Goal: Communication & Community: Participate in discussion

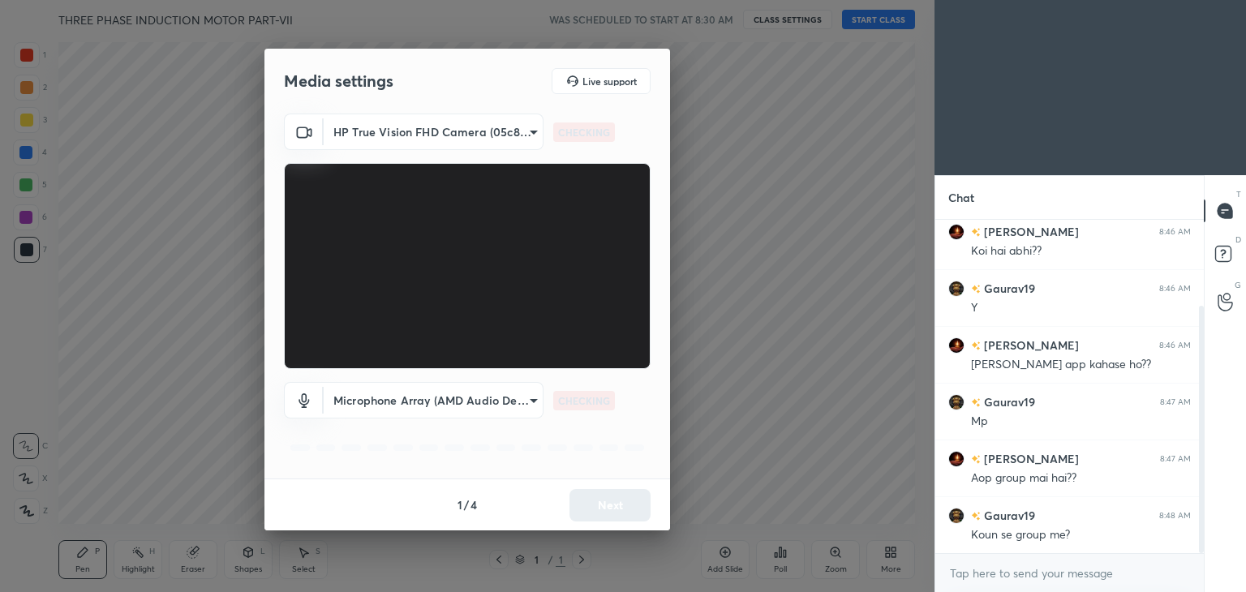
scroll to position [117, 0]
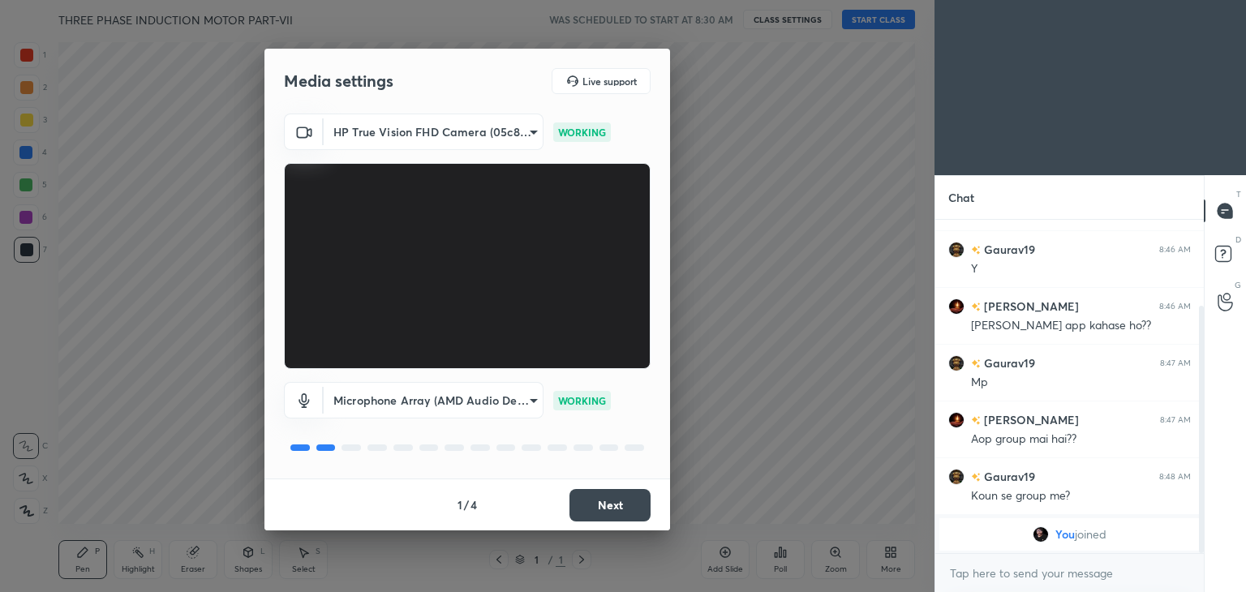
click at [606, 507] on button "Next" at bounding box center [609, 505] width 81 height 32
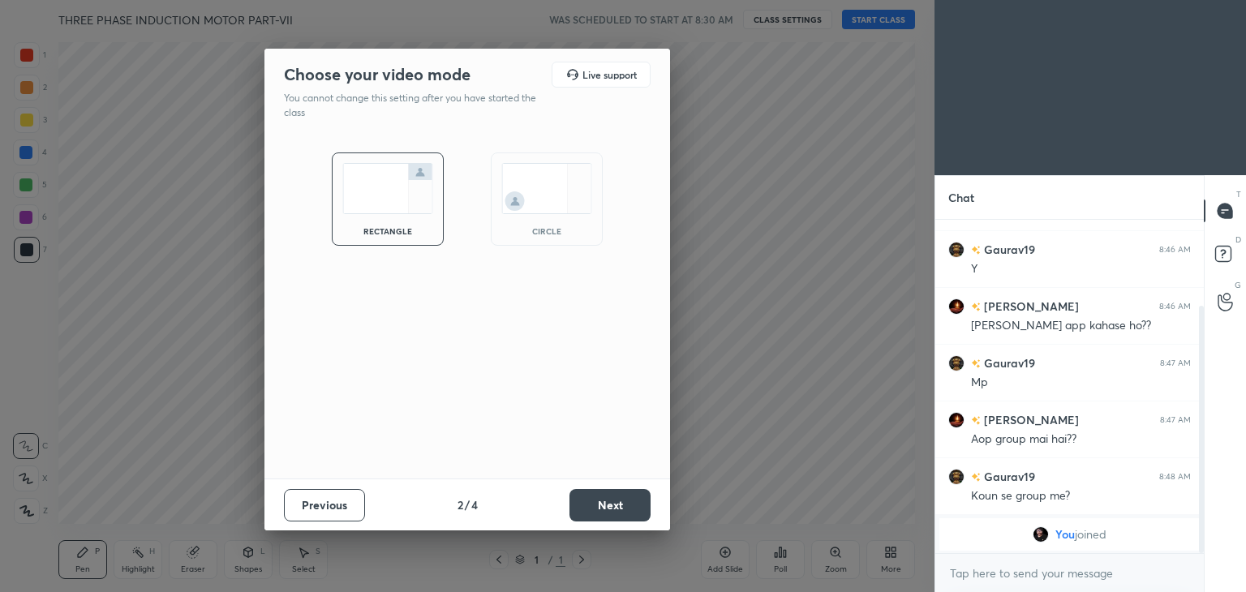
click at [606, 507] on button "Next" at bounding box center [609, 505] width 81 height 32
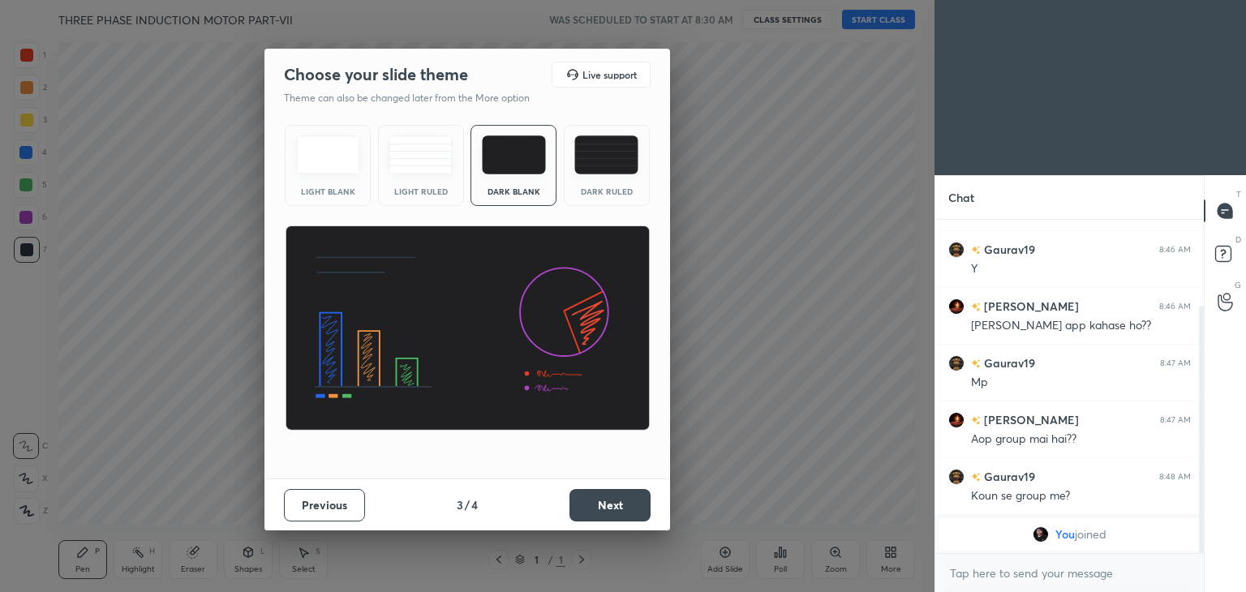
click at [606, 507] on button "Next" at bounding box center [609, 505] width 81 height 32
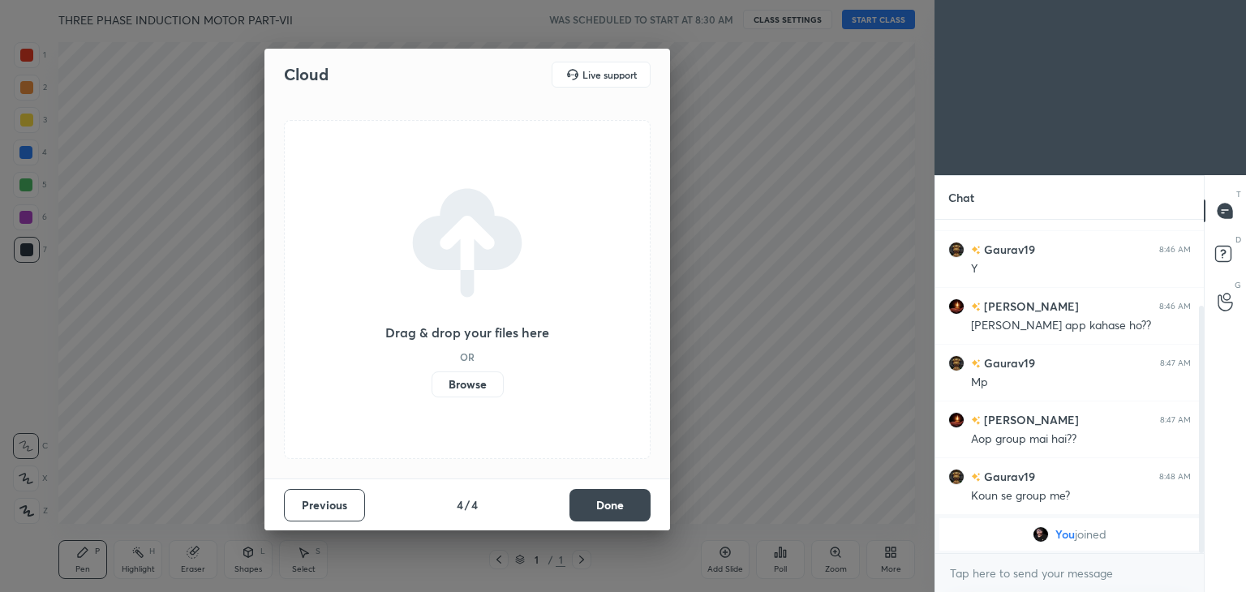
click at [606, 507] on button "Done" at bounding box center [609, 505] width 81 height 32
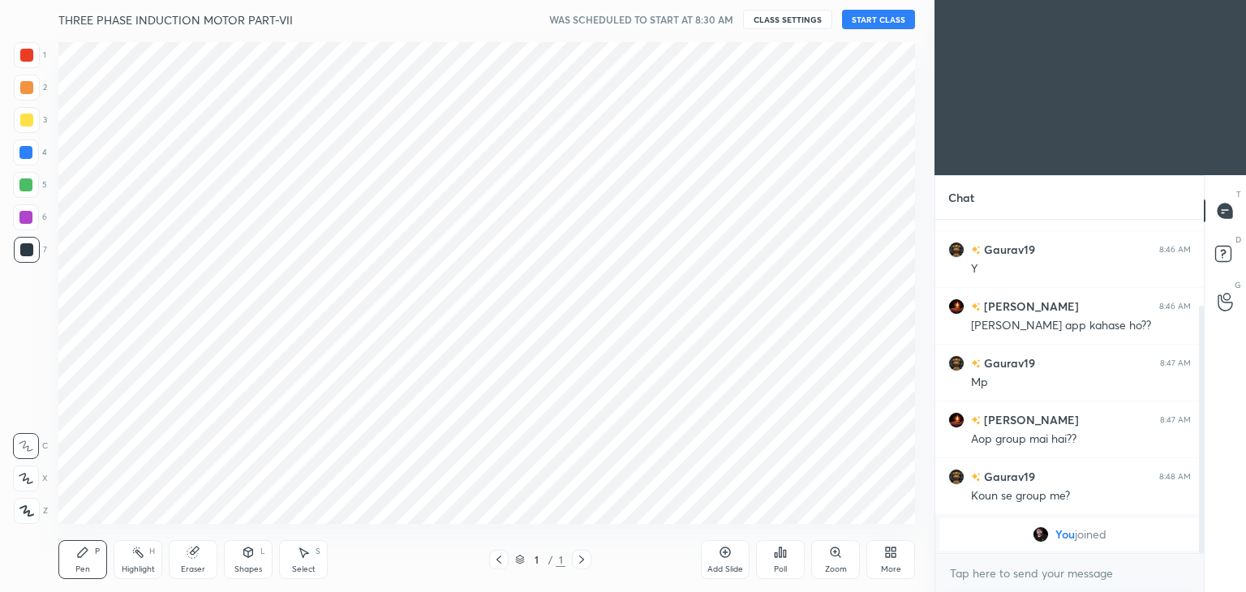
scroll to position [174, 0]
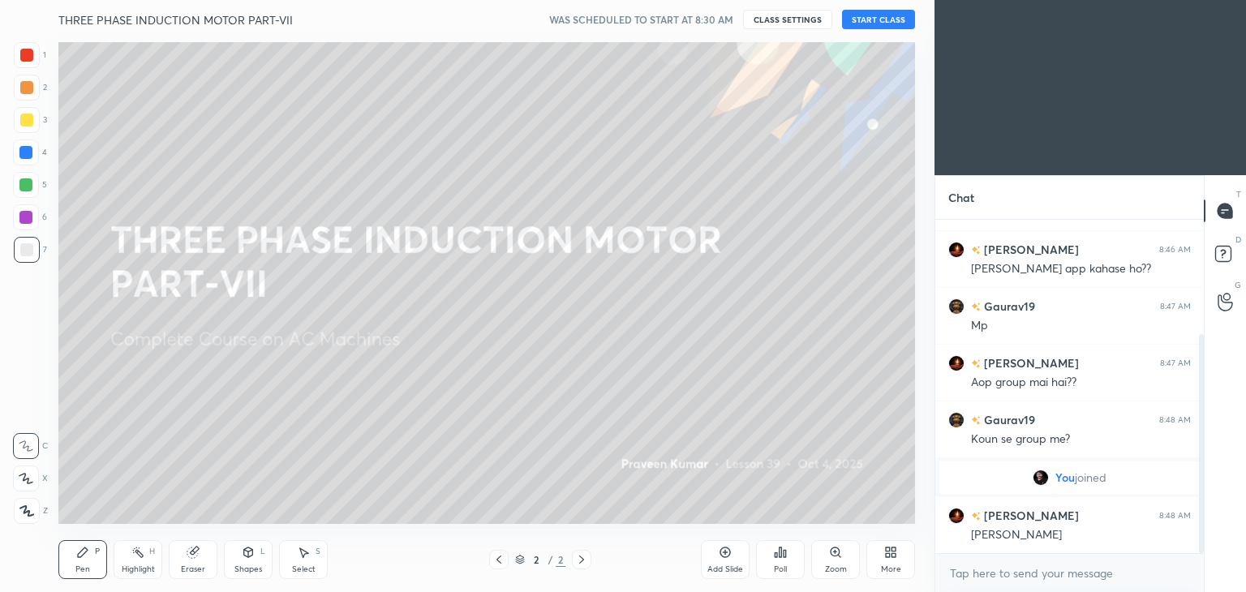
click at [883, 15] on button "START CLASS" at bounding box center [878, 19] width 73 height 19
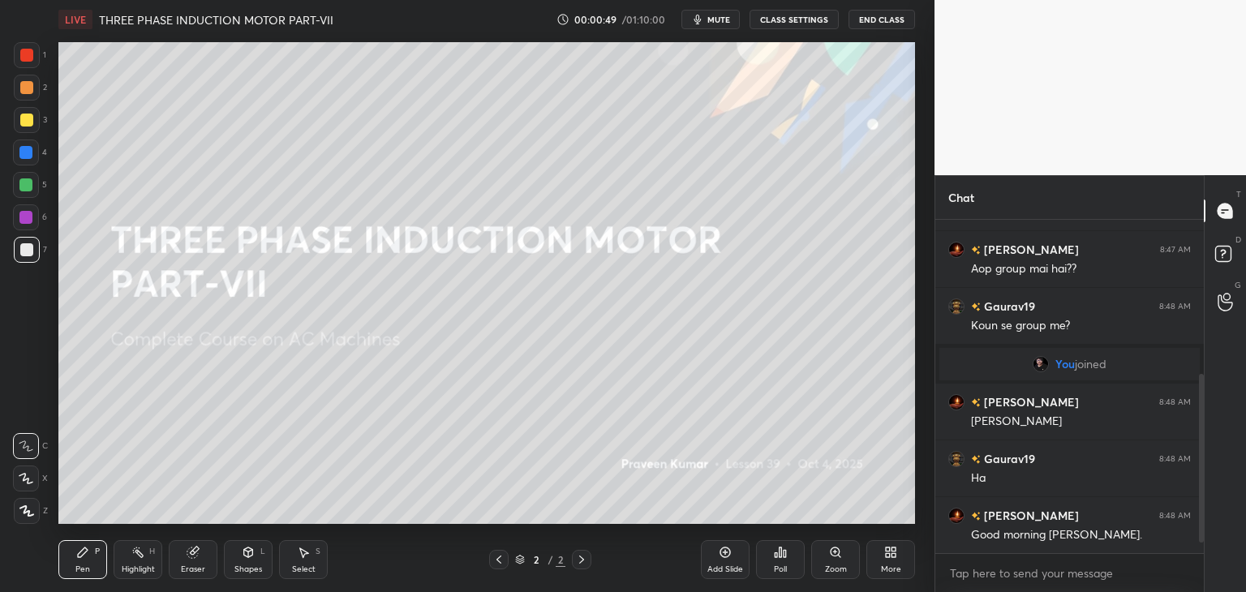
scroll to position [344, 0]
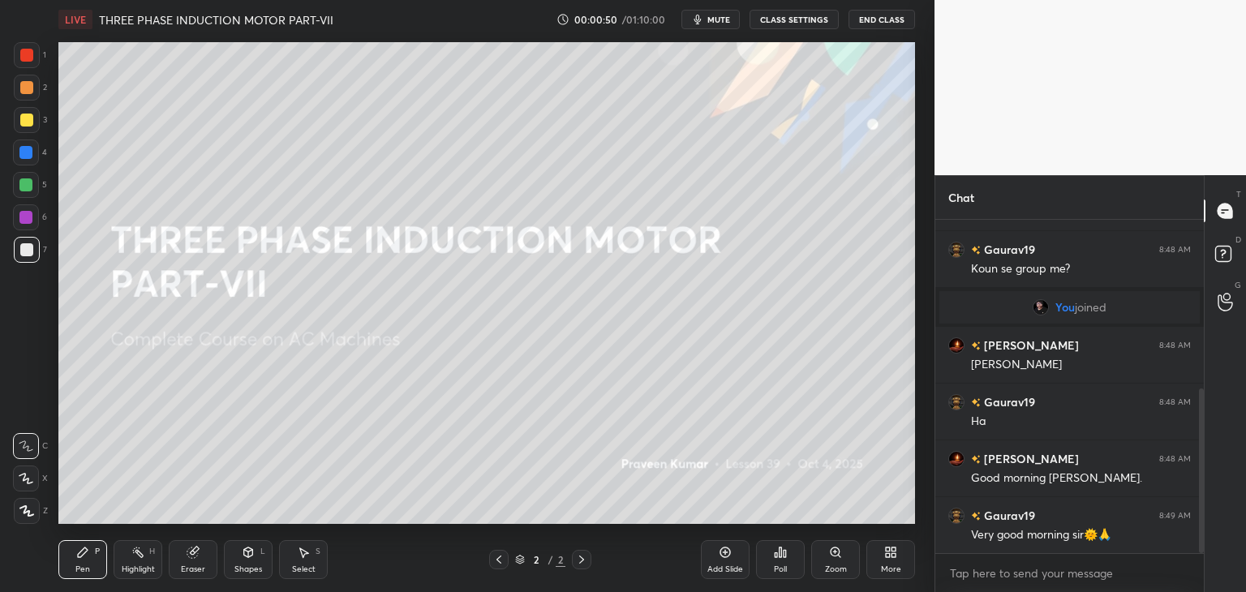
click at [704, 24] on icon "button" at bounding box center [697, 19] width 13 height 13
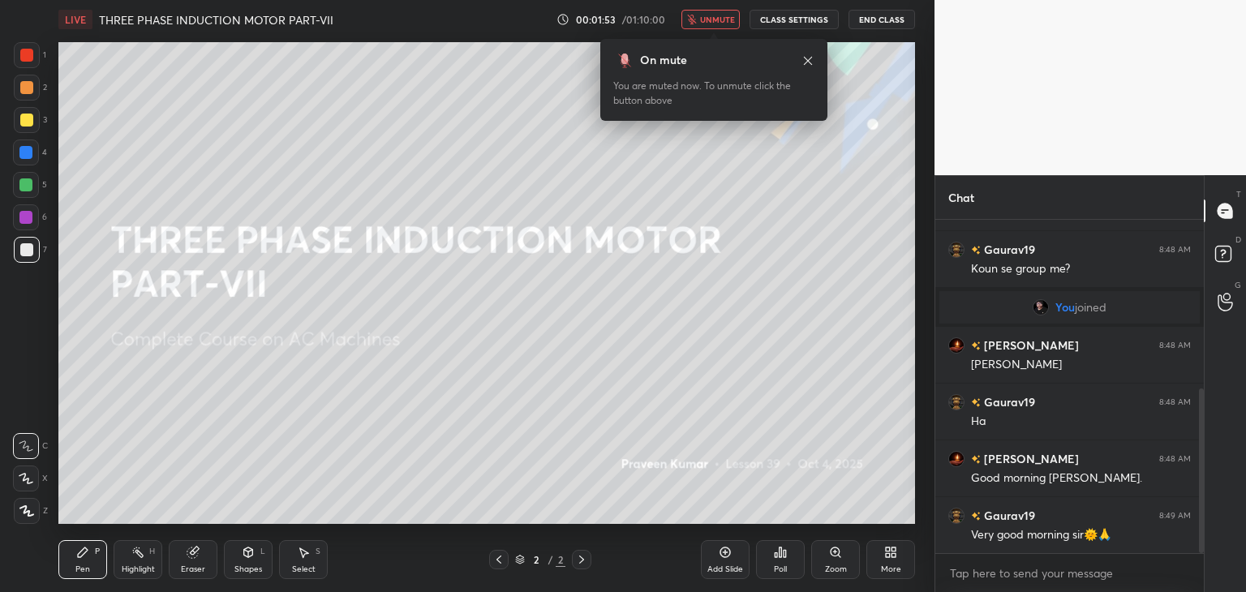
drag, startPoint x: 35, startPoint y: 49, endPoint x: 22, endPoint y: 100, distance: 51.9
click at [34, 49] on div at bounding box center [27, 55] width 26 height 26
click at [38, 512] on div at bounding box center [27, 511] width 26 height 26
click at [81, 536] on div "Pen P Highlight H Eraser Shapes L Select S 2 / 2 Add Slide Poll Zoom More" at bounding box center [486, 559] width 856 height 65
click at [84, 559] on icon at bounding box center [82, 552] width 13 height 13
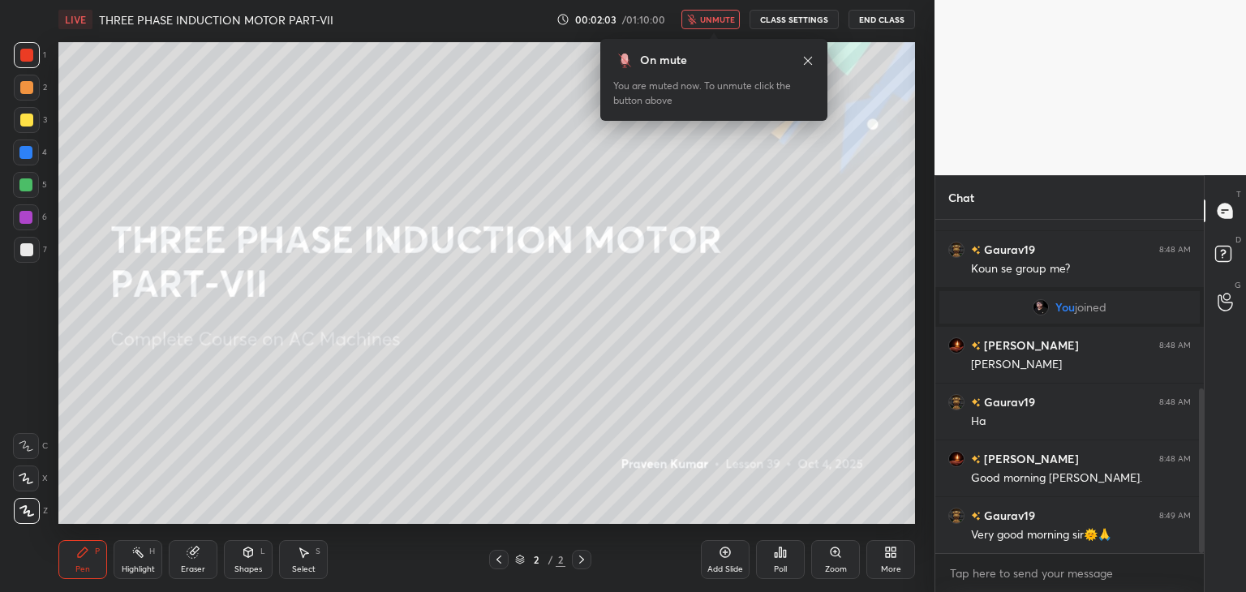
click at [31, 124] on div at bounding box center [26, 120] width 13 height 13
click at [86, 556] on icon at bounding box center [82, 552] width 13 height 13
drag, startPoint x: 1204, startPoint y: 459, endPoint x: 1202, endPoint y: 385, distance: 73.8
click at [1202, 345] on div "Chat Gaurav19 8:47 AM Mp [PERSON_NAME] 8:47 AM Aop group mai hai?? Gaurav19 8:4…" at bounding box center [1089, 383] width 311 height 417
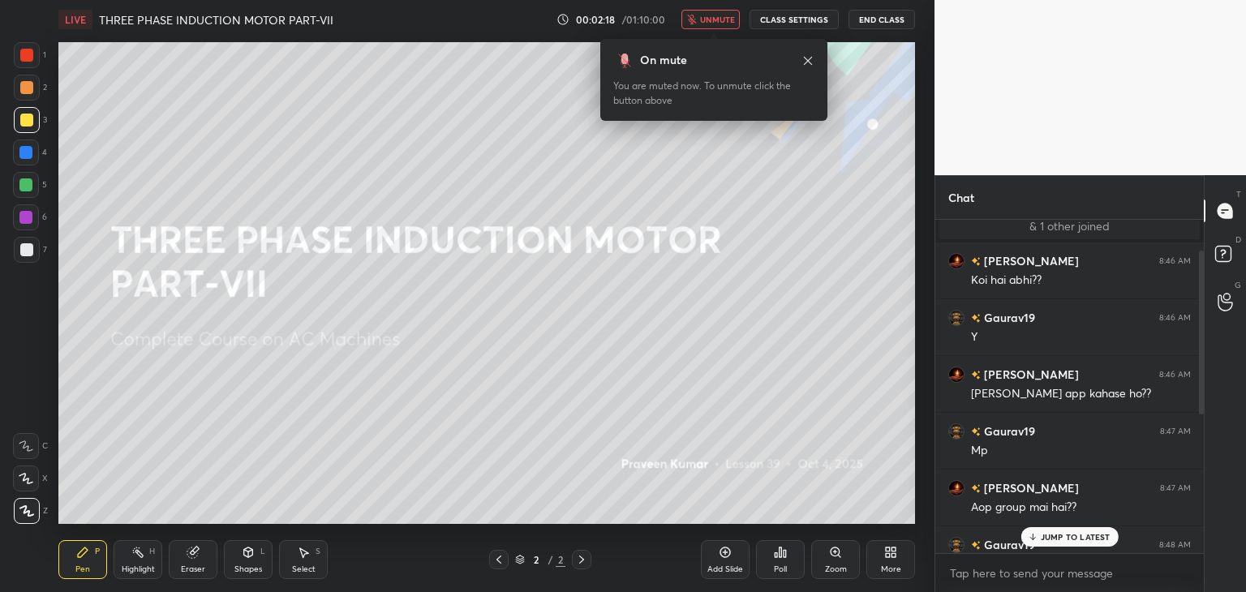
scroll to position [0, 0]
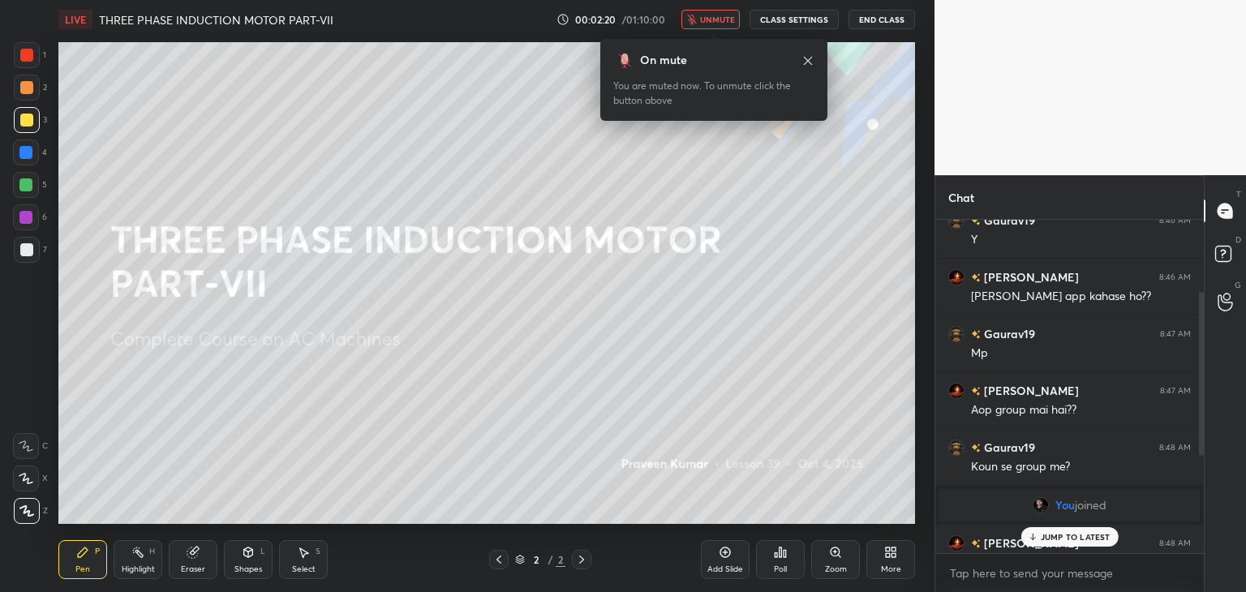
drag, startPoint x: 1202, startPoint y: 414, endPoint x: 1224, endPoint y: 309, distance: 106.9
click at [1221, 315] on div "Chat [PERSON_NAME] 8:46 AM Koi hai abhi?? Gaurav19 8:46 AM Y [PERSON_NAME] 8:46…" at bounding box center [1089, 383] width 311 height 417
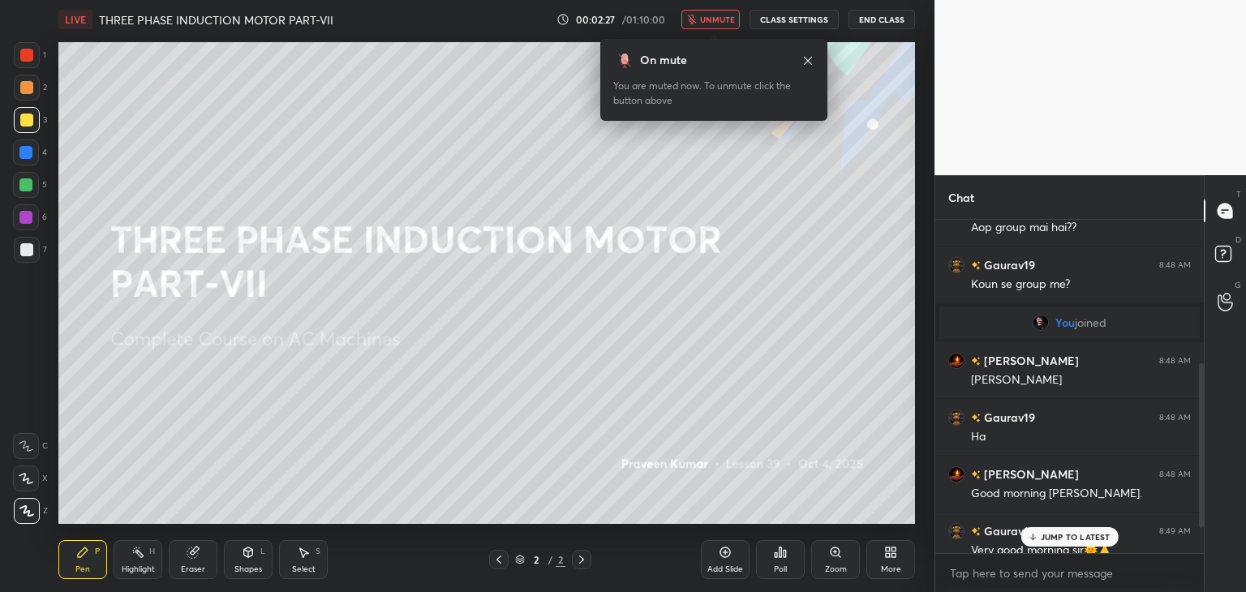
scroll to position [344, 0]
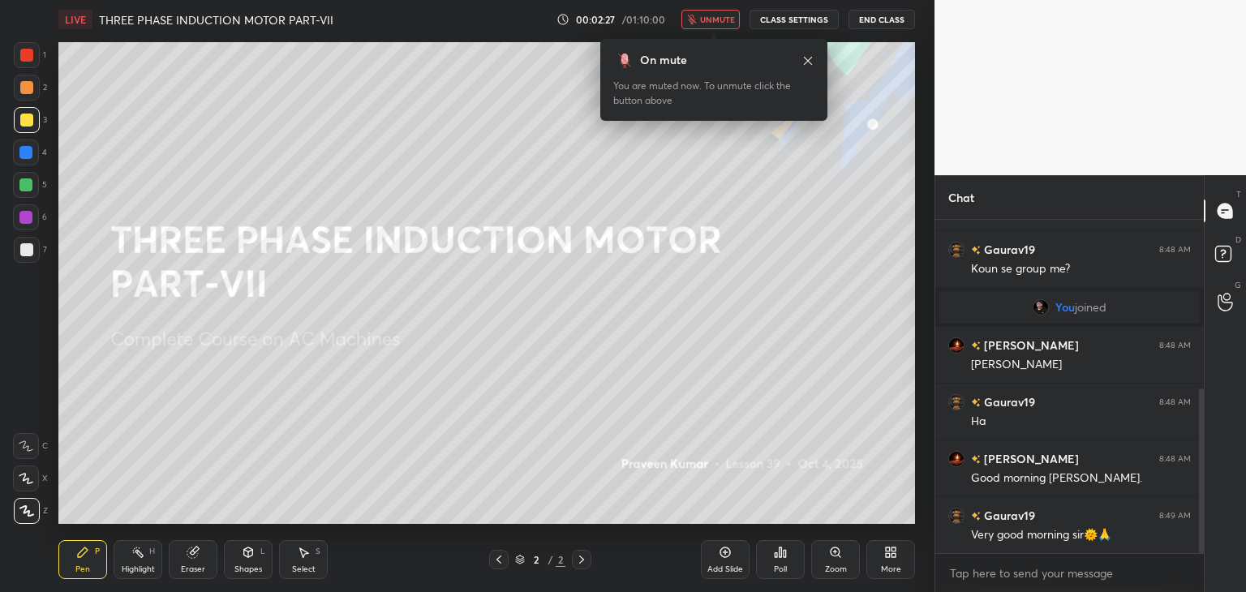
drag, startPoint x: 1200, startPoint y: 356, endPoint x: 1194, endPoint y: 500, distance: 144.5
click at [1197, 500] on div at bounding box center [1199, 386] width 10 height 333
click at [724, 22] on span "unmute" at bounding box center [717, 19] width 35 height 11
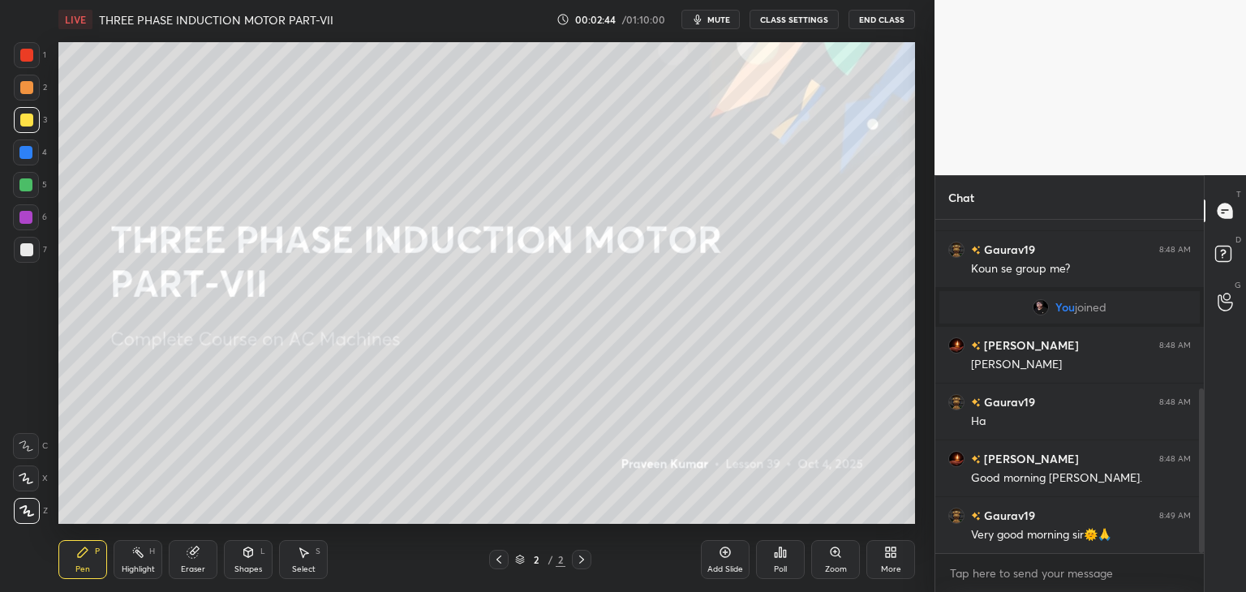
scroll to position [6, 5]
click at [717, 24] on span "mute" at bounding box center [718, 19] width 23 height 11
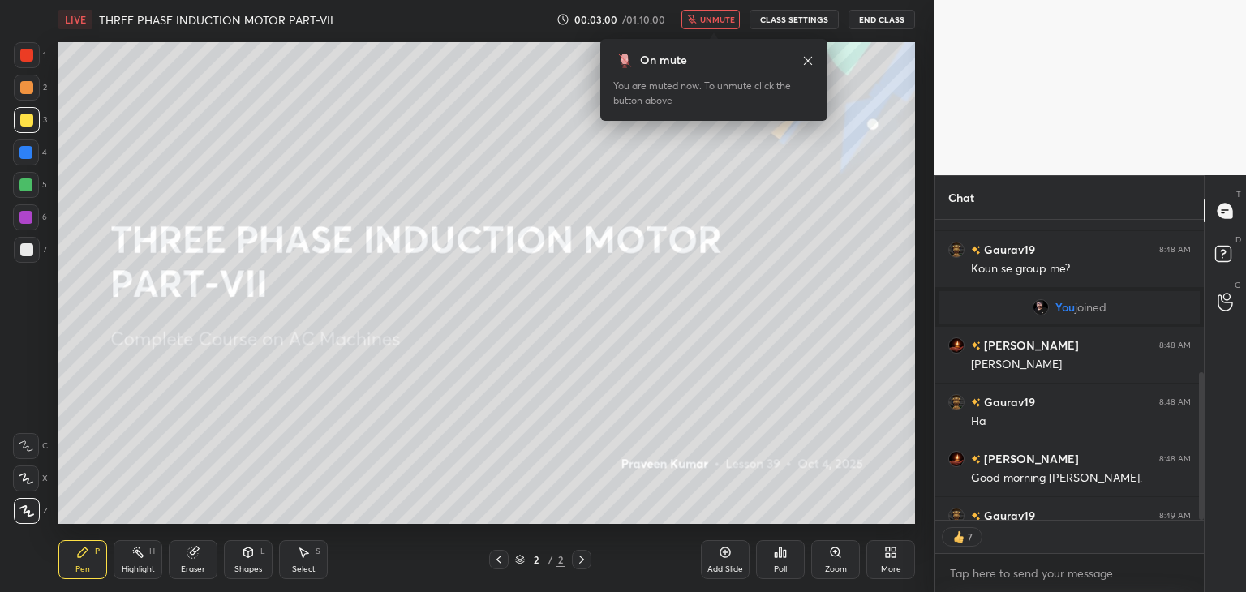
drag, startPoint x: 98, startPoint y: 565, endPoint x: 64, endPoint y: 552, distance: 36.4
click at [96, 562] on div "Pen P" at bounding box center [82, 559] width 49 height 39
click at [707, 20] on span "unmute" at bounding box center [717, 19] width 35 height 11
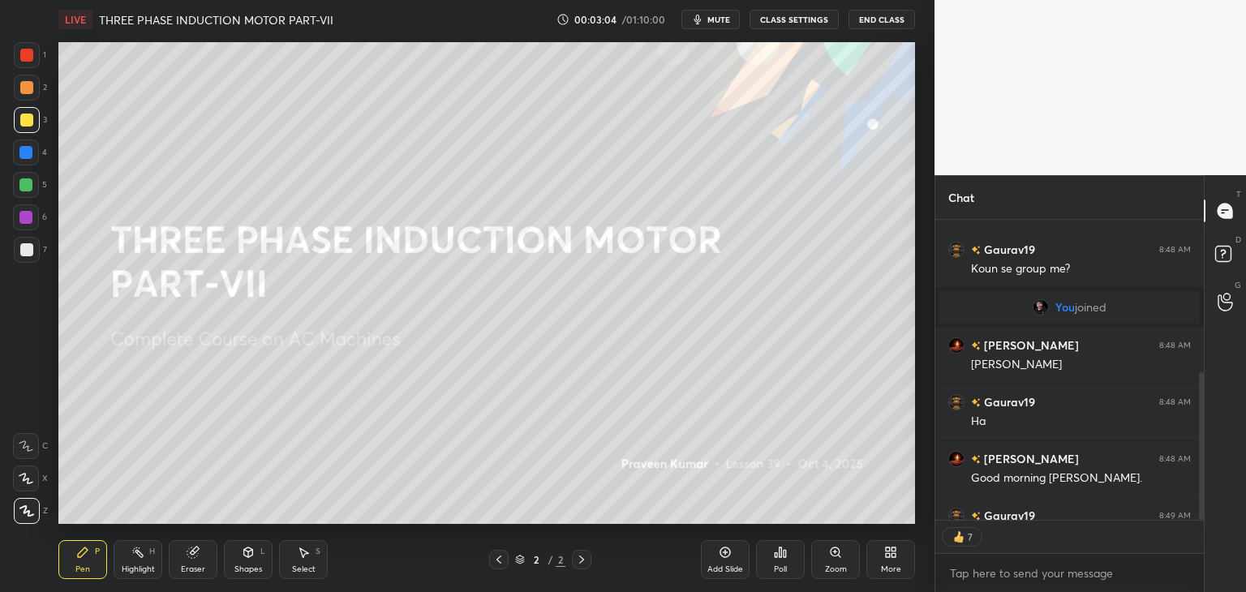
click at [27, 58] on div at bounding box center [26, 55] width 13 height 13
click at [723, 557] on icon at bounding box center [724, 552] width 13 height 13
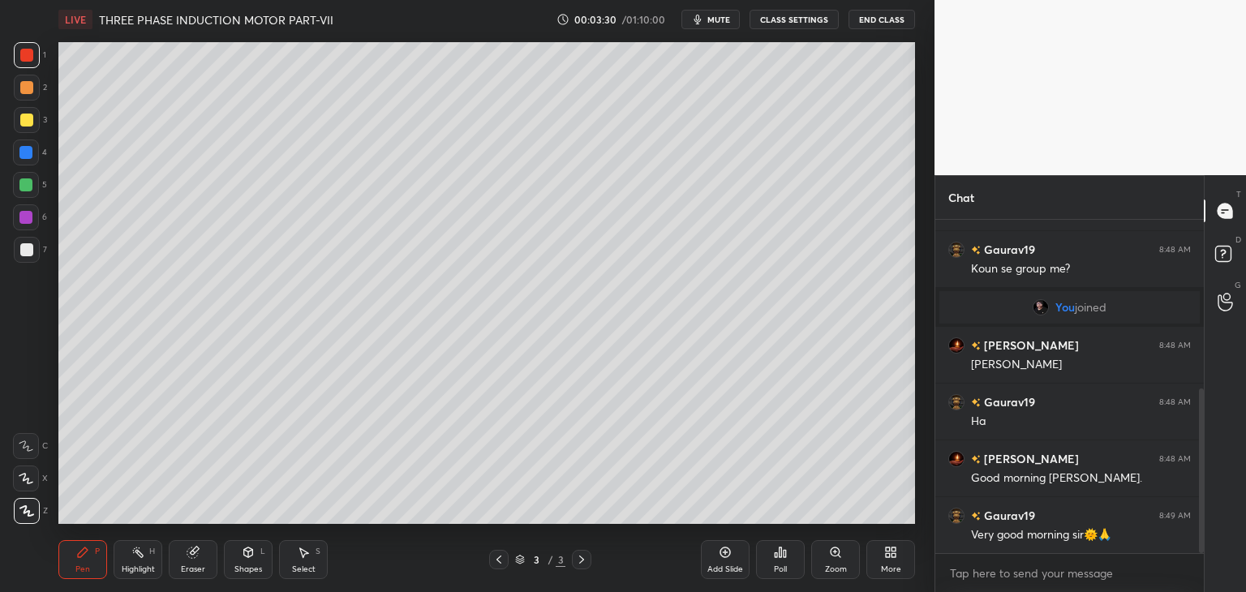
drag, startPoint x: 28, startPoint y: 504, endPoint x: 68, endPoint y: 531, distance: 47.9
click at [28, 506] on icon at bounding box center [26, 510] width 15 height 11
click at [84, 557] on icon at bounding box center [82, 552] width 13 height 13
drag, startPoint x: 25, startPoint y: 514, endPoint x: 78, endPoint y: 553, distance: 65.5
click at [28, 517] on div at bounding box center [27, 511] width 26 height 26
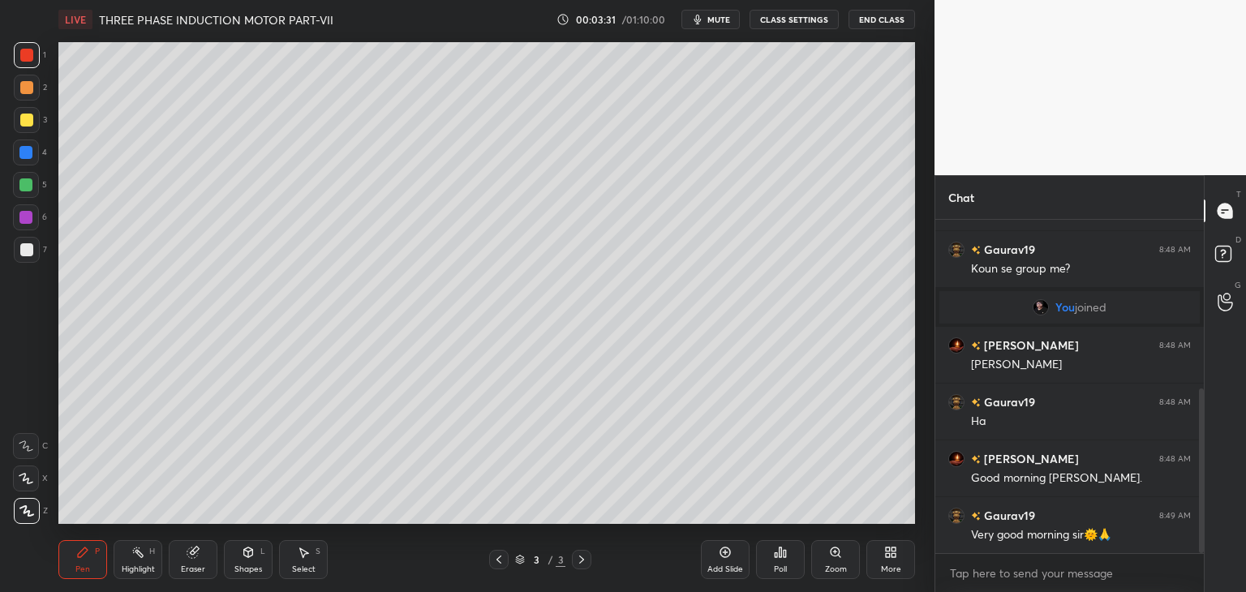
click at [88, 557] on icon at bounding box center [82, 552] width 13 height 13
click at [27, 122] on div at bounding box center [26, 120] width 13 height 13
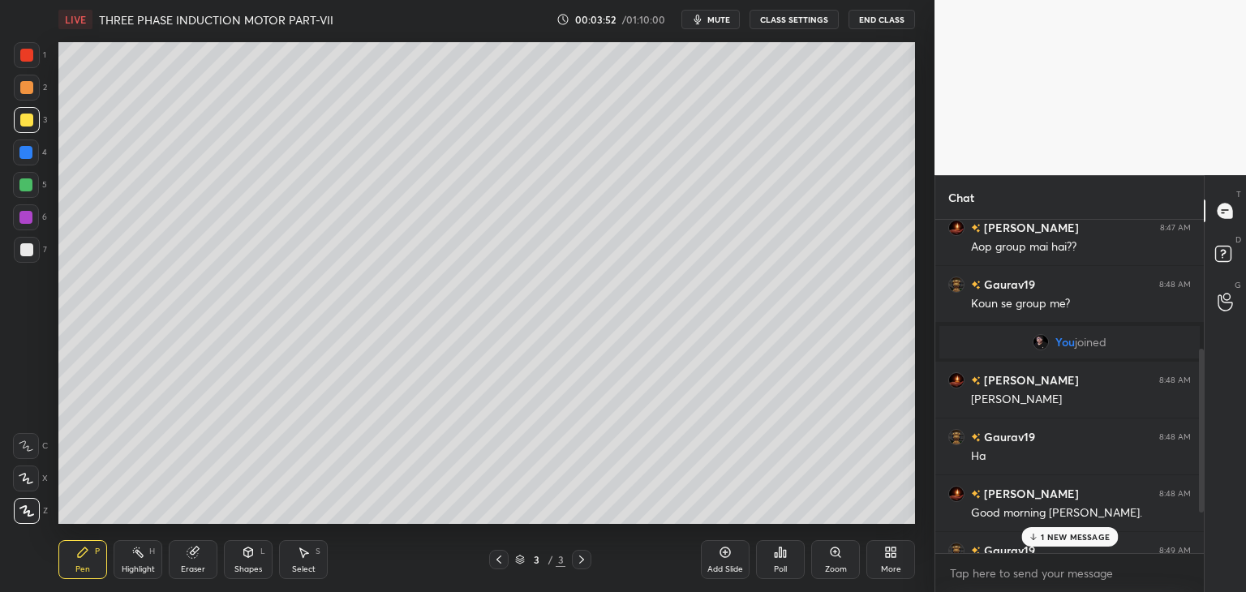
scroll to position [344, 0]
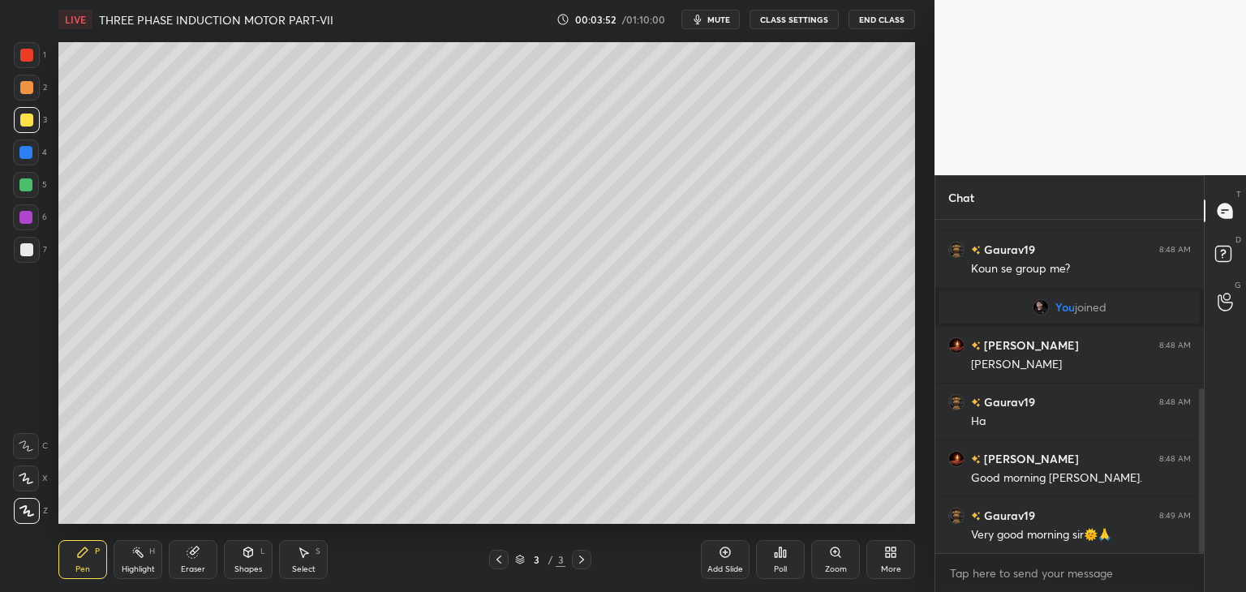
drag, startPoint x: 1203, startPoint y: 417, endPoint x: 1211, endPoint y: 433, distance: 18.1
click at [1206, 440] on div "Chat Gaurav19 8:47 AM Mp [PERSON_NAME] 8:47 AM Aop group mai hai?? Gaurav19 8:4…" at bounding box center [1089, 383] width 311 height 417
drag, startPoint x: 28, startPoint y: 190, endPoint x: 26, endPoint y: 204, distance: 14.8
click at [28, 191] on div at bounding box center [25, 184] width 13 height 13
click at [250, 562] on div "Shapes L" at bounding box center [248, 559] width 49 height 39
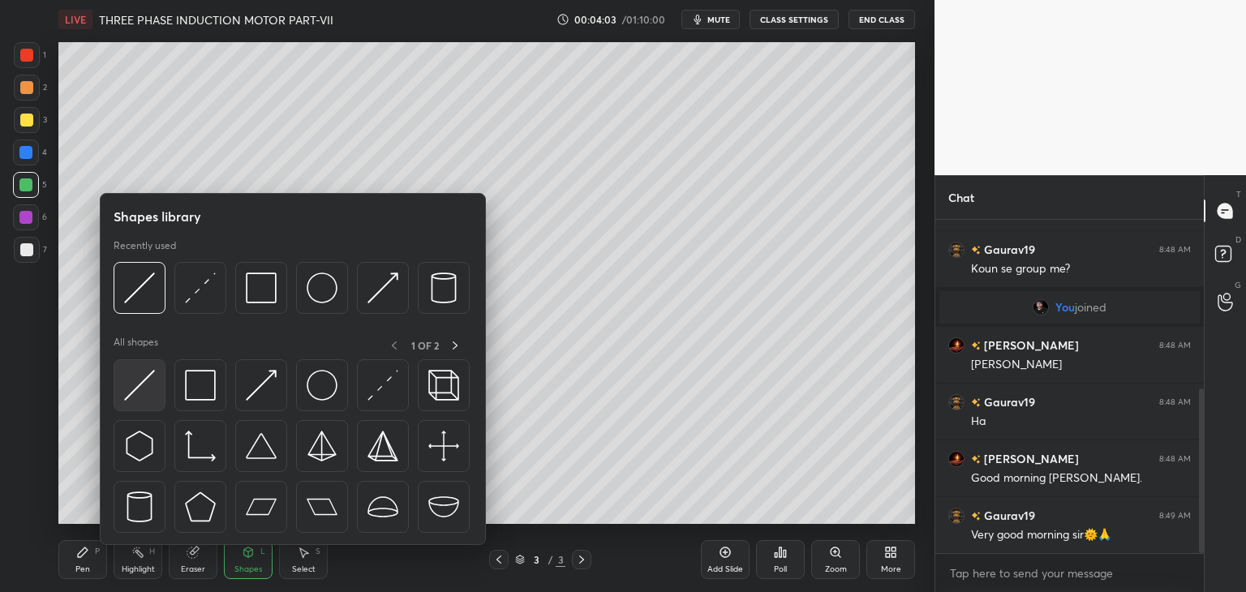
click at [139, 383] on img at bounding box center [139, 385] width 31 height 31
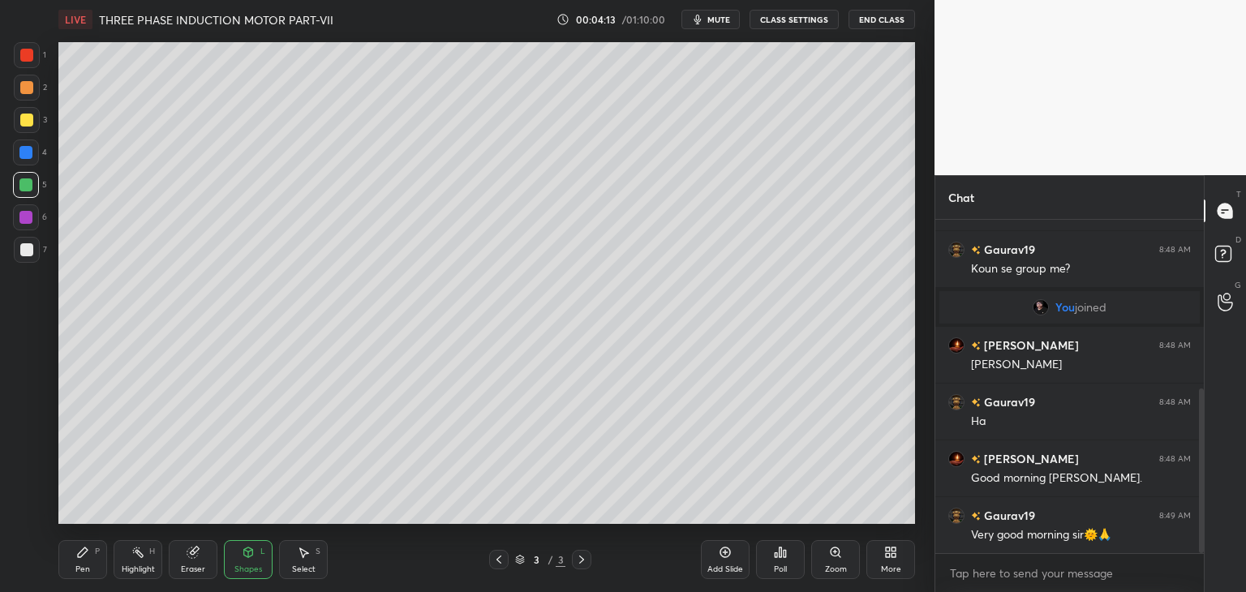
click at [24, 186] on div at bounding box center [25, 184] width 13 height 13
click at [26, 250] on div at bounding box center [26, 249] width 13 height 13
click at [88, 572] on div "Pen" at bounding box center [82, 569] width 15 height 8
click at [26, 183] on div at bounding box center [25, 184] width 13 height 13
click at [24, 155] on div at bounding box center [25, 152] width 13 height 13
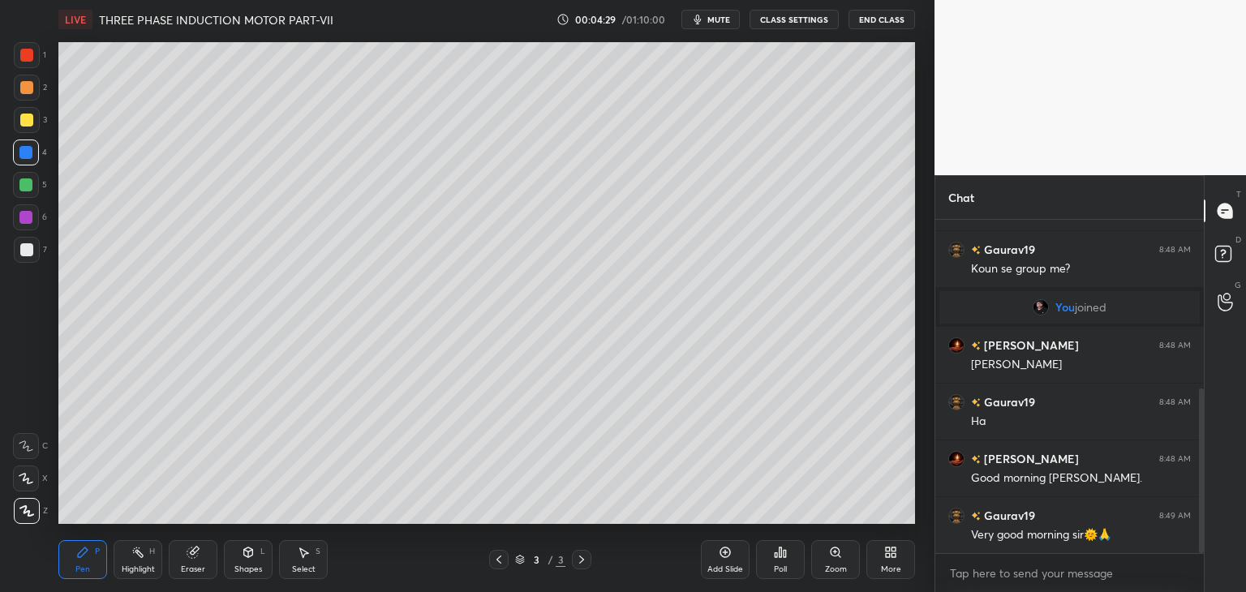
click at [31, 59] on div at bounding box center [26, 55] width 13 height 13
click at [92, 562] on div "Pen P" at bounding box center [82, 559] width 49 height 39
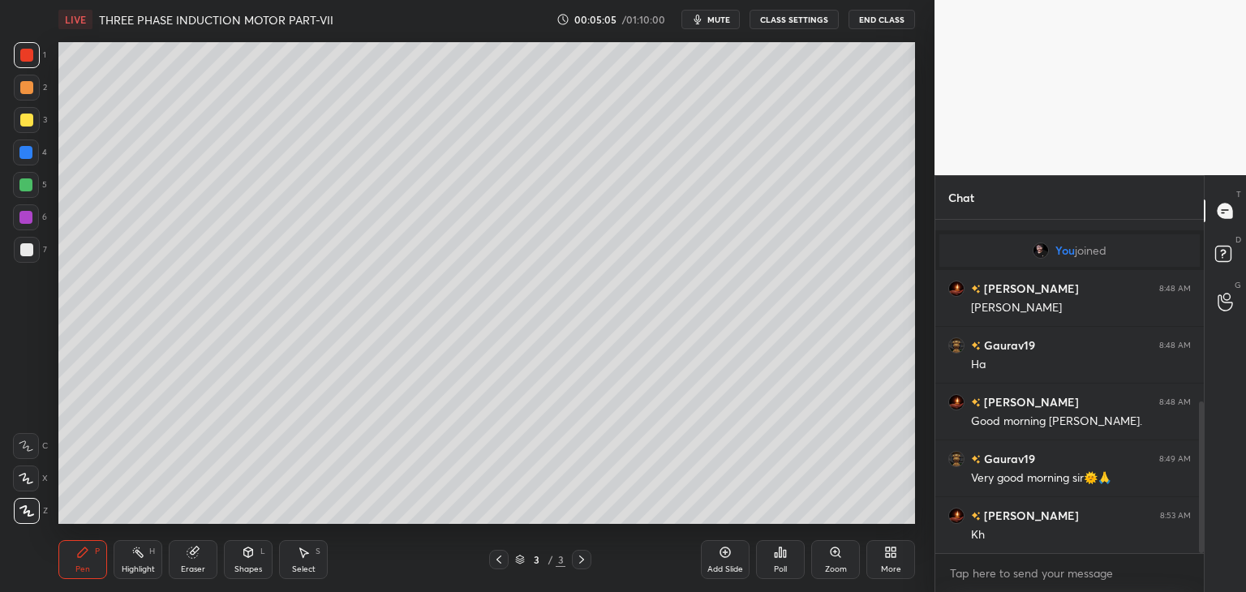
click at [31, 157] on div at bounding box center [25, 152] width 13 height 13
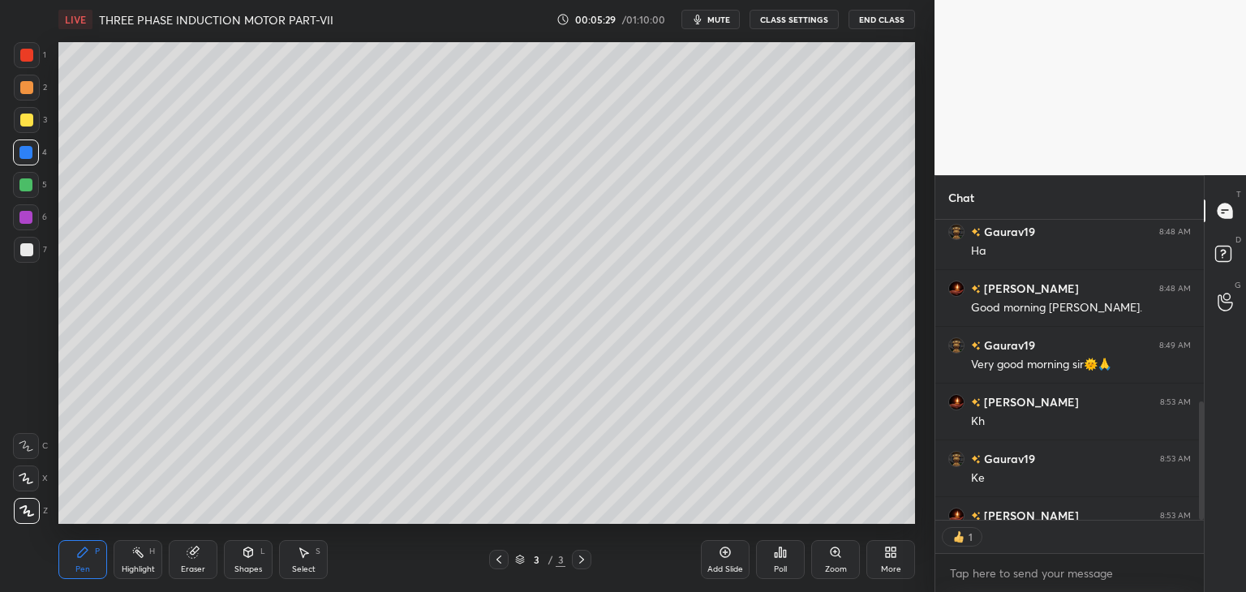
scroll to position [6, 5]
click at [723, 565] on div "Add Slide" at bounding box center [725, 569] width 36 height 8
click at [29, 129] on div at bounding box center [27, 120] width 26 height 26
drag, startPoint x: 26, startPoint y: 56, endPoint x: 12, endPoint y: 61, distance: 14.6
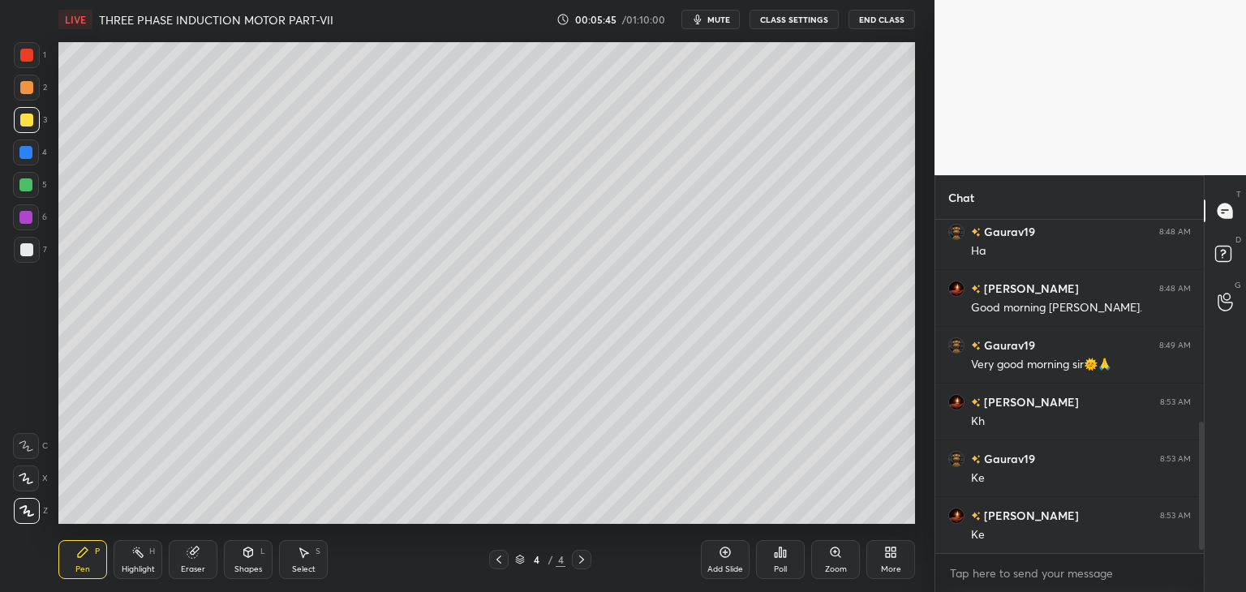
click at [26, 57] on div at bounding box center [26, 55] width 13 height 13
drag, startPoint x: 23, startPoint y: 125, endPoint x: 11, endPoint y: 128, distance: 11.8
click at [23, 127] on div at bounding box center [27, 120] width 26 height 26
click at [255, 561] on div "Shapes L" at bounding box center [248, 559] width 49 height 39
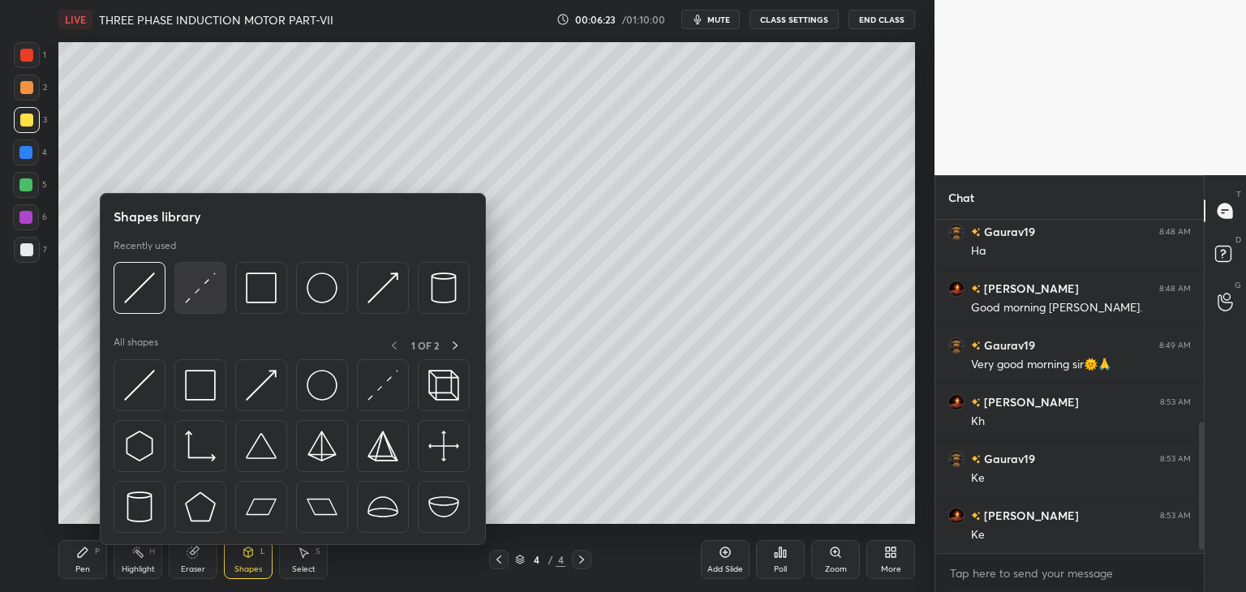
click at [200, 289] on img at bounding box center [200, 287] width 31 height 31
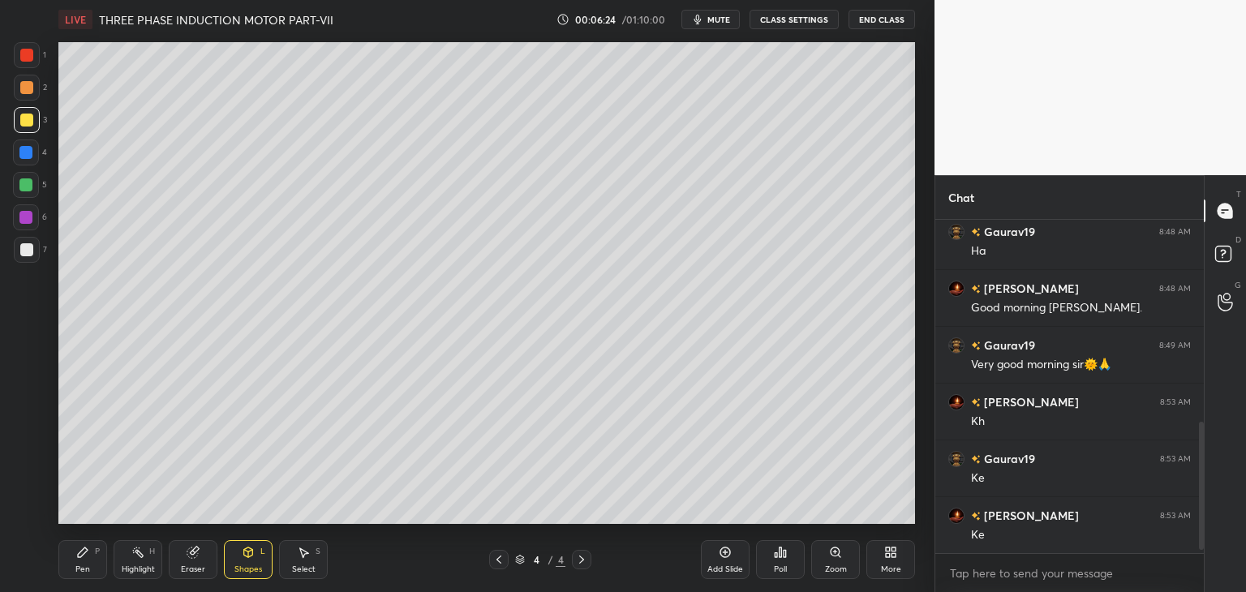
click at [23, 154] on div at bounding box center [25, 152] width 13 height 13
click at [916, 118] on div "Setting up your live class Poll for secs No correct answer Start poll" at bounding box center [486, 283] width 869 height 488
click at [259, 560] on div "Shapes L" at bounding box center [248, 559] width 49 height 39
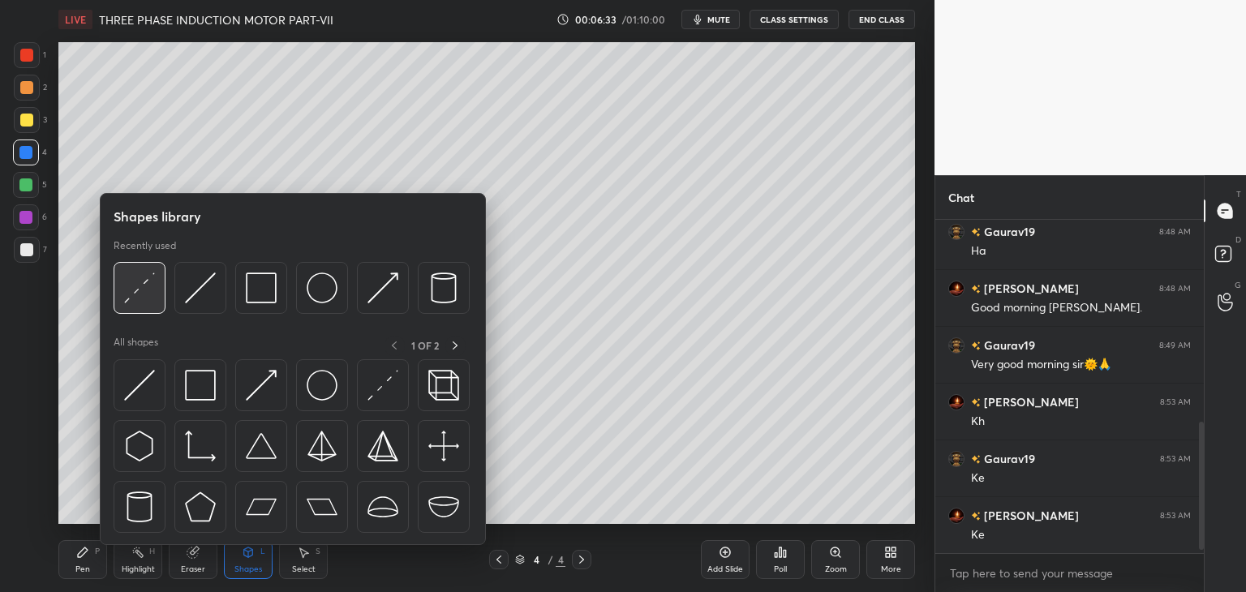
click at [146, 294] on img at bounding box center [139, 287] width 31 height 31
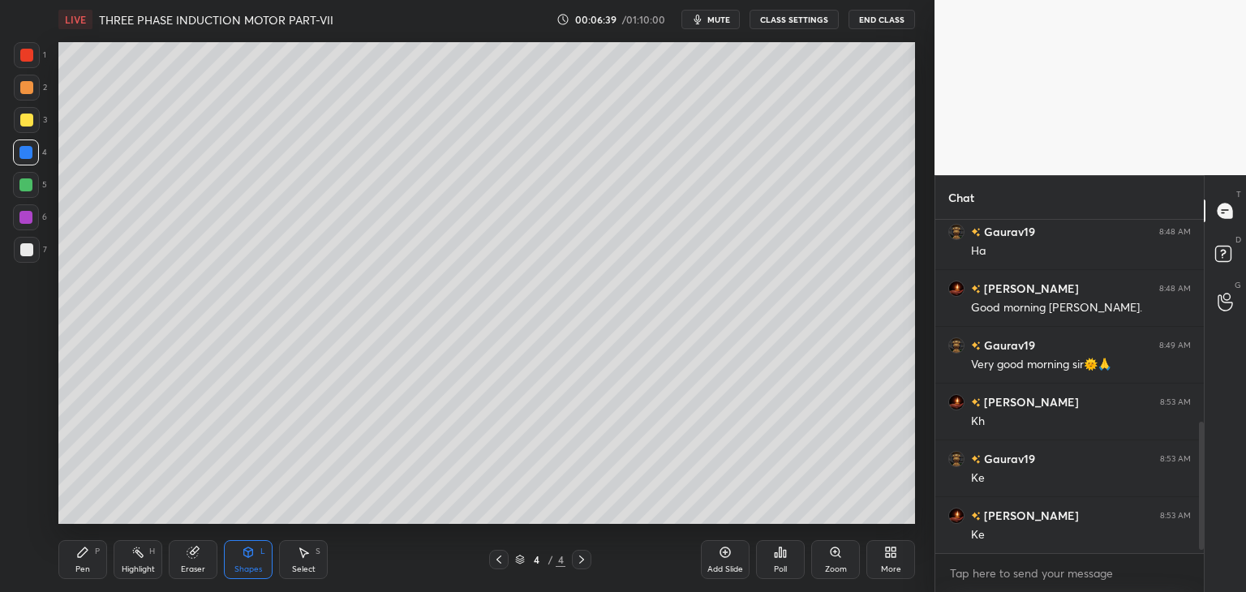
click at [29, 152] on div at bounding box center [25, 152] width 13 height 13
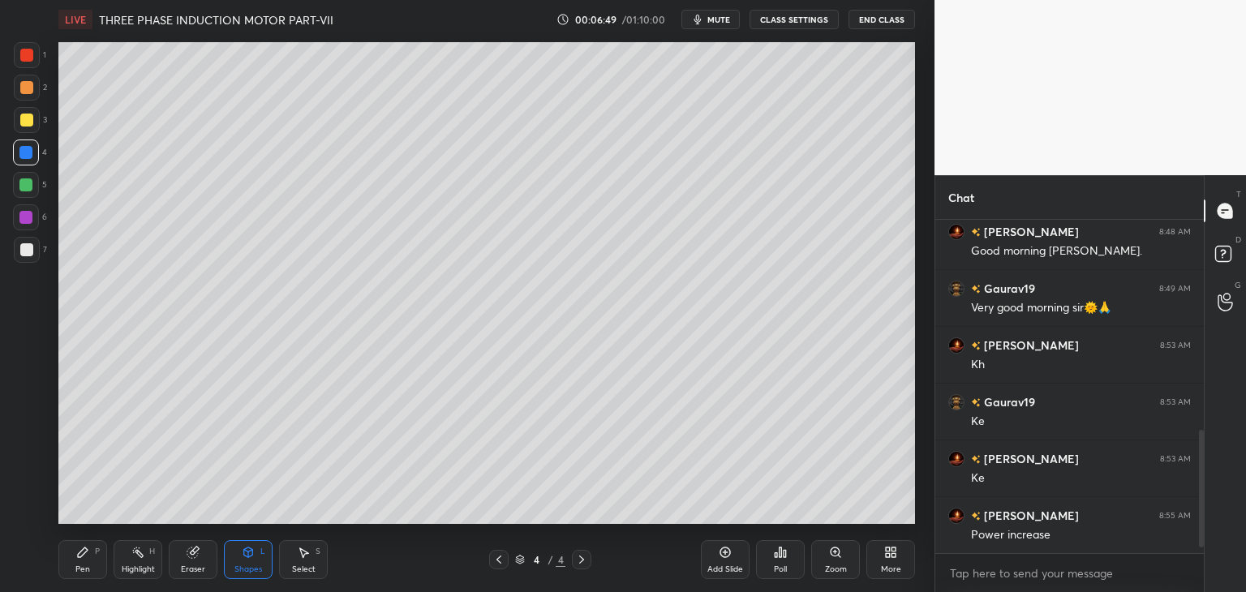
scroll to position [628, 0]
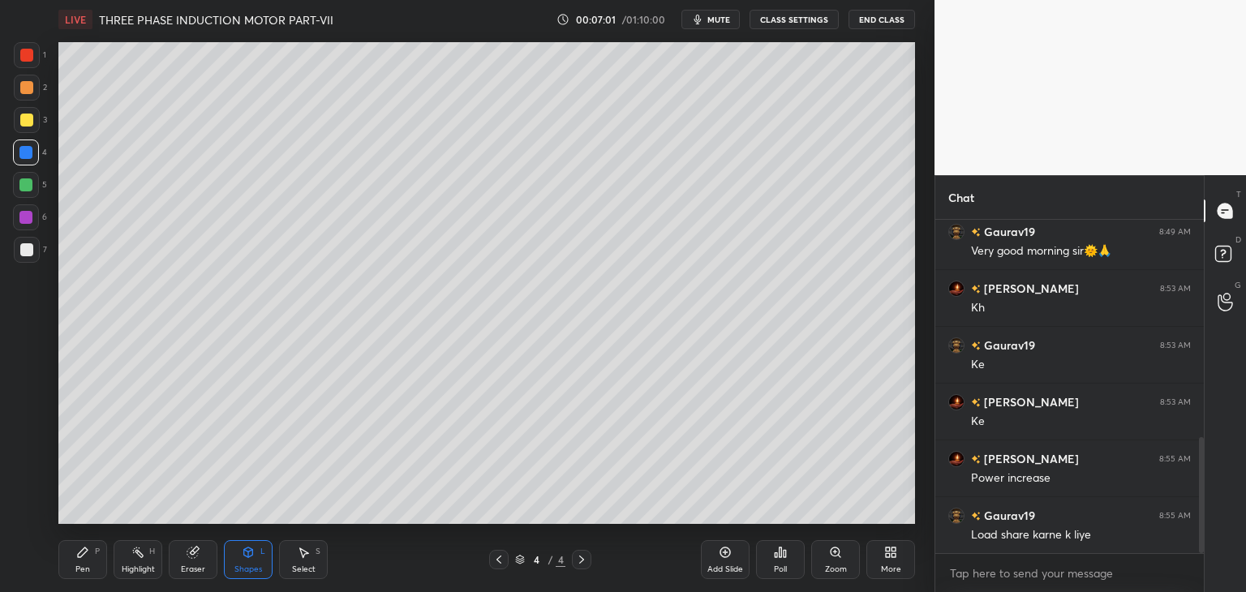
click at [24, 122] on div at bounding box center [26, 120] width 13 height 13
click at [78, 554] on icon at bounding box center [83, 552] width 10 height 10
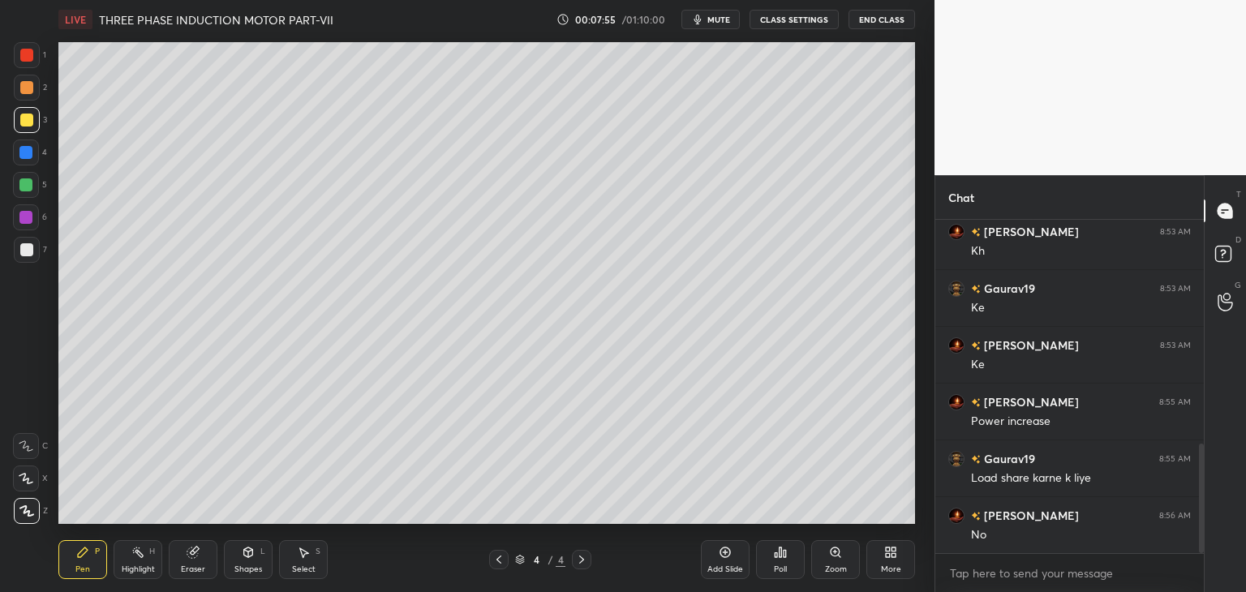
scroll to position [741, 0]
click at [24, 56] on div at bounding box center [26, 55] width 13 height 13
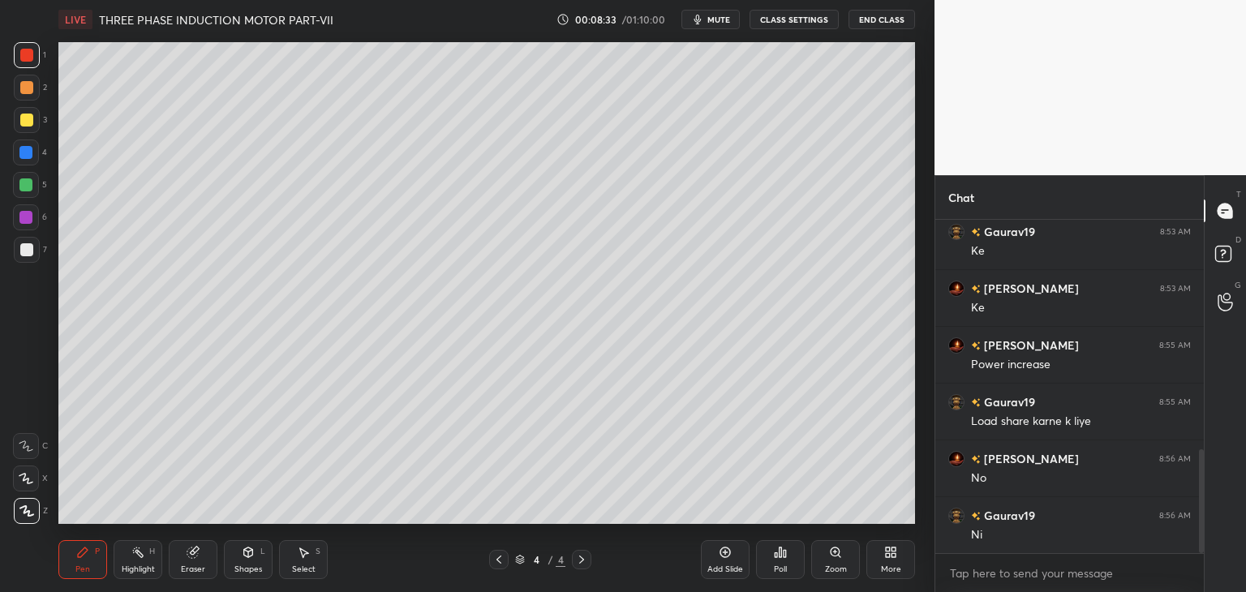
click at [24, 153] on div at bounding box center [25, 152] width 13 height 13
click at [16, 58] on div at bounding box center [27, 55] width 26 height 26
click at [199, 556] on icon at bounding box center [193, 552] width 13 height 13
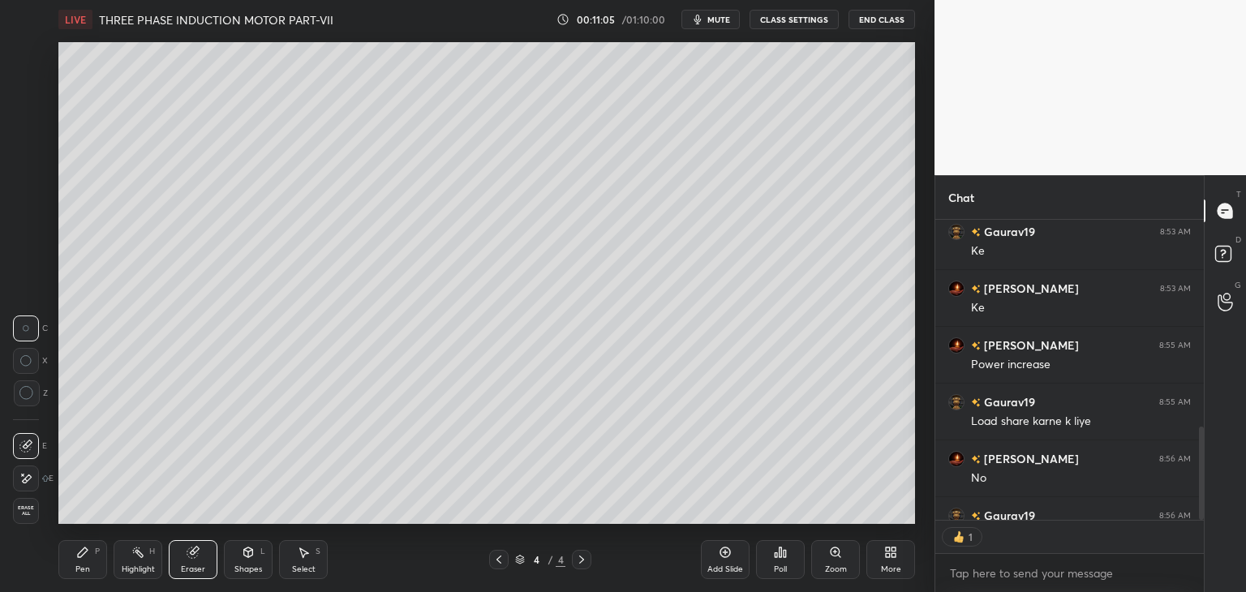
click at [31, 478] on icon at bounding box center [25, 479] width 13 height 14
click at [940, 285] on div "1 2 3 4 5 6 7 C X Z E E Erase all H H LIVE THREE PHASE INDUCTION MOTOR PART-VII…" at bounding box center [623, 296] width 1246 height 592
click at [90, 569] on div "Pen P" at bounding box center [82, 559] width 49 height 39
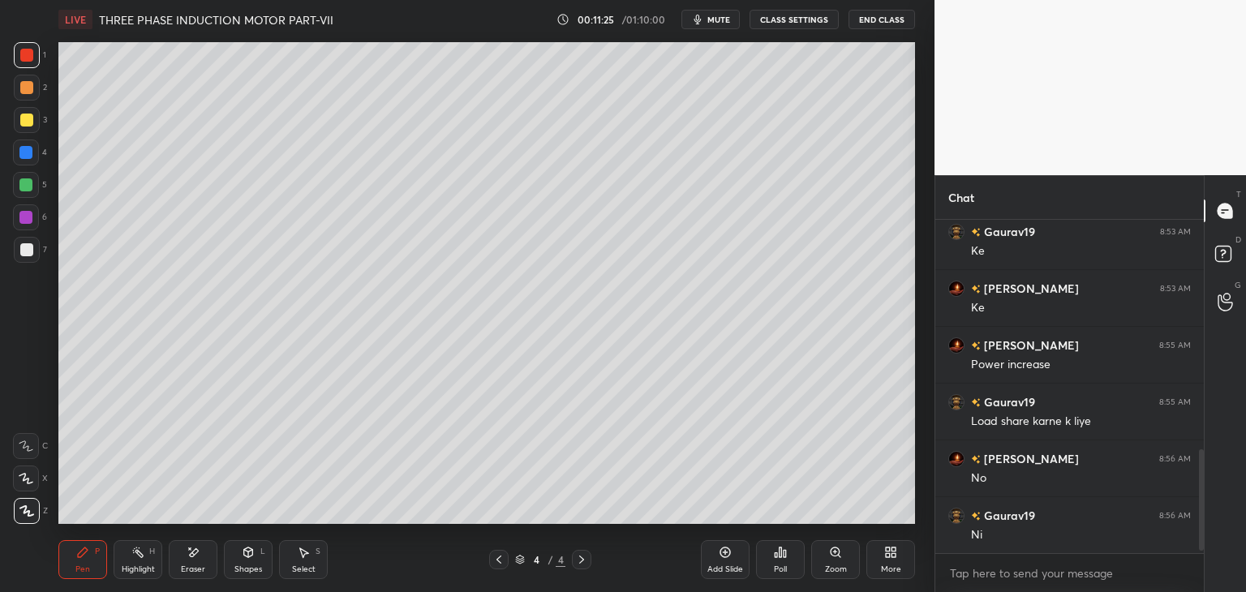
click at [88, 566] on div "Pen" at bounding box center [82, 569] width 15 height 8
click at [25, 59] on div at bounding box center [26, 55] width 13 height 13
drag, startPoint x: 82, startPoint y: 557, endPoint x: 79, endPoint y: 546, distance: 11.8
click at [83, 559] on icon at bounding box center [82, 552] width 13 height 13
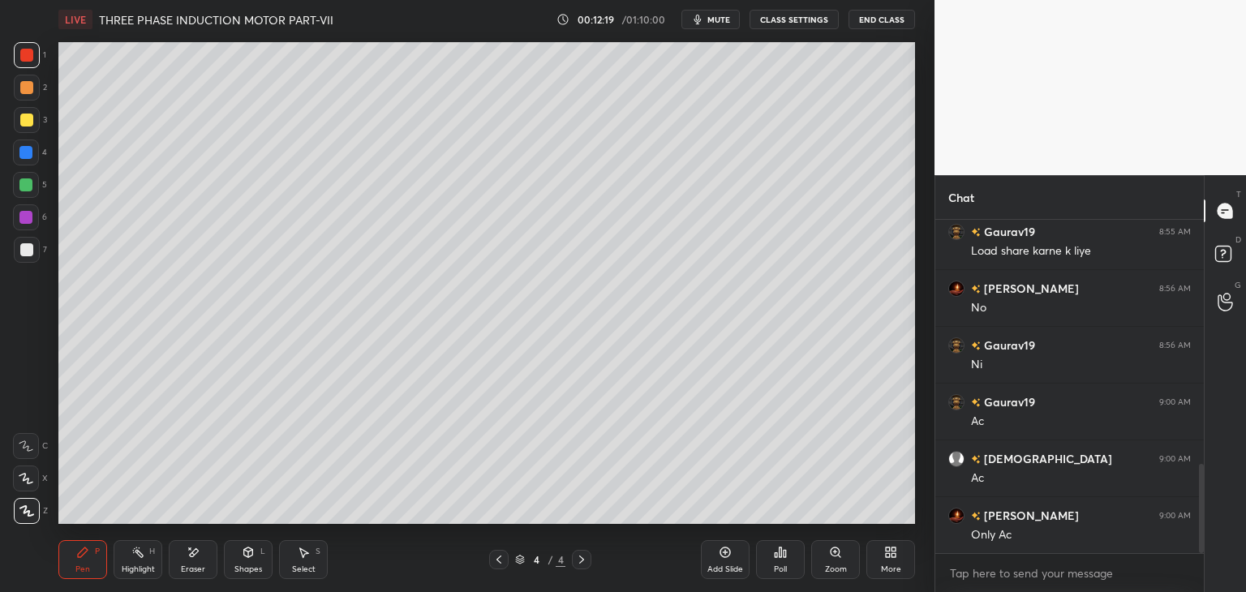
drag, startPoint x: 1203, startPoint y: 477, endPoint x: 1203, endPoint y: 508, distance: 30.8
click at [1203, 508] on div at bounding box center [1201, 508] width 5 height 89
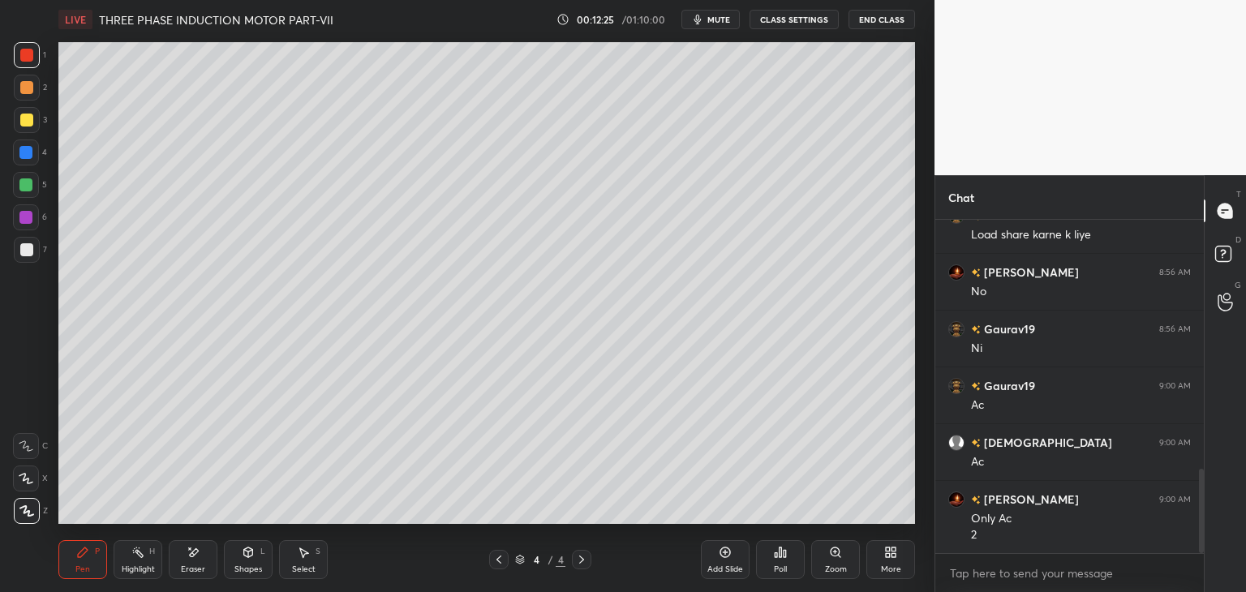
scroll to position [984, 0]
drag, startPoint x: 198, startPoint y: 556, endPoint x: 161, endPoint y: 560, distance: 37.4
click at [196, 560] on div "Eraser" at bounding box center [193, 559] width 49 height 39
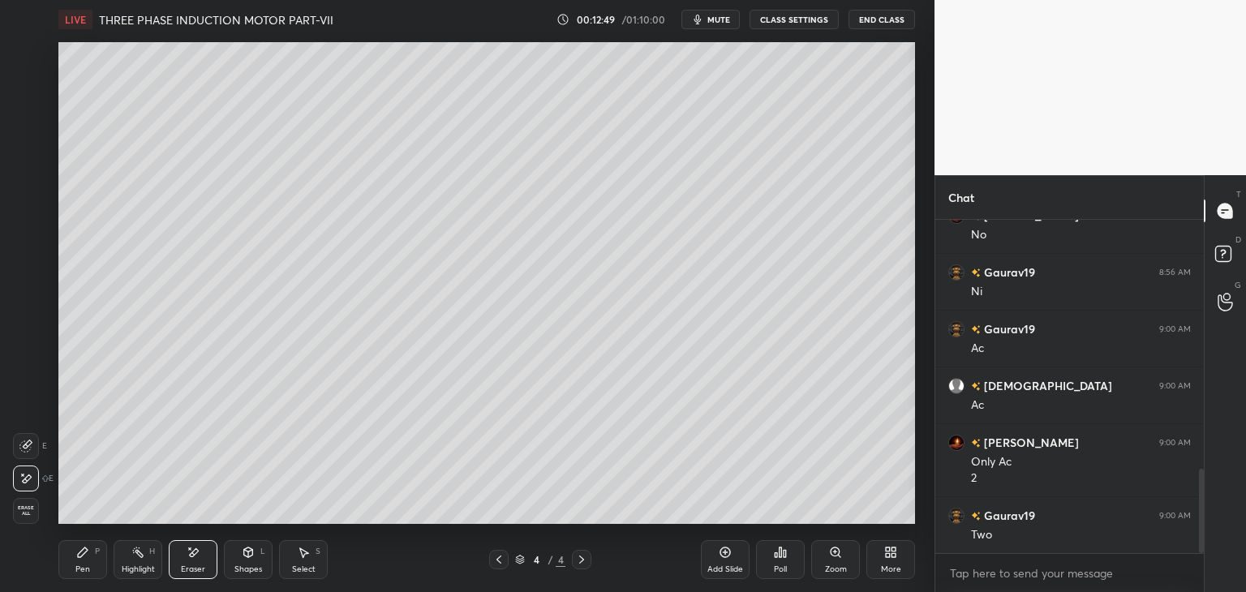
click at [34, 517] on div "Erase all" at bounding box center [26, 511] width 26 height 26
click at [86, 563] on div "Pen P" at bounding box center [82, 559] width 49 height 39
click at [187, 555] on icon at bounding box center [193, 553] width 13 height 14
drag, startPoint x: 30, startPoint y: 509, endPoint x: 75, endPoint y: 559, distance: 67.1
click at [34, 516] on span "Erase all" at bounding box center [26, 510] width 24 height 11
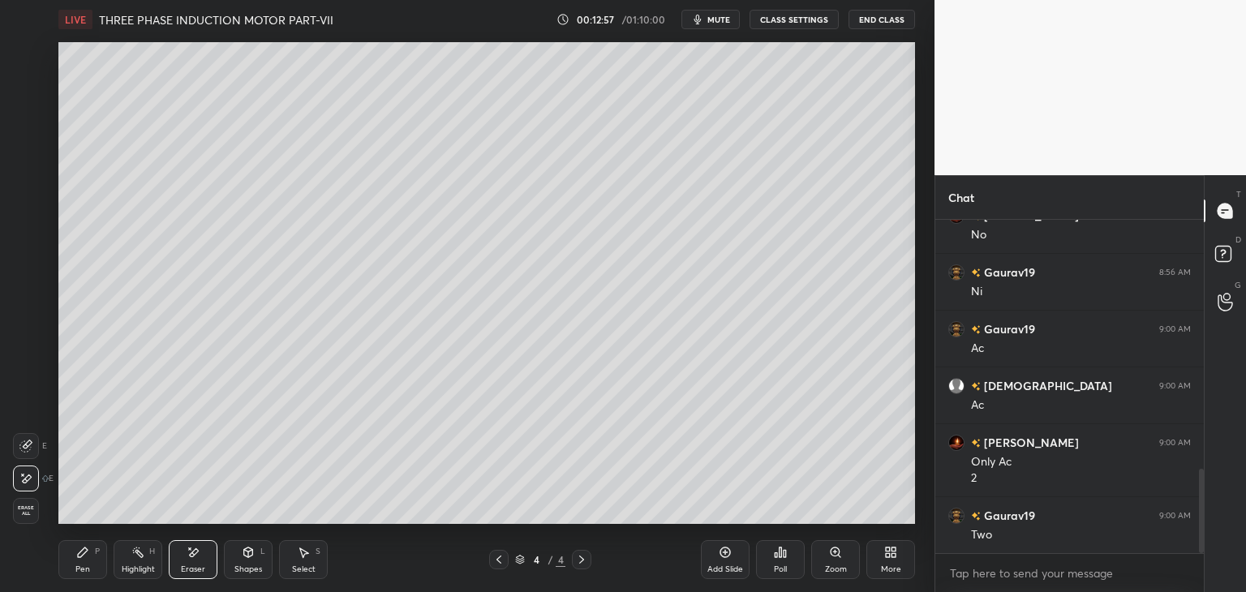
click at [81, 565] on div "Pen" at bounding box center [82, 569] width 15 height 8
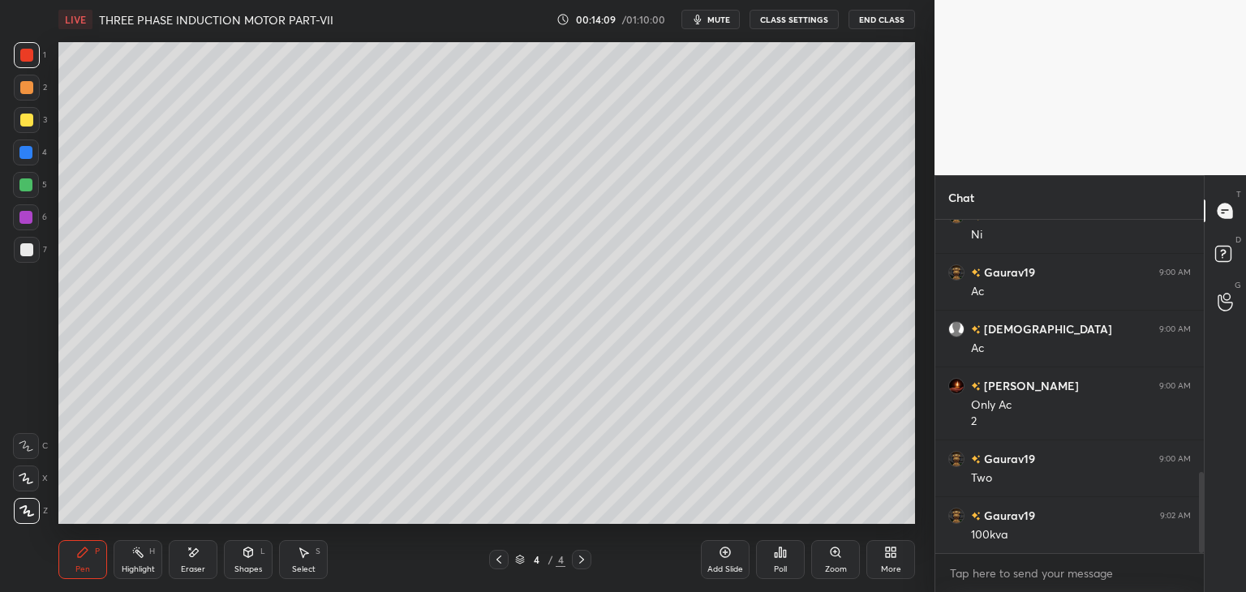
click at [29, 59] on div at bounding box center [26, 55] width 13 height 13
click at [30, 119] on div at bounding box center [26, 120] width 13 height 13
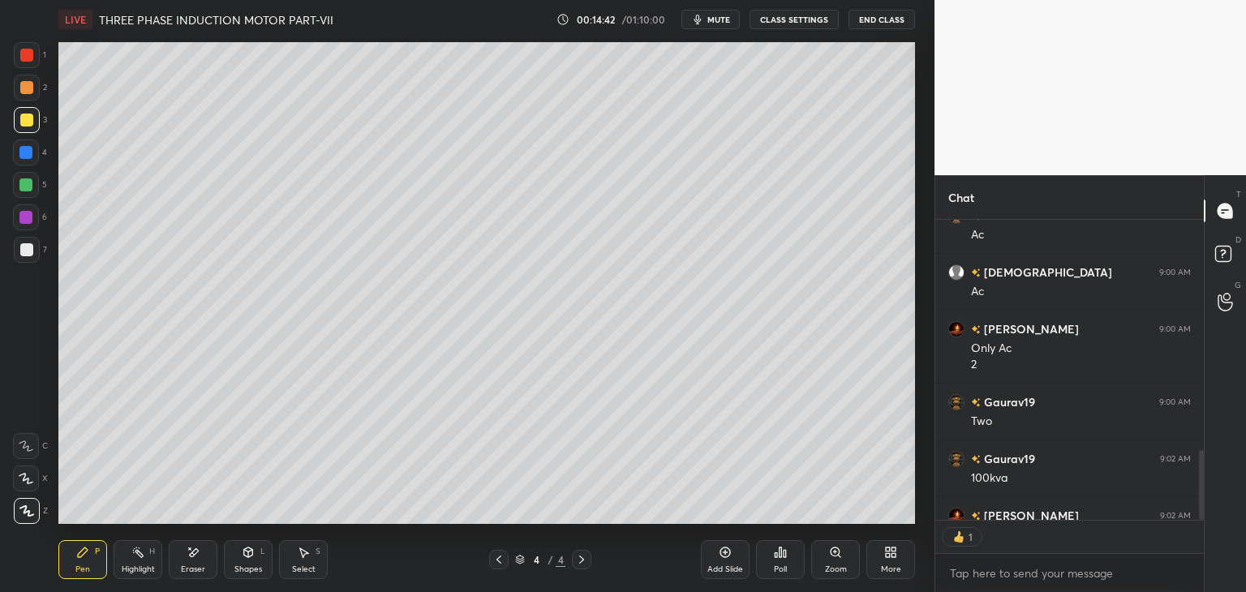
scroll to position [6, 5]
drag, startPoint x: 1201, startPoint y: 474, endPoint x: 1195, endPoint y: 515, distance: 41.7
click at [1200, 513] on div at bounding box center [1201, 485] width 5 height 70
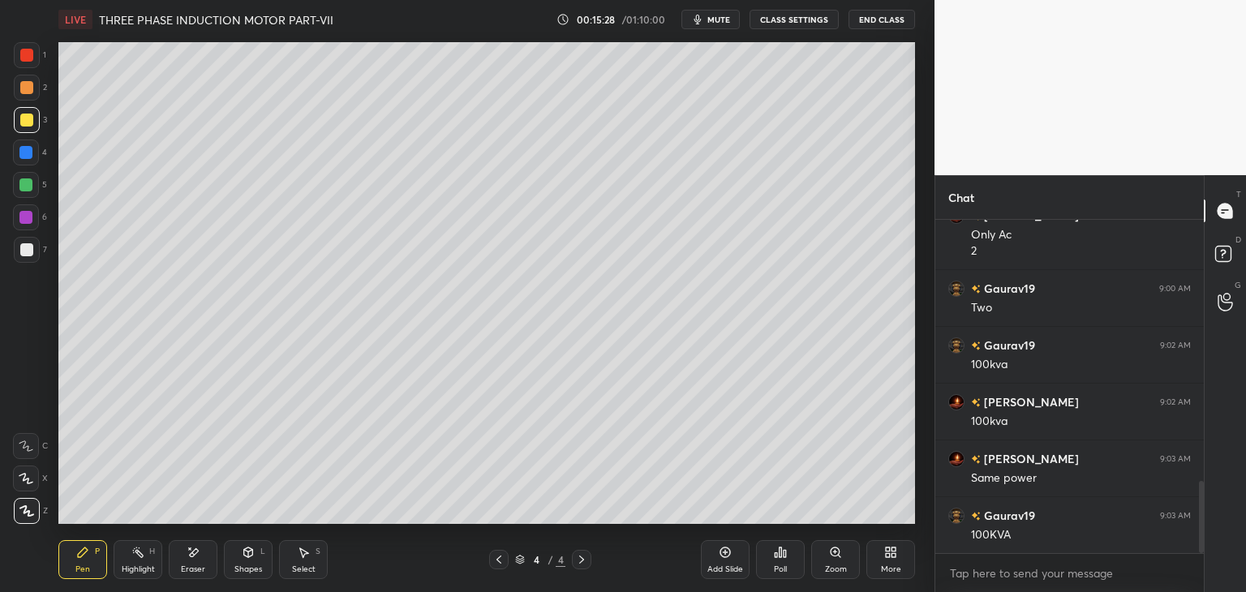
click at [22, 60] on div at bounding box center [26, 55] width 13 height 13
click at [26, 126] on div at bounding box center [26, 120] width 13 height 13
click at [28, 62] on div at bounding box center [27, 55] width 26 height 26
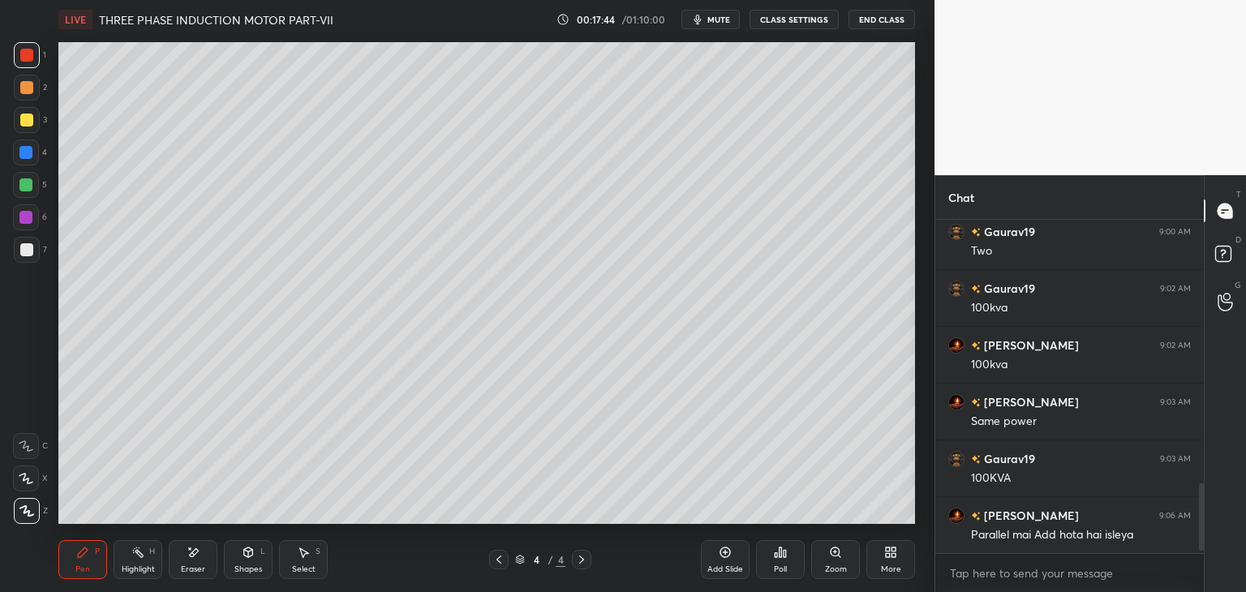
scroll to position [1325, 0]
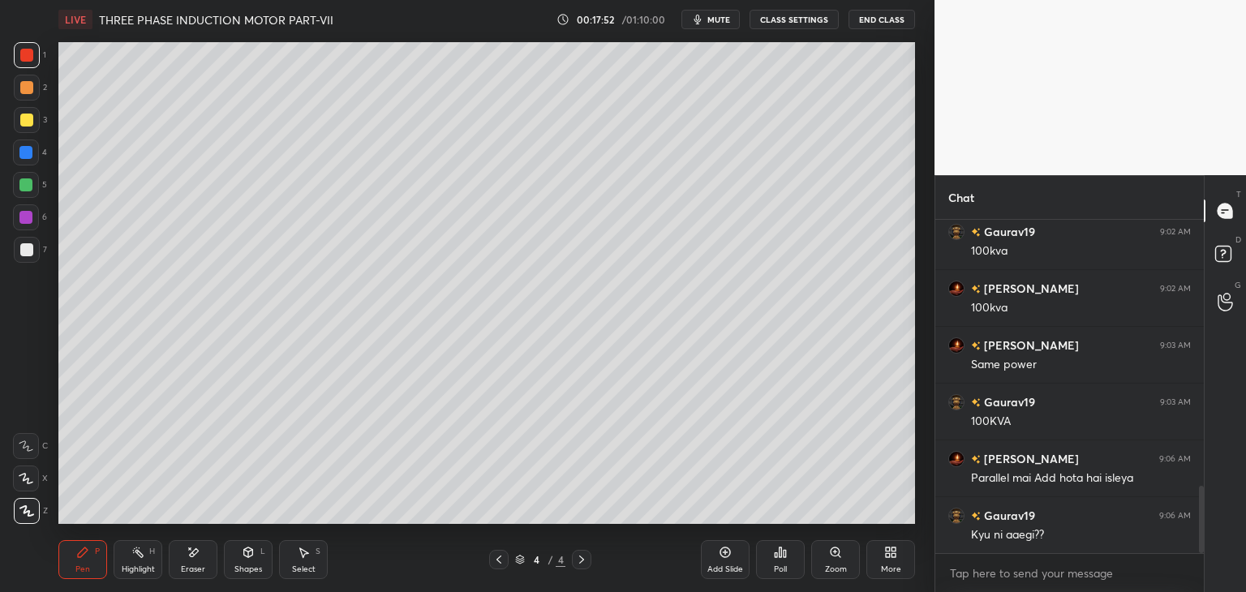
click at [23, 57] on div at bounding box center [26, 55] width 13 height 13
click at [20, 59] on div at bounding box center [26, 55] width 13 height 13
click at [26, 51] on div at bounding box center [26, 55] width 13 height 13
click at [28, 60] on div at bounding box center [26, 55] width 13 height 13
click at [714, 565] on div "Add Slide" at bounding box center [725, 569] width 36 height 8
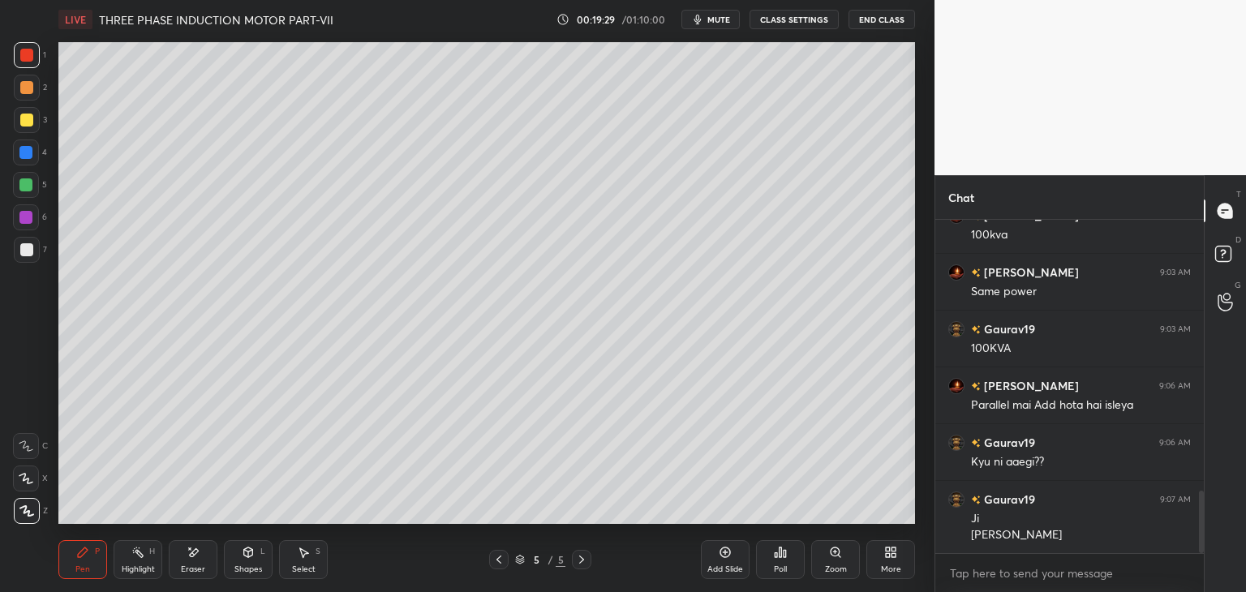
scroll to position [1455, 0]
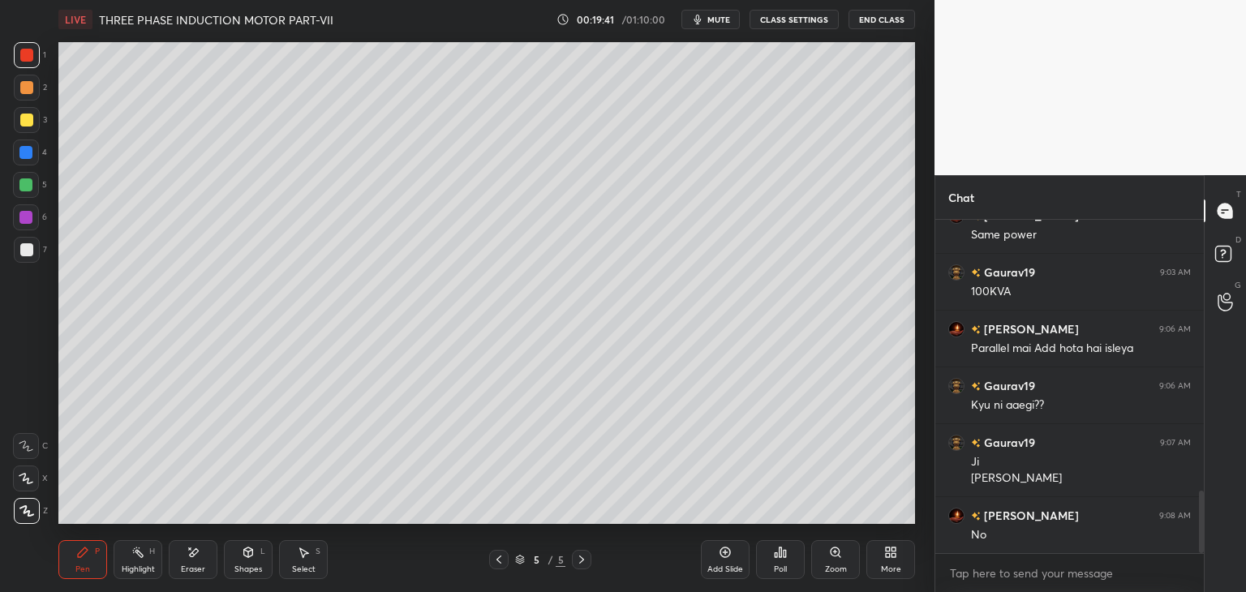
click at [28, 62] on div at bounding box center [27, 55] width 26 height 26
click at [727, 560] on div "Add Slide" at bounding box center [725, 559] width 49 height 39
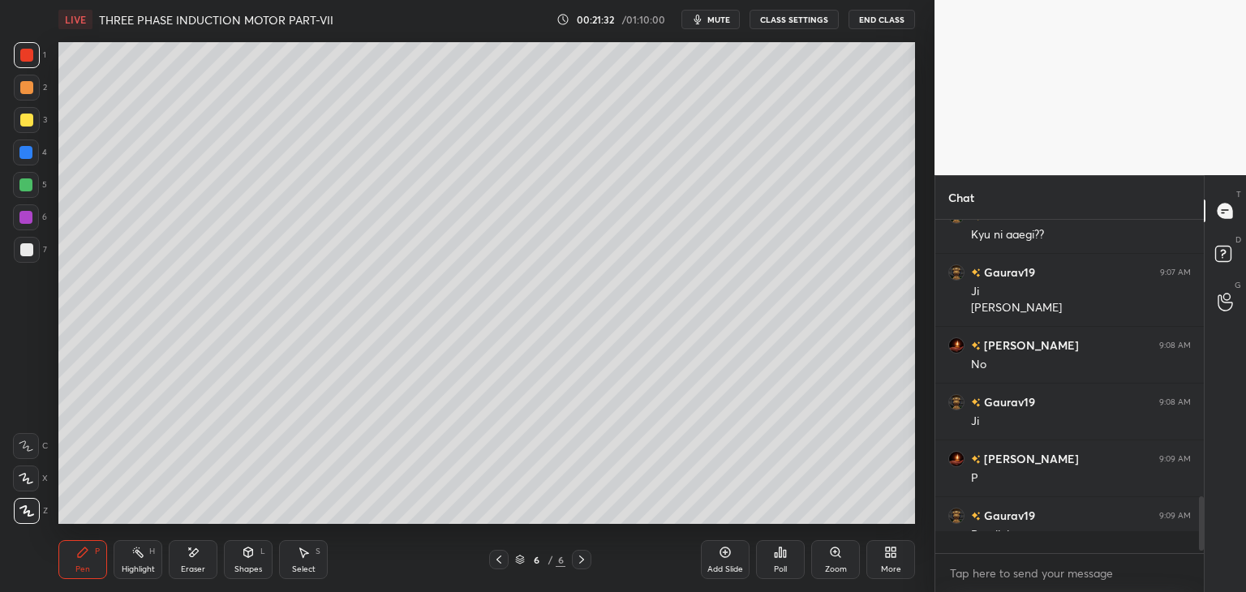
scroll to position [1625, 0]
click at [495, 564] on icon at bounding box center [498, 559] width 13 height 13
drag, startPoint x: 500, startPoint y: 557, endPoint x: 490, endPoint y: 557, distance: 9.7
click at [498, 557] on icon at bounding box center [498, 559] width 13 height 13
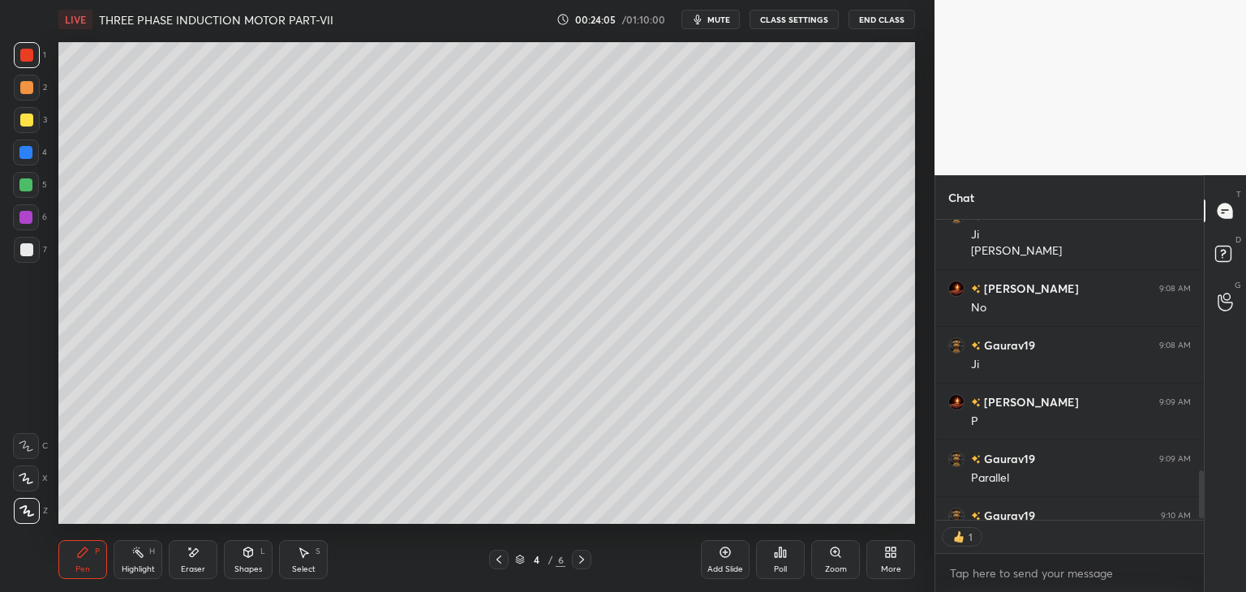
scroll to position [6, 5]
drag, startPoint x: 727, startPoint y: 557, endPoint x: 739, endPoint y: 558, distance: 11.4
click at [728, 556] on icon at bounding box center [724, 552] width 13 height 13
click at [199, 564] on div "Eraser" at bounding box center [193, 559] width 49 height 39
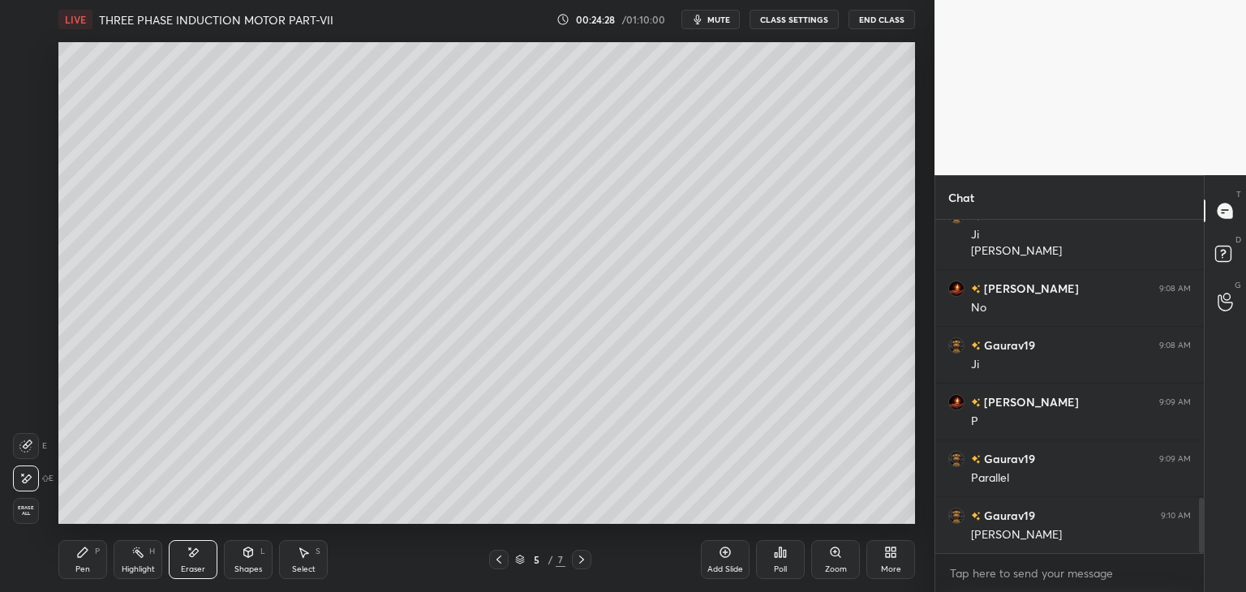
click at [88, 581] on div "Pen P Highlight H Eraser Shapes L Select S 5 / 7 Add Slide Poll Zoom More" at bounding box center [486, 559] width 856 height 65
click at [86, 566] on div "Pen" at bounding box center [82, 569] width 15 height 8
click at [20, 119] on div at bounding box center [26, 120] width 13 height 13
click at [723, 20] on span "mute" at bounding box center [718, 19] width 23 height 11
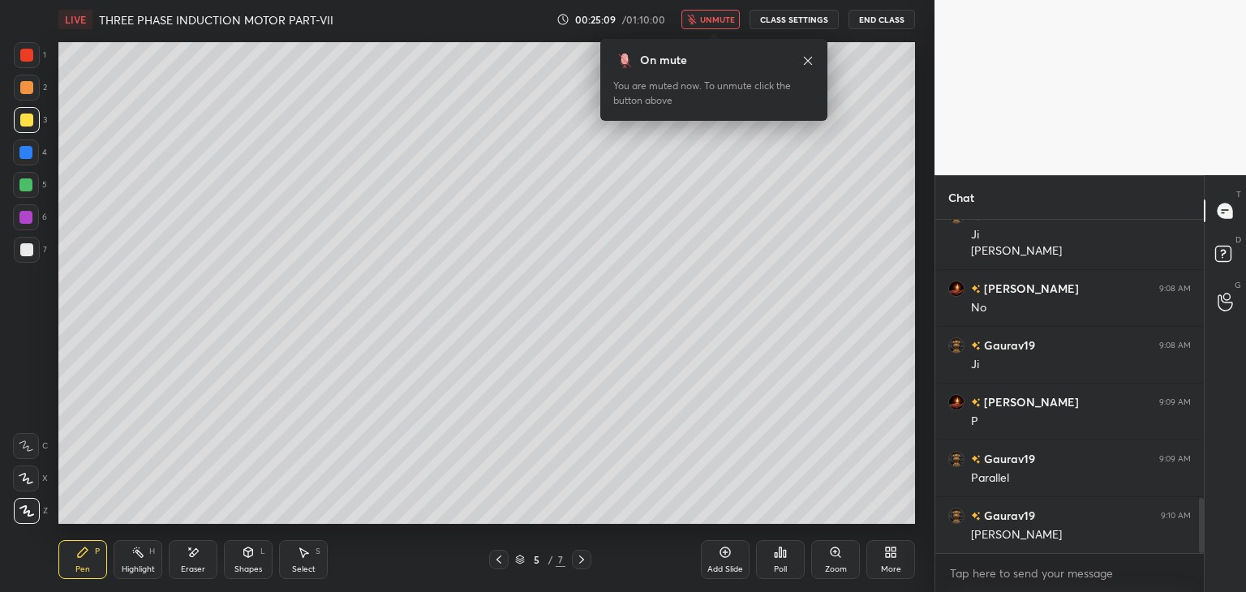
click at [706, 22] on span "unmute" at bounding box center [717, 19] width 35 height 11
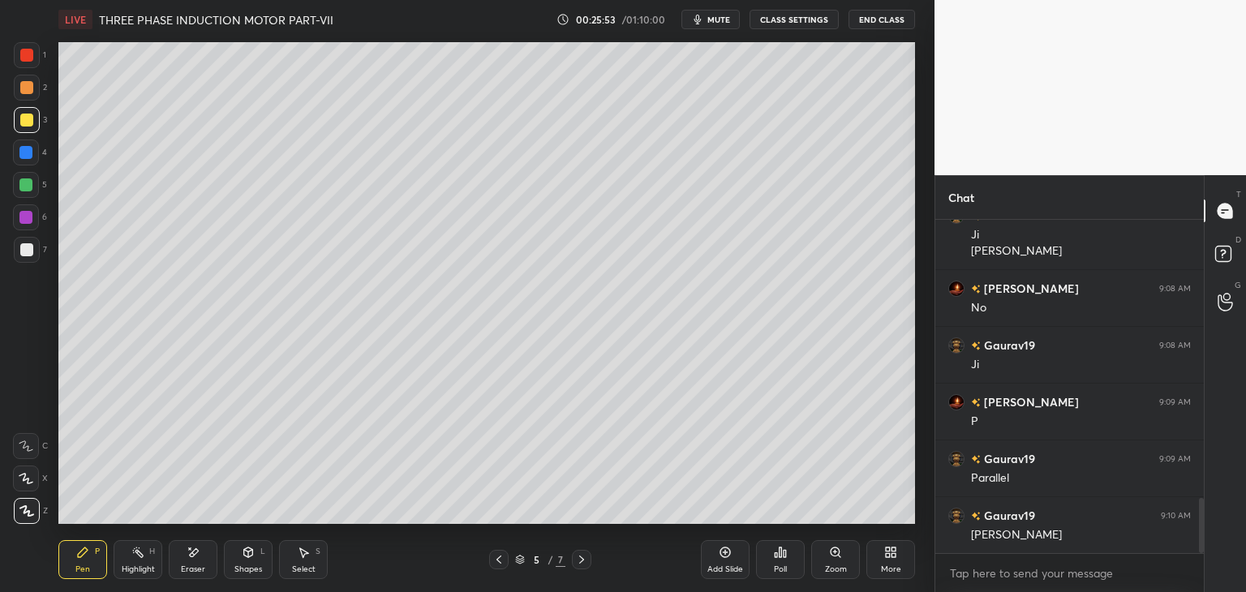
drag, startPoint x: 28, startPoint y: 191, endPoint x: 19, endPoint y: 189, distance: 9.9
click at [24, 191] on div at bounding box center [25, 184] width 13 height 13
click at [23, 57] on div at bounding box center [26, 55] width 13 height 13
click at [255, 559] on div "Shapes L" at bounding box center [248, 559] width 49 height 39
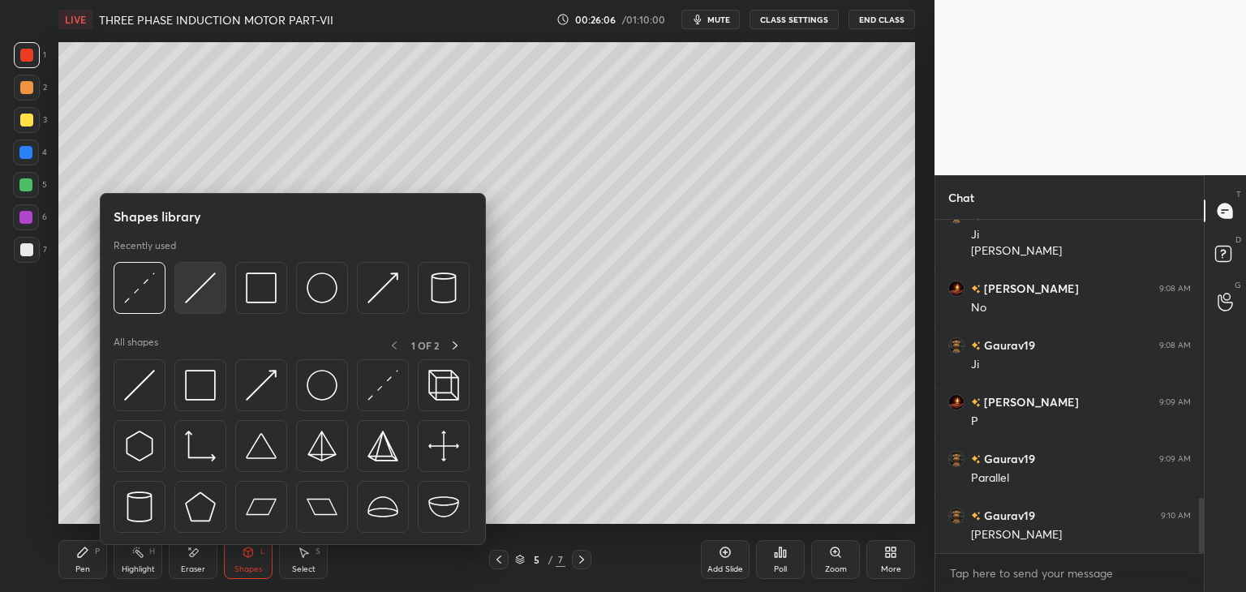
click at [198, 298] on img at bounding box center [200, 287] width 31 height 31
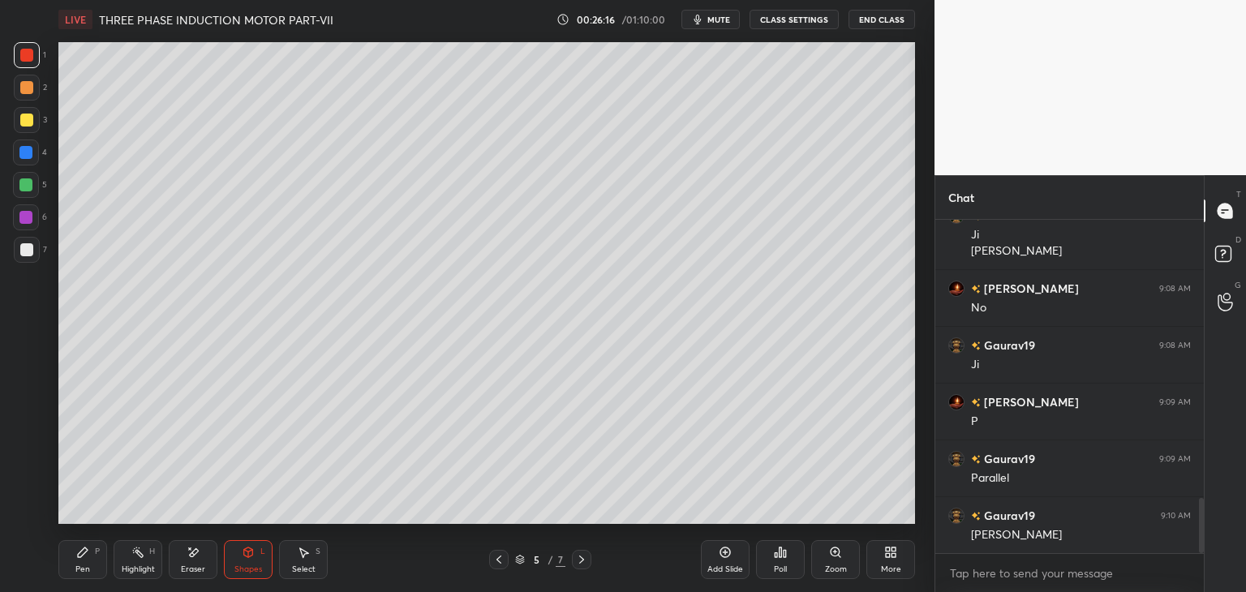
click at [28, 182] on div at bounding box center [25, 184] width 13 height 13
drag, startPoint x: 255, startPoint y: 555, endPoint x: 247, endPoint y: 565, distance: 13.2
click at [253, 555] on div "Shapes L" at bounding box center [248, 559] width 49 height 39
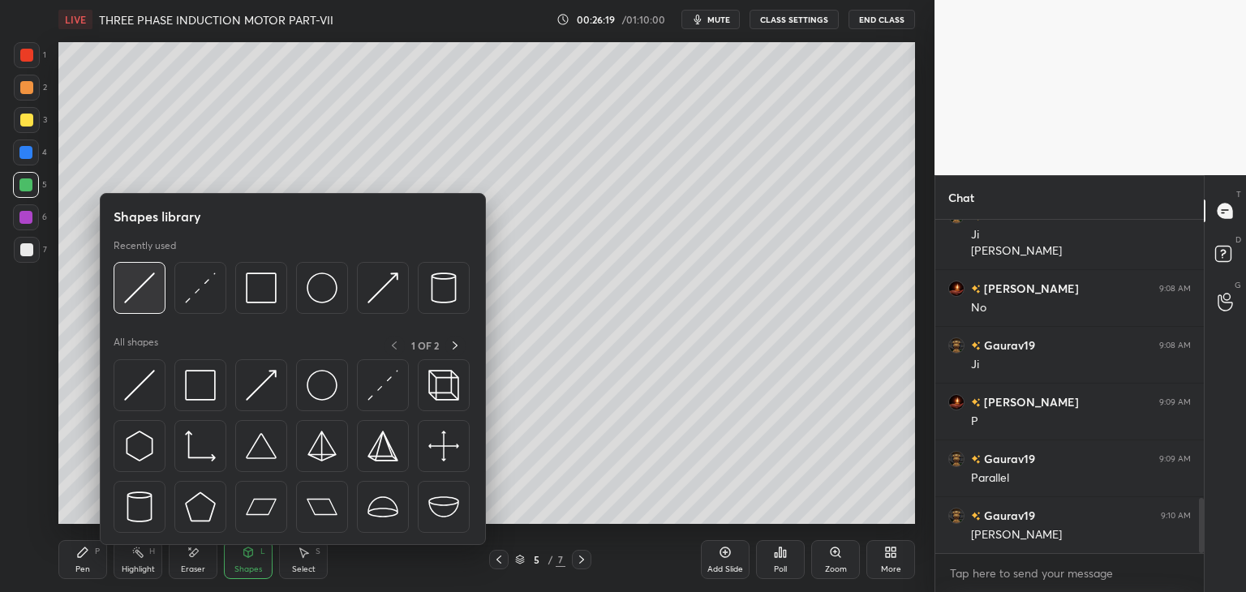
click at [139, 285] on img at bounding box center [139, 287] width 31 height 31
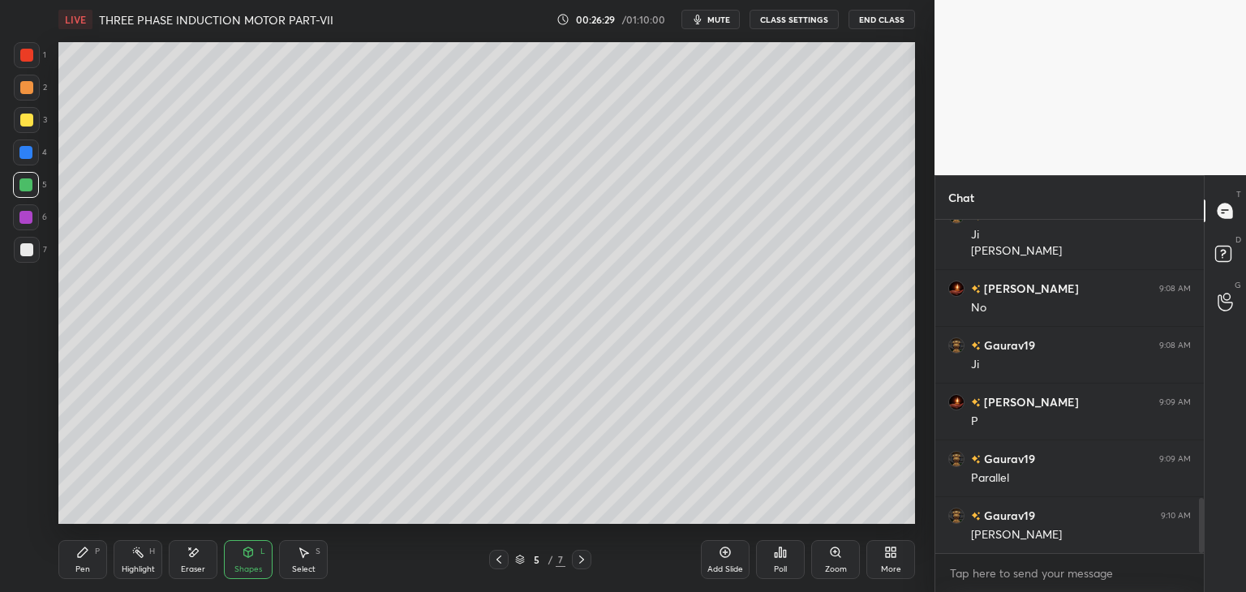
click at [82, 560] on div "Pen P" at bounding box center [82, 559] width 49 height 39
click at [28, 58] on div at bounding box center [26, 55] width 13 height 13
click at [251, 559] on div "Shapes L" at bounding box center [248, 559] width 49 height 39
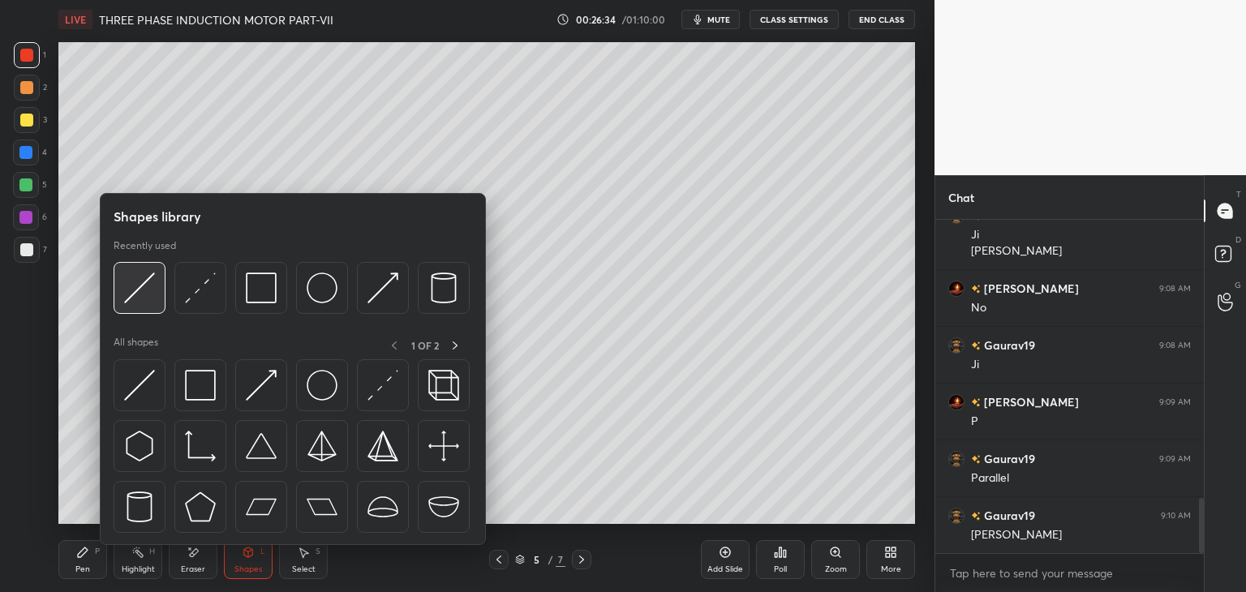
click at [142, 296] on img at bounding box center [139, 287] width 31 height 31
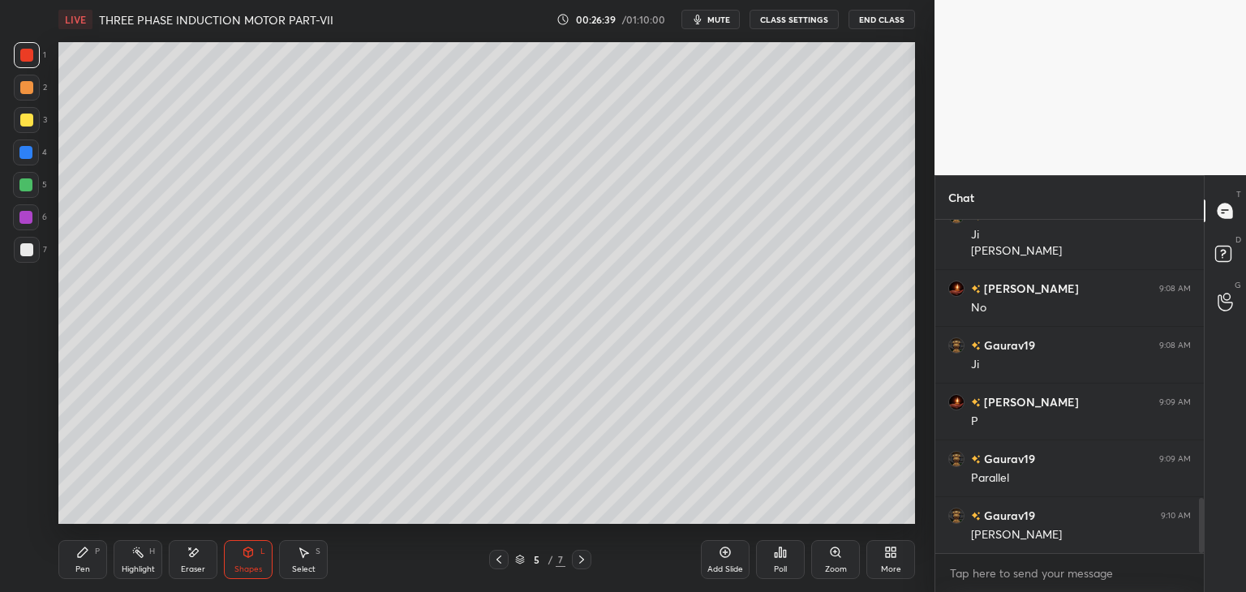
scroll to position [6, 5]
click at [84, 562] on div "Pen P" at bounding box center [82, 559] width 49 height 39
click at [32, 219] on div at bounding box center [25, 217] width 13 height 13
click at [238, 549] on div "Shapes L" at bounding box center [248, 559] width 49 height 39
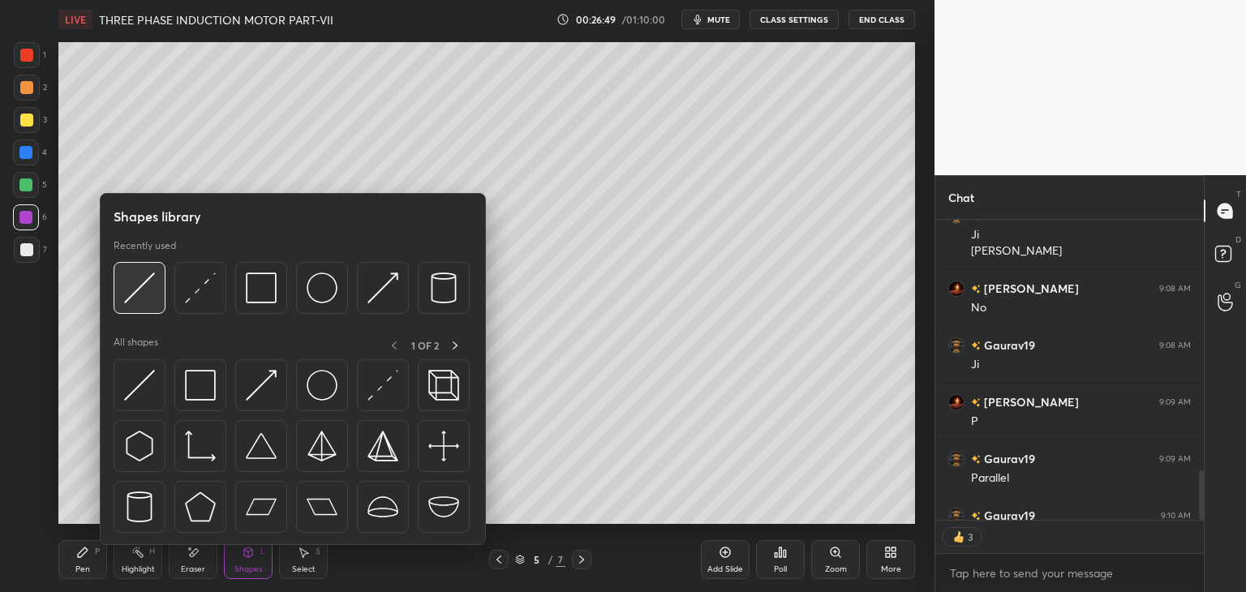
click at [149, 291] on img at bounding box center [139, 287] width 31 height 31
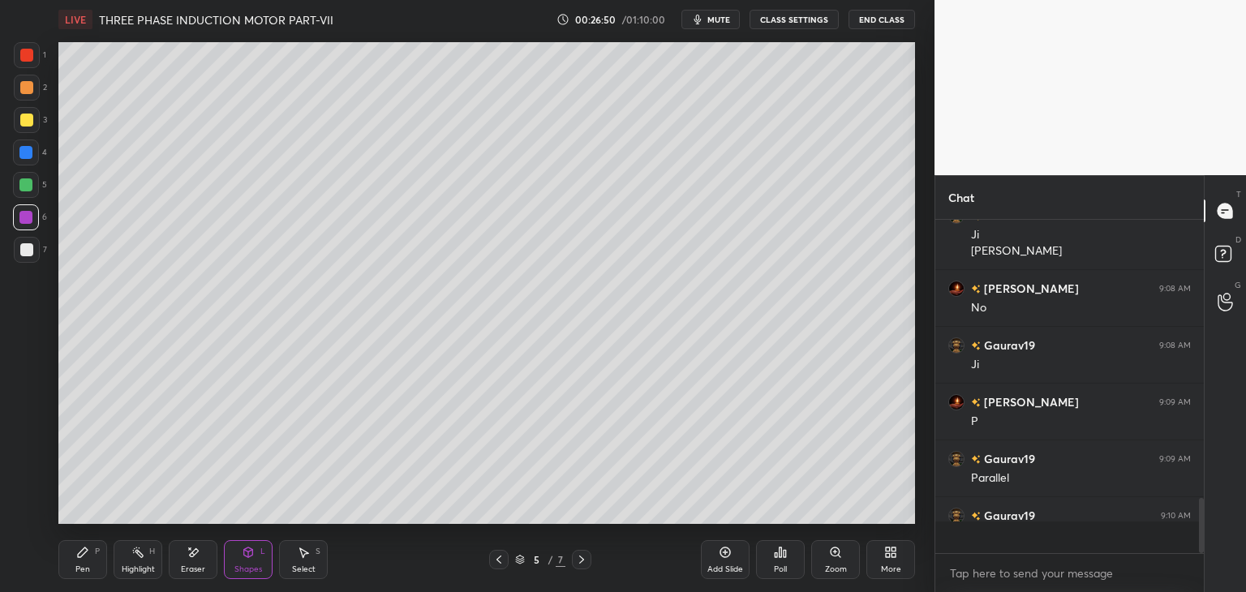
scroll to position [1682, 0]
click at [78, 555] on icon at bounding box center [83, 552] width 10 height 10
click at [30, 54] on div at bounding box center [26, 55] width 13 height 13
click at [26, 153] on div at bounding box center [25, 152] width 13 height 13
click at [29, 220] on div at bounding box center [25, 217] width 13 height 13
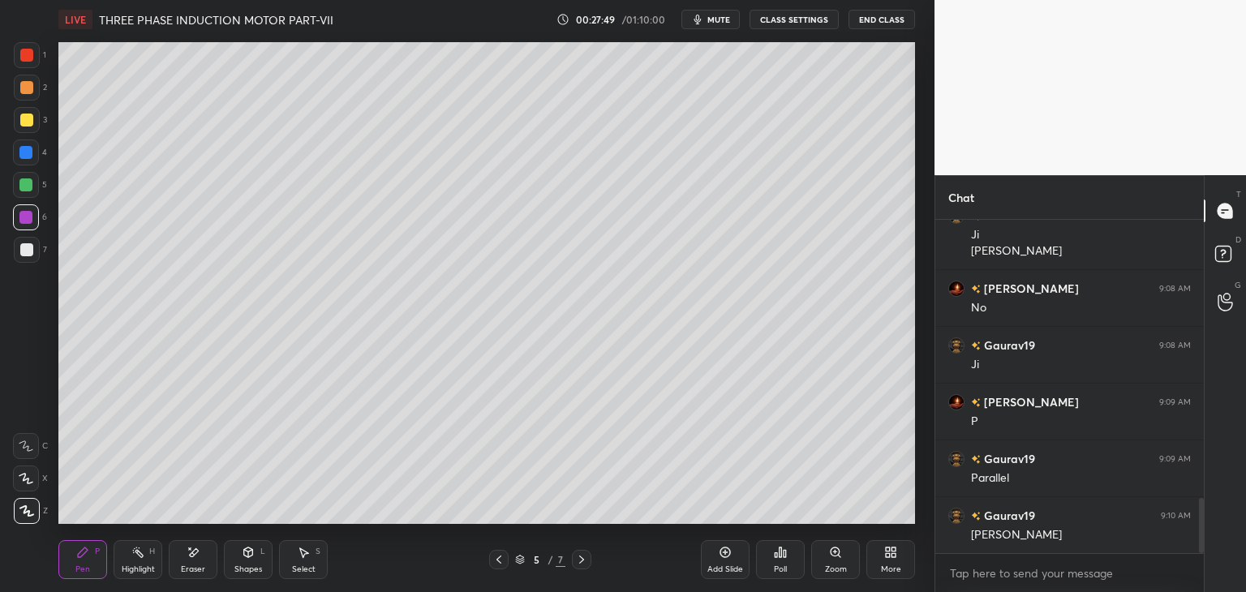
click at [30, 247] on div at bounding box center [26, 249] width 13 height 13
click at [197, 556] on icon at bounding box center [193, 553] width 13 height 14
click at [77, 565] on div "Pen" at bounding box center [82, 569] width 15 height 8
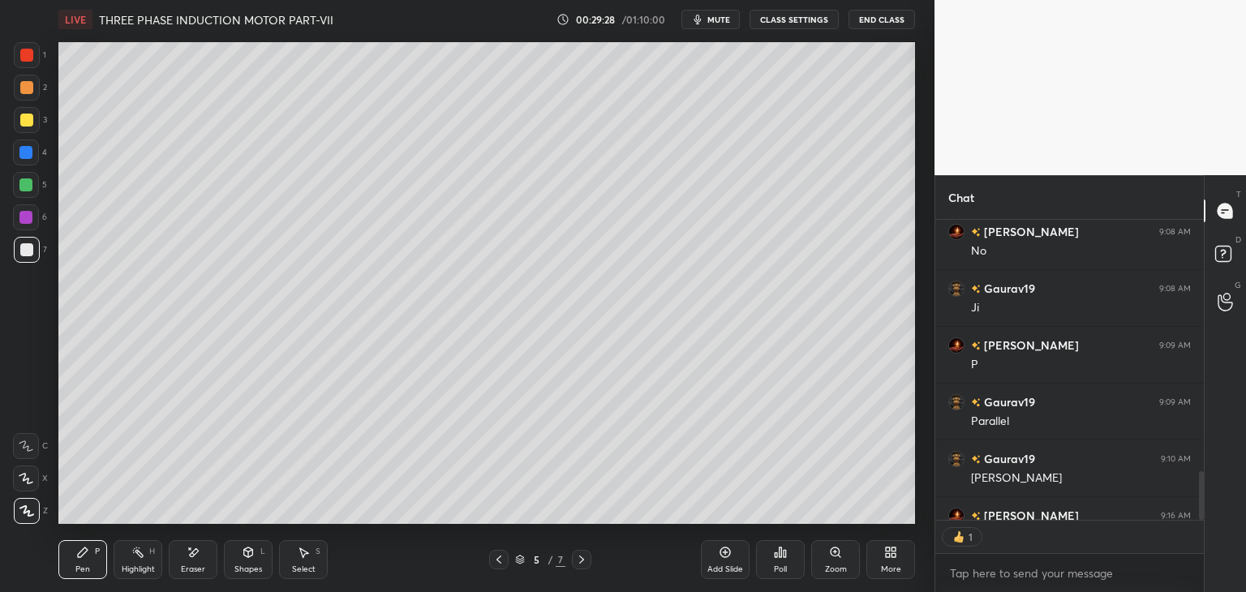
scroll to position [6, 5]
click at [726, 559] on div "Add Slide" at bounding box center [725, 559] width 49 height 39
click at [250, 561] on div "Shapes L" at bounding box center [248, 559] width 49 height 39
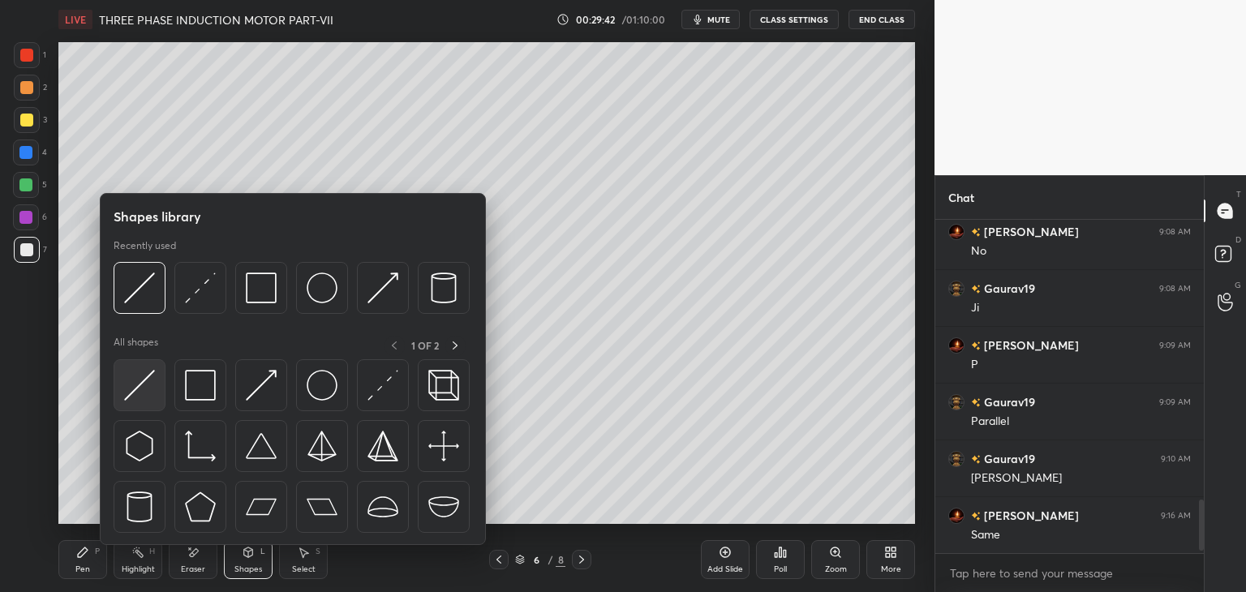
scroll to position [1739, 0]
click at [142, 284] on img at bounding box center [139, 287] width 31 height 31
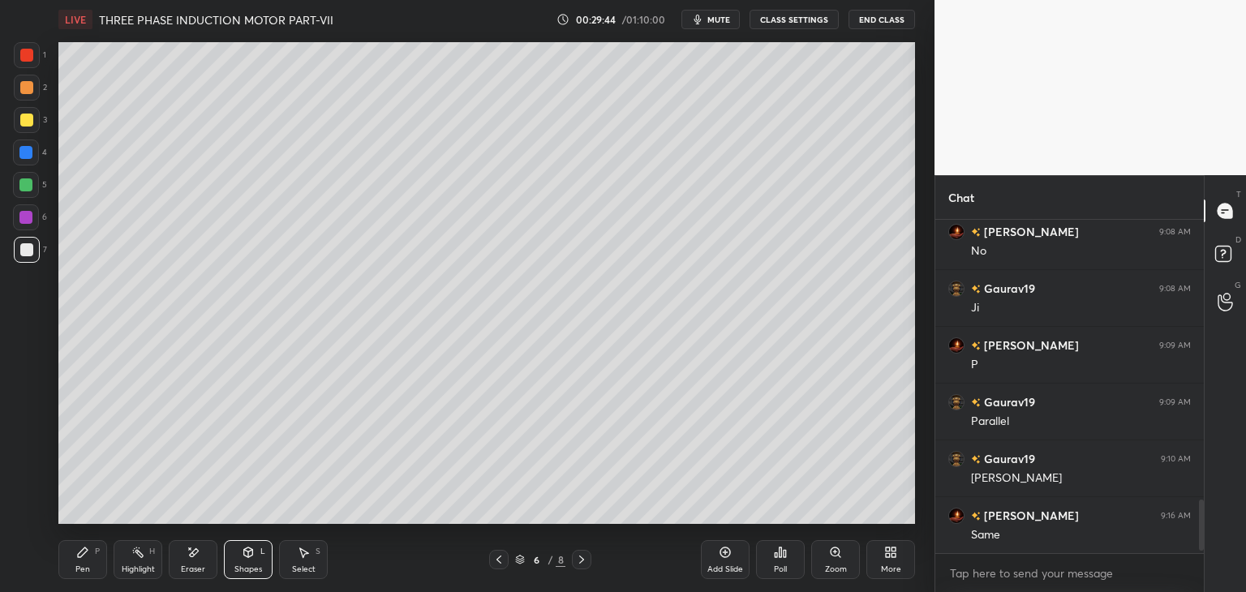
click at [255, 566] on div "Shapes" at bounding box center [248, 569] width 28 height 8
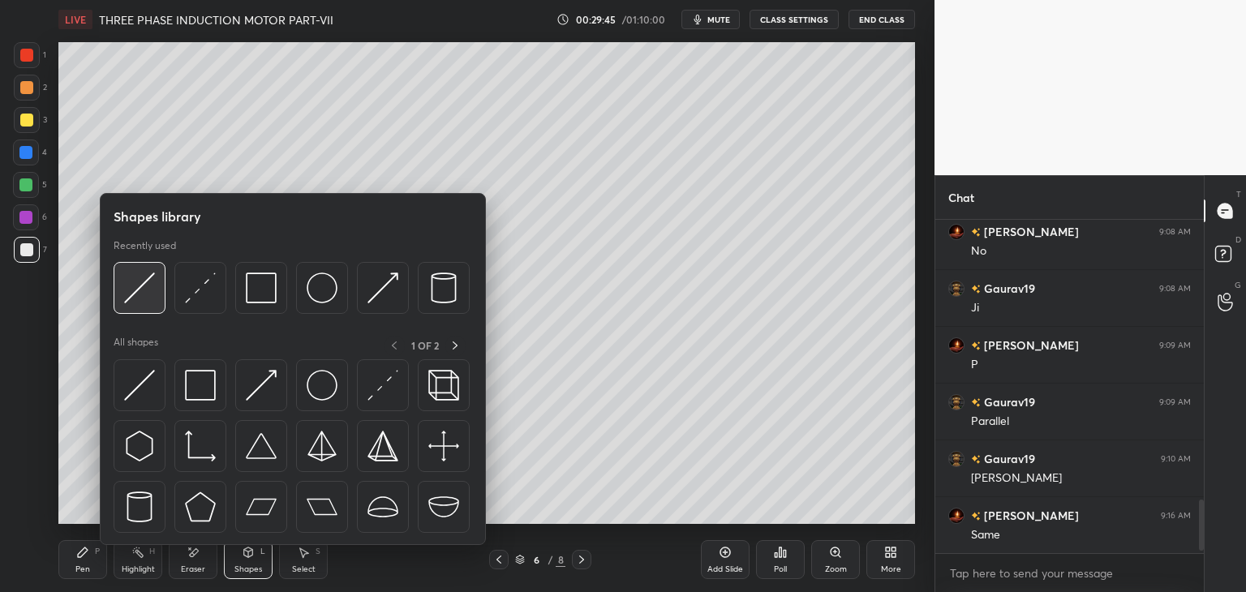
click at [127, 278] on img at bounding box center [139, 287] width 31 height 31
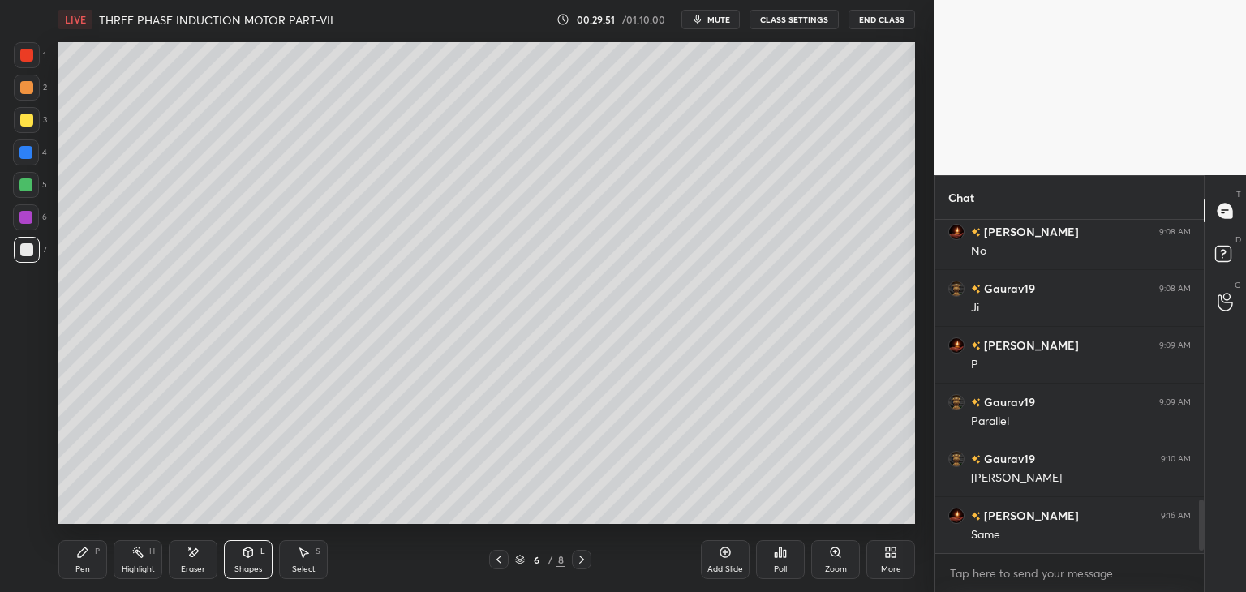
click at [31, 61] on div at bounding box center [26, 55] width 13 height 13
click at [28, 217] on div at bounding box center [25, 217] width 13 height 13
click at [92, 552] on div "Pen P" at bounding box center [82, 559] width 49 height 39
click at [31, 221] on div at bounding box center [25, 217] width 13 height 13
click at [29, 53] on div at bounding box center [26, 55] width 13 height 13
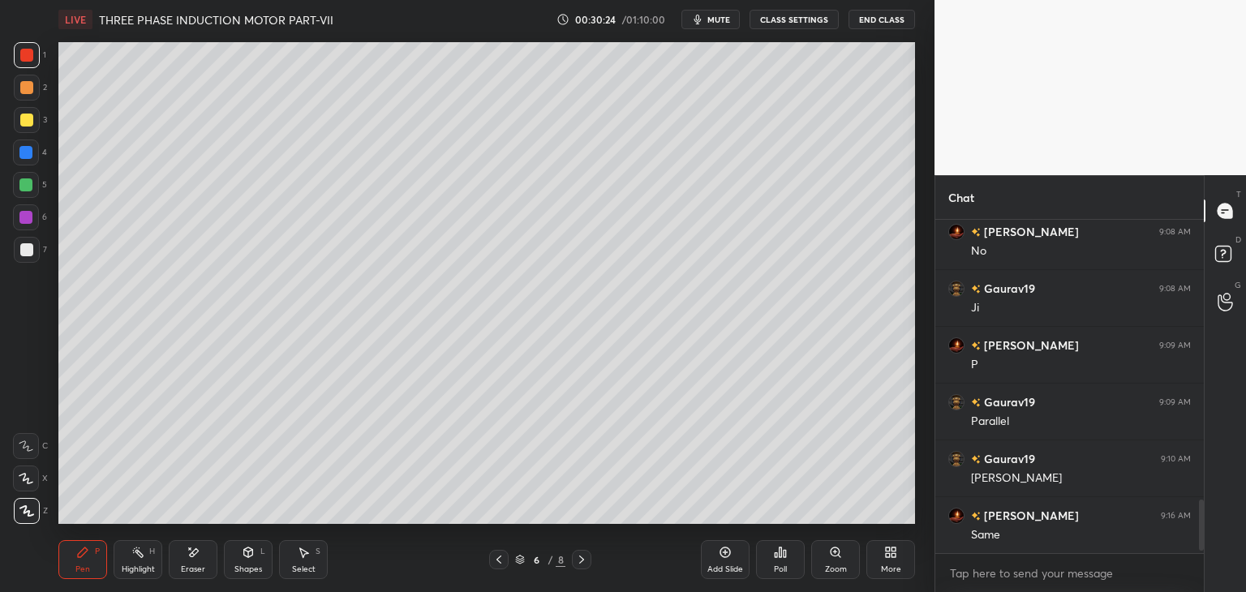
click at [27, 245] on div at bounding box center [26, 249] width 13 height 13
click at [31, 191] on div at bounding box center [26, 185] width 26 height 26
click at [495, 562] on icon at bounding box center [498, 559] width 13 height 13
click at [886, 554] on icon at bounding box center [888, 555] width 4 height 4
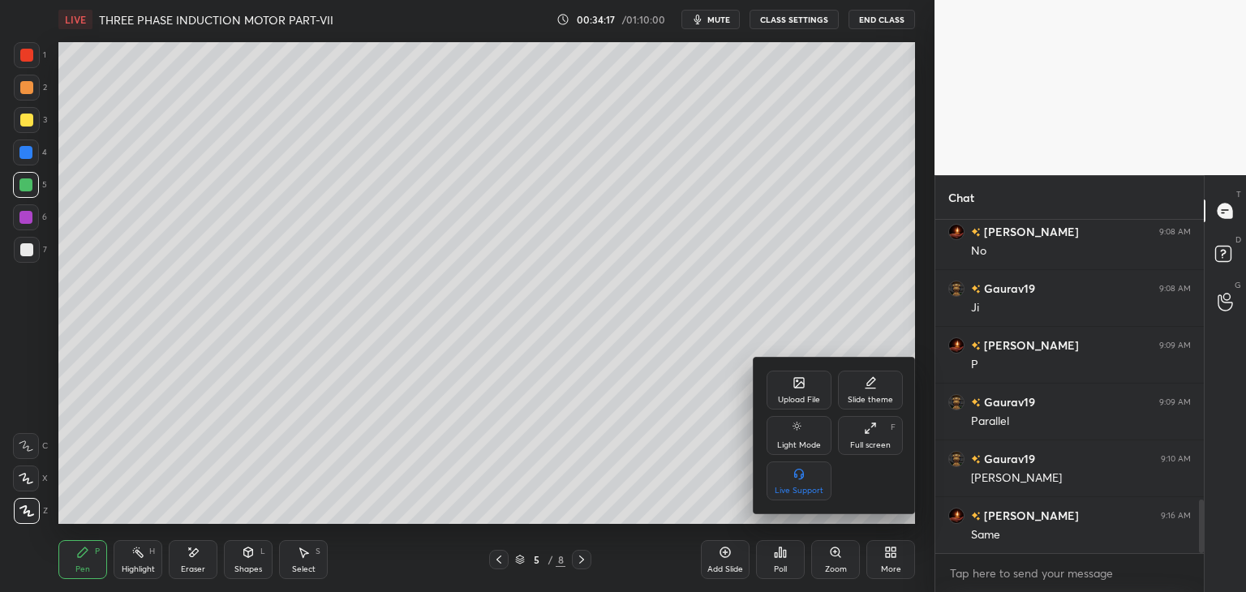
click at [794, 385] on icon at bounding box center [799, 383] width 10 height 10
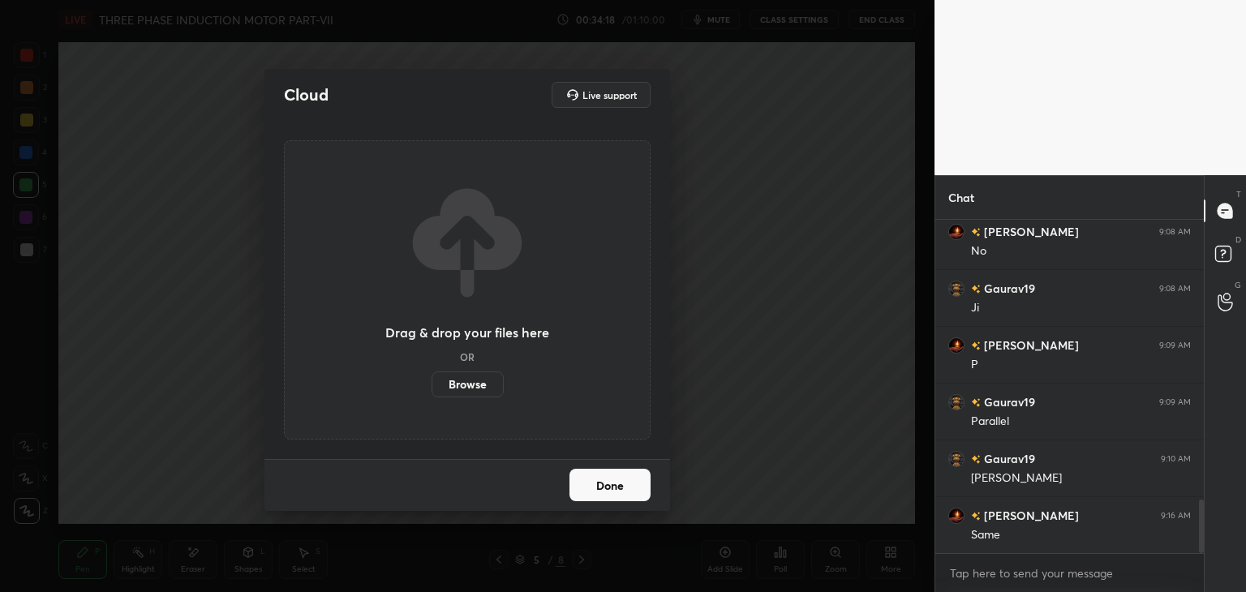
click at [496, 384] on label "Browse" at bounding box center [467, 384] width 72 height 26
click at [431, 384] on input "Browse" at bounding box center [431, 384] width 0 height 26
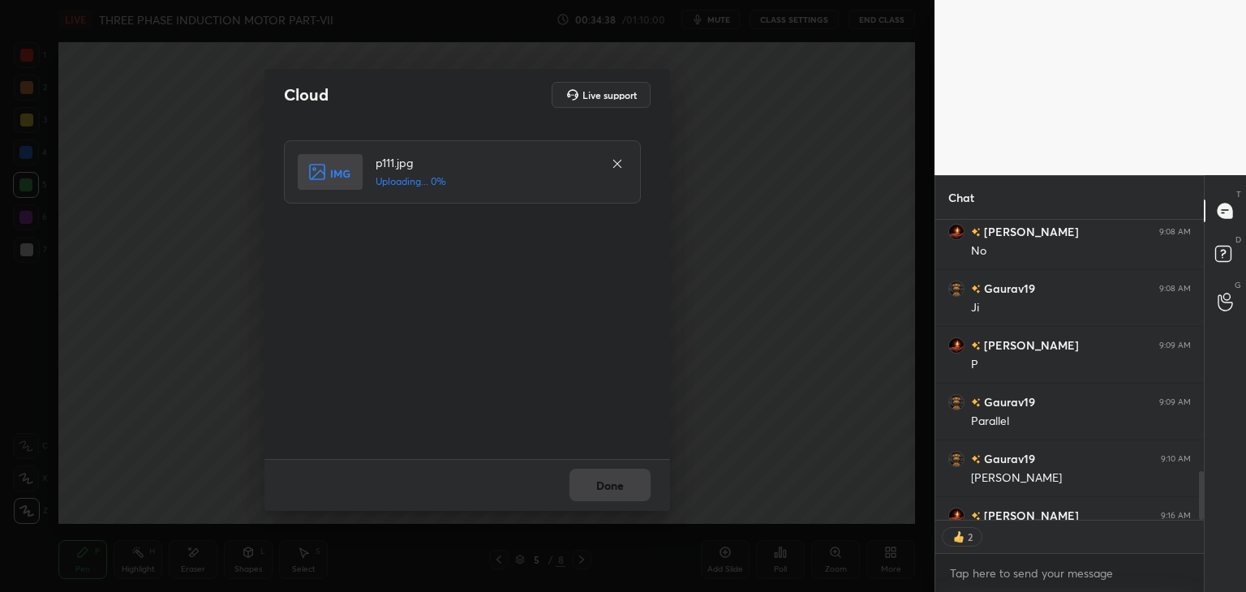
type textarea "x"
click at [614, 490] on button "Done" at bounding box center [609, 485] width 81 height 32
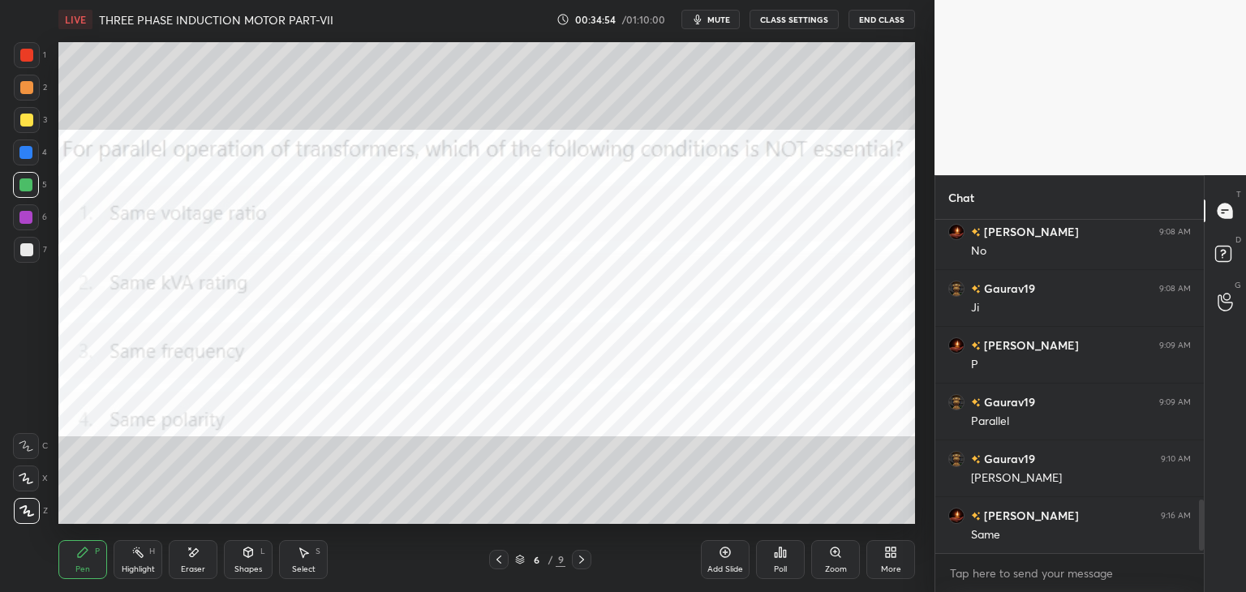
click at [785, 562] on div "Poll" at bounding box center [780, 559] width 49 height 39
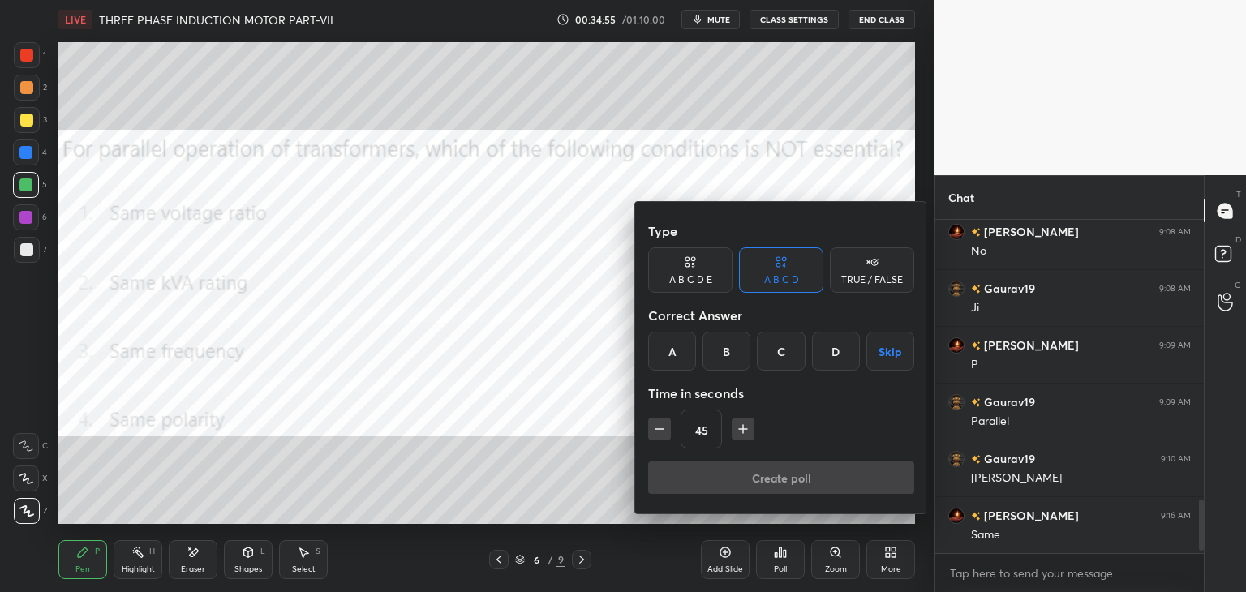
click at [728, 351] on div "B" at bounding box center [726, 351] width 48 height 39
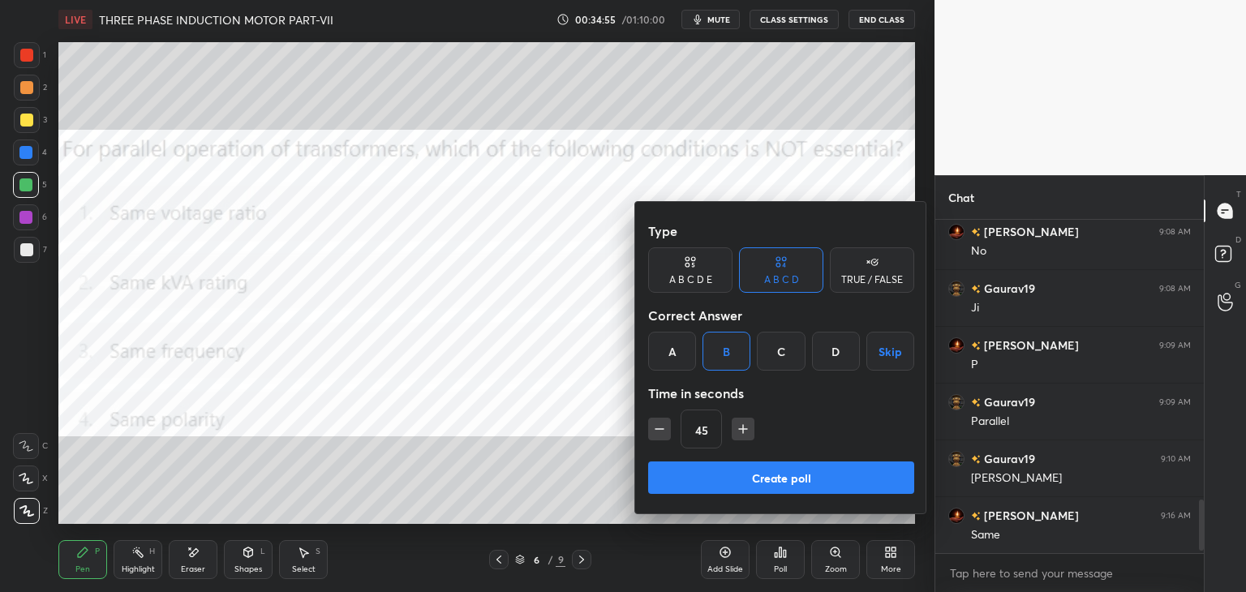
click at [743, 431] on icon "button" at bounding box center [743, 429] width 16 height 16
type input "60"
click at [725, 480] on button "Create poll" at bounding box center [781, 477] width 266 height 32
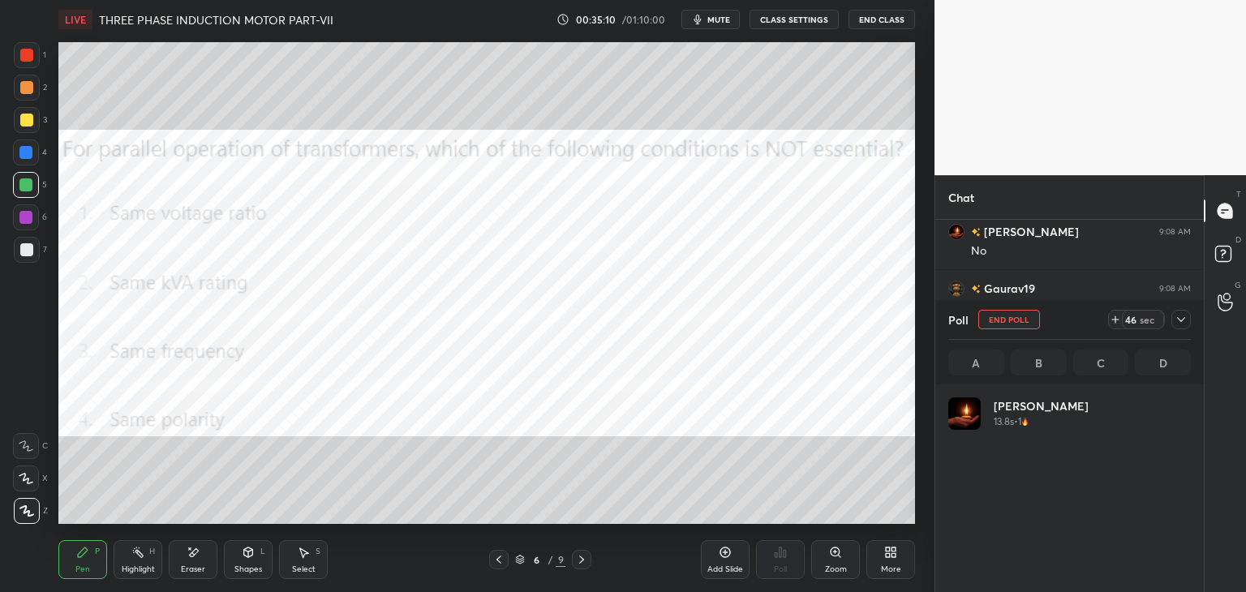
scroll to position [190, 238]
click at [26, 54] on div at bounding box center [26, 55] width 13 height 13
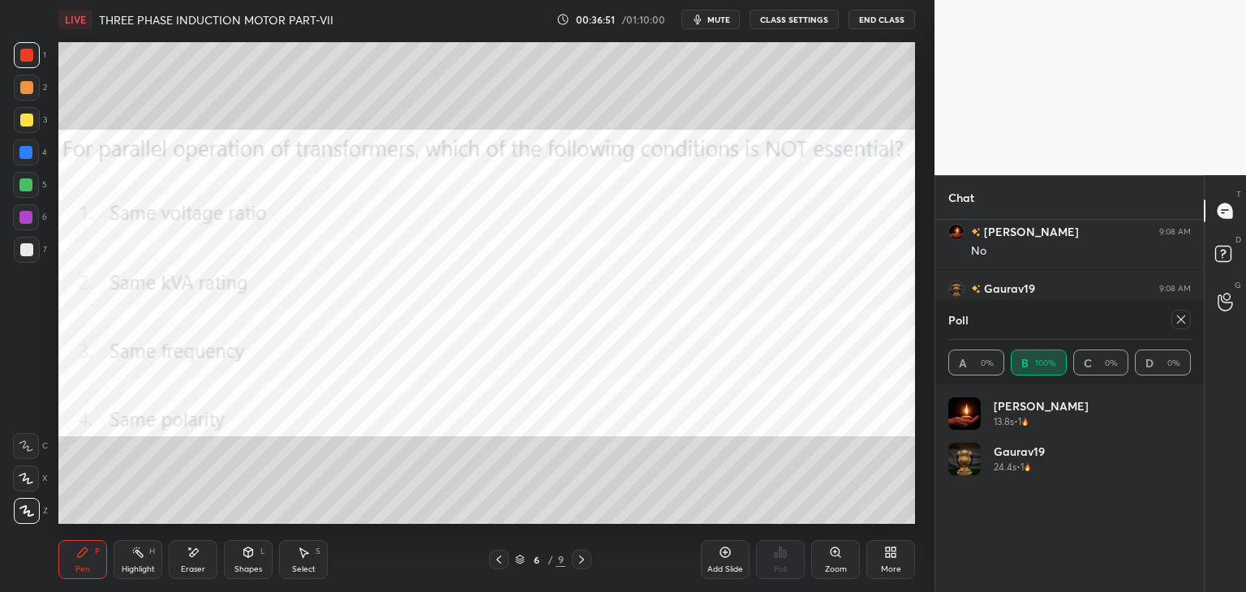
scroll to position [6, 5]
click at [1184, 323] on icon at bounding box center [1181, 319] width 8 height 8
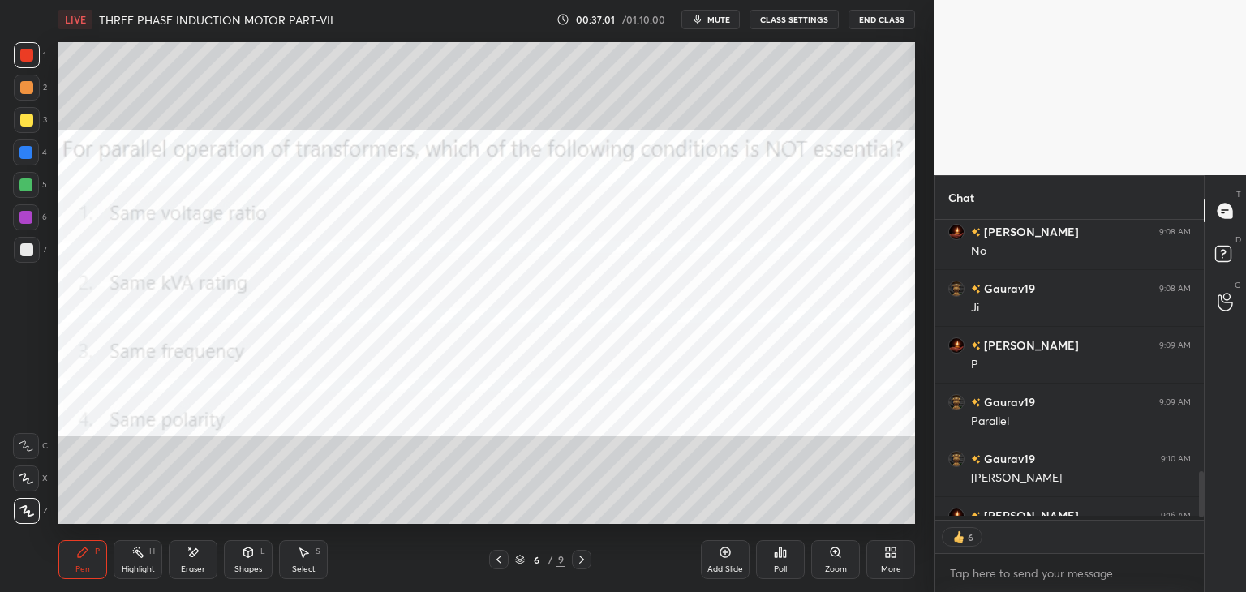
scroll to position [296, 264]
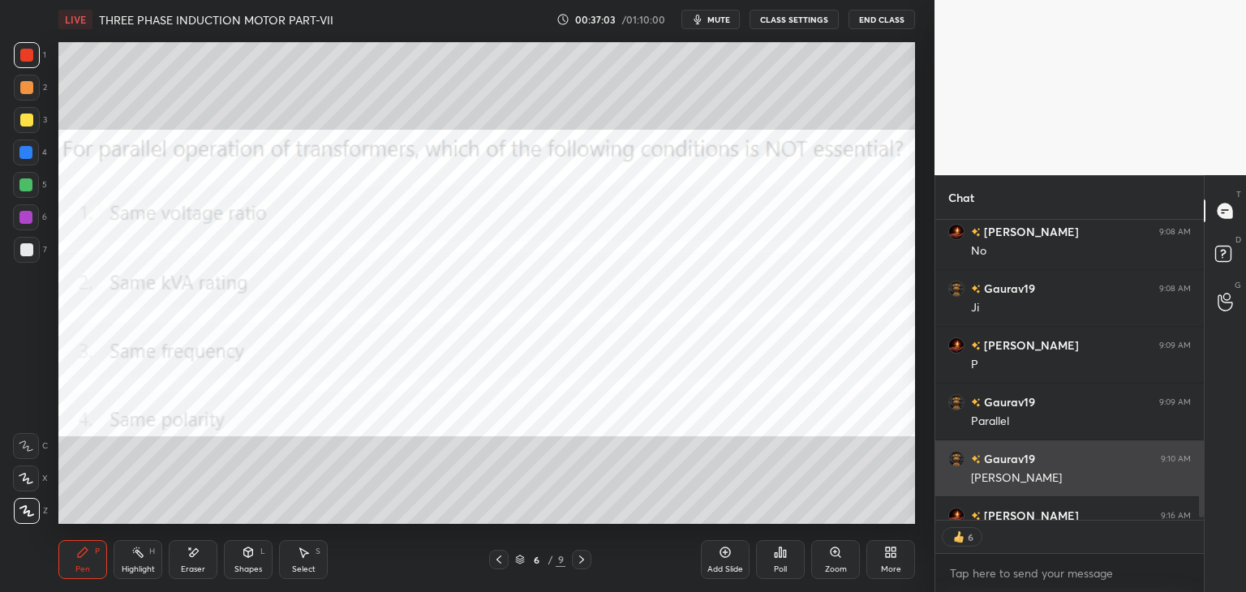
click at [1184, 481] on div "[PERSON_NAME]" at bounding box center [1081, 478] width 220 height 16
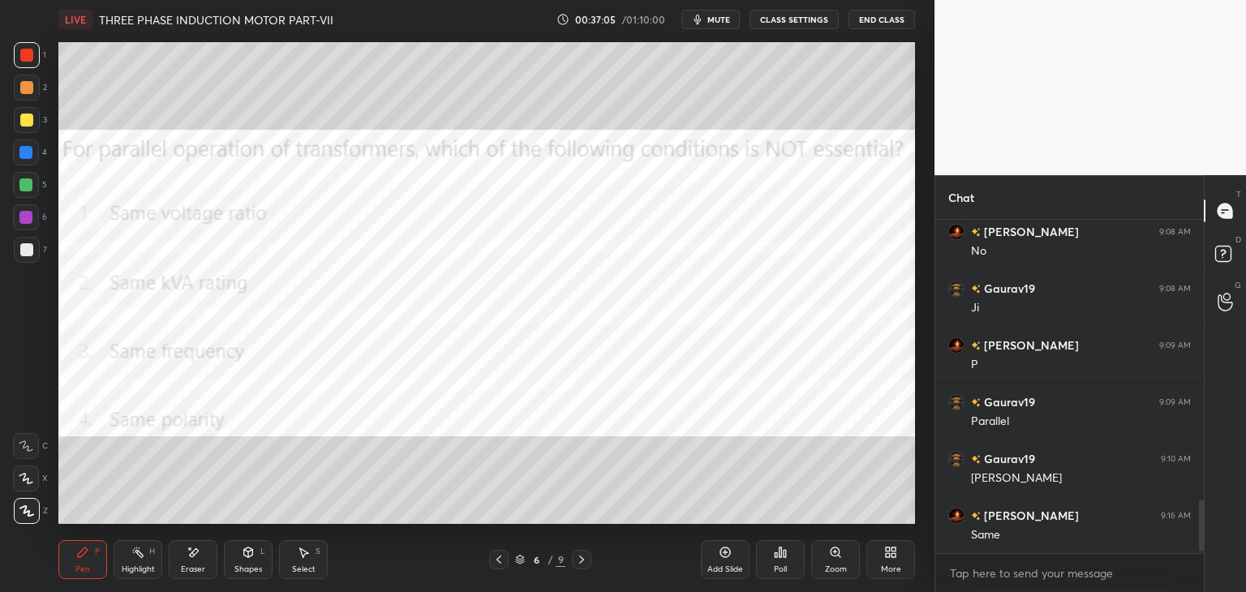
scroll to position [328, 264]
drag, startPoint x: 1200, startPoint y: 510, endPoint x: 1197, endPoint y: 531, distance: 21.3
click at [1197, 531] on div at bounding box center [1199, 386] width 10 height 333
click at [31, 63] on div at bounding box center [27, 55] width 26 height 26
click at [30, 53] on div at bounding box center [26, 55] width 13 height 13
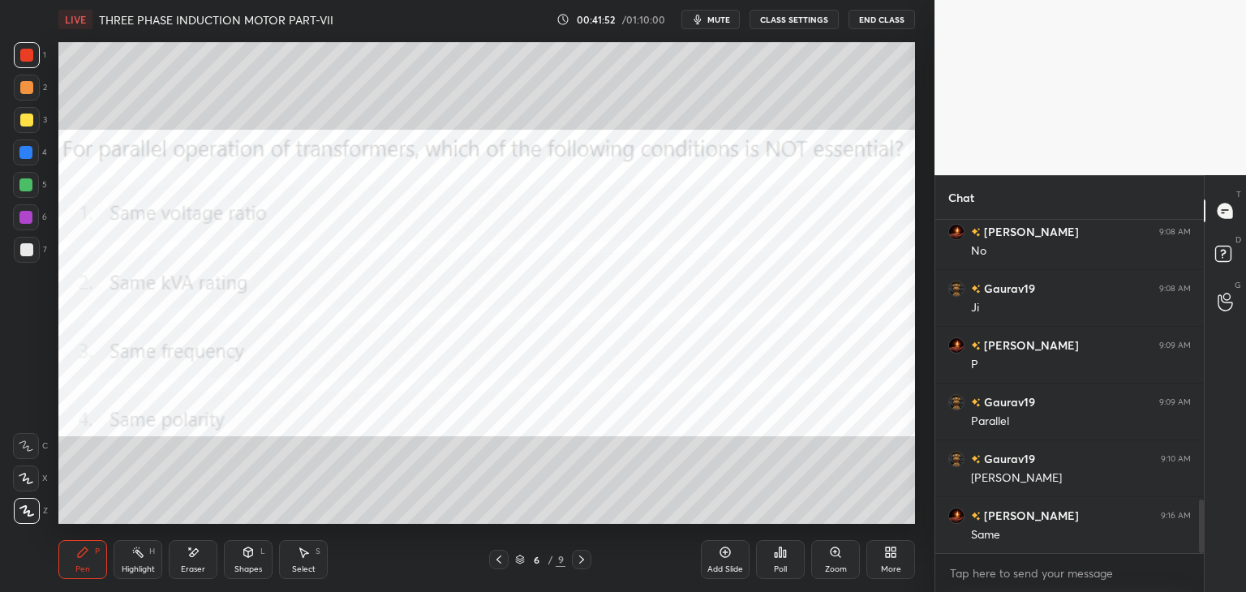
scroll to position [1795, 0]
click at [29, 219] on div at bounding box center [25, 217] width 13 height 13
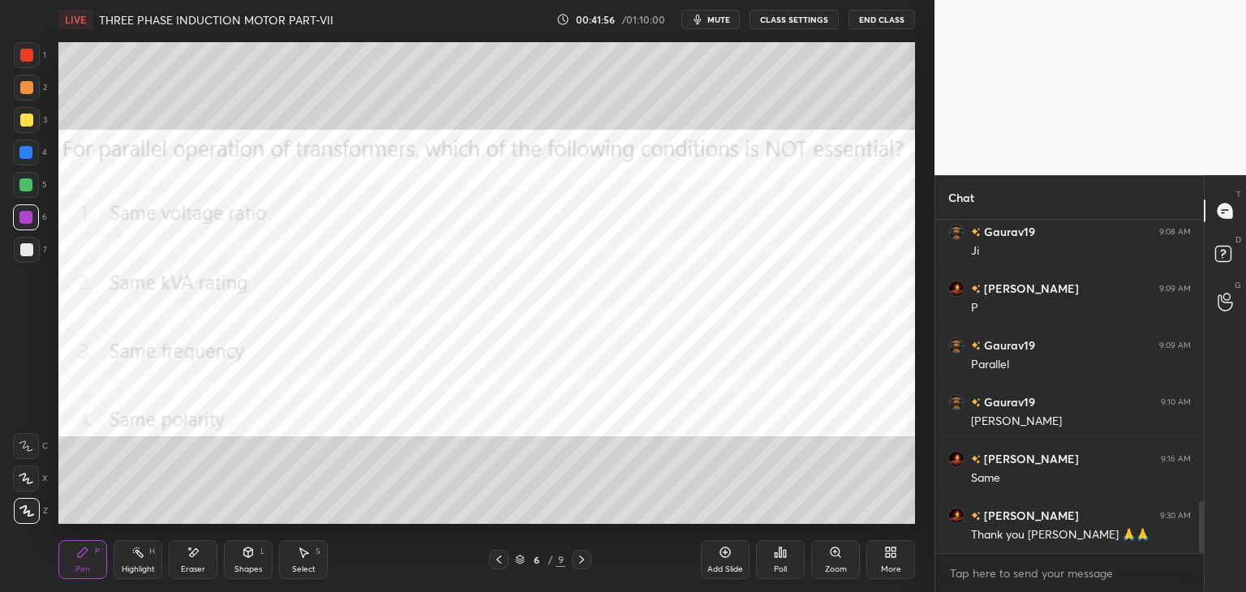
scroll to position [1852, 0]
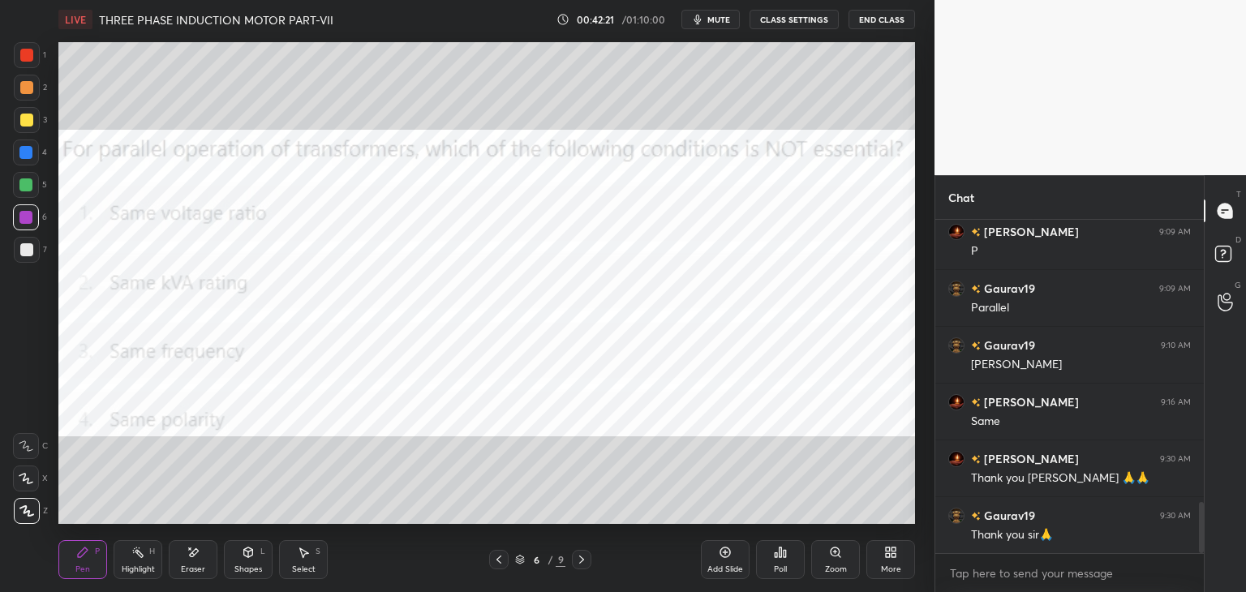
click at [26, 54] on div at bounding box center [26, 55] width 13 height 13
click at [23, 82] on div at bounding box center [26, 87] width 13 height 13
click at [26, 88] on div at bounding box center [26, 87] width 13 height 13
click at [714, 22] on span "mute" at bounding box center [718, 19] width 23 height 11
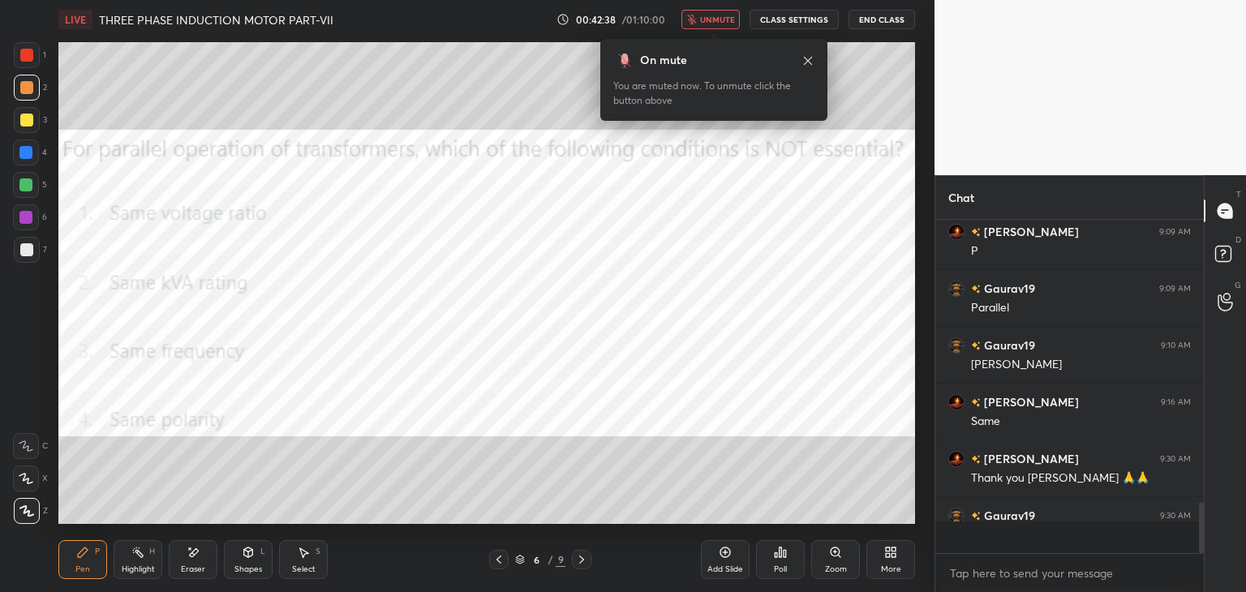
scroll to position [328, 264]
click at [880, 16] on button "End Class" at bounding box center [881, 19] width 66 height 19
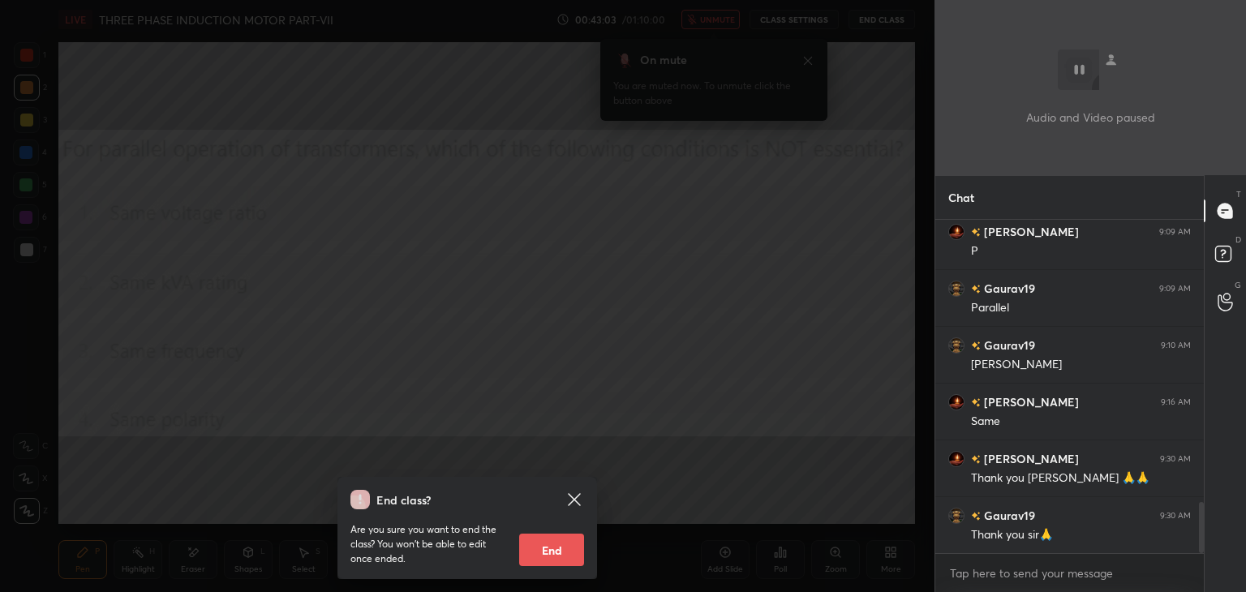
click at [560, 551] on button "End" at bounding box center [551, 550] width 65 height 32
type textarea "x"
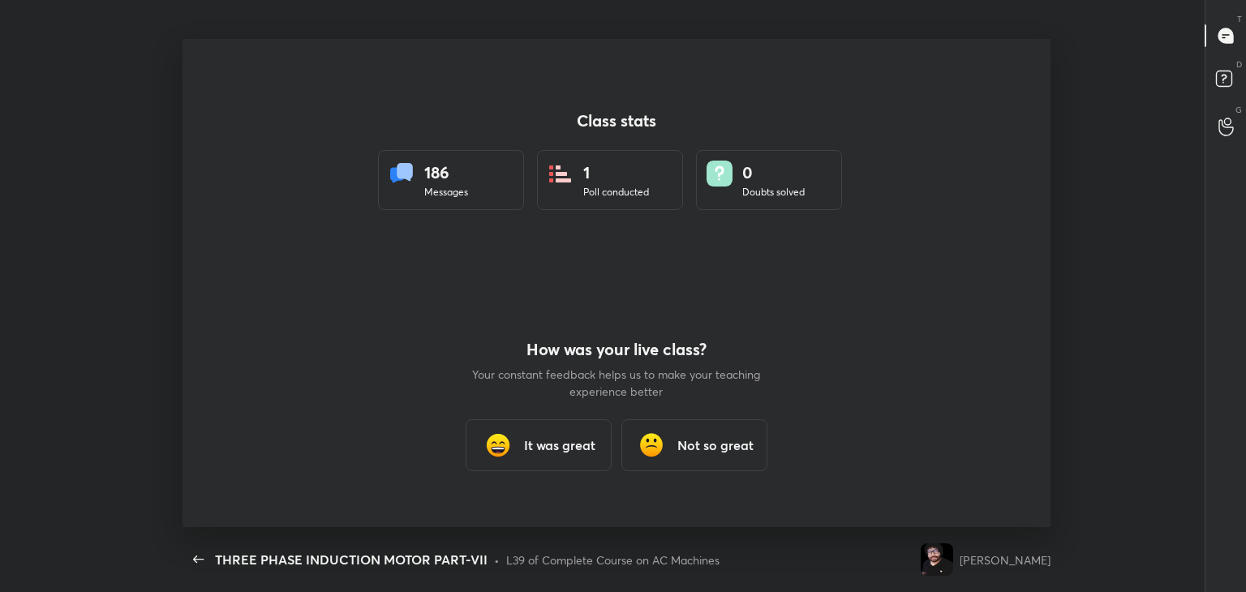
scroll to position [80602, 79858]
click at [555, 440] on h3 "It was great" at bounding box center [559, 444] width 71 height 19
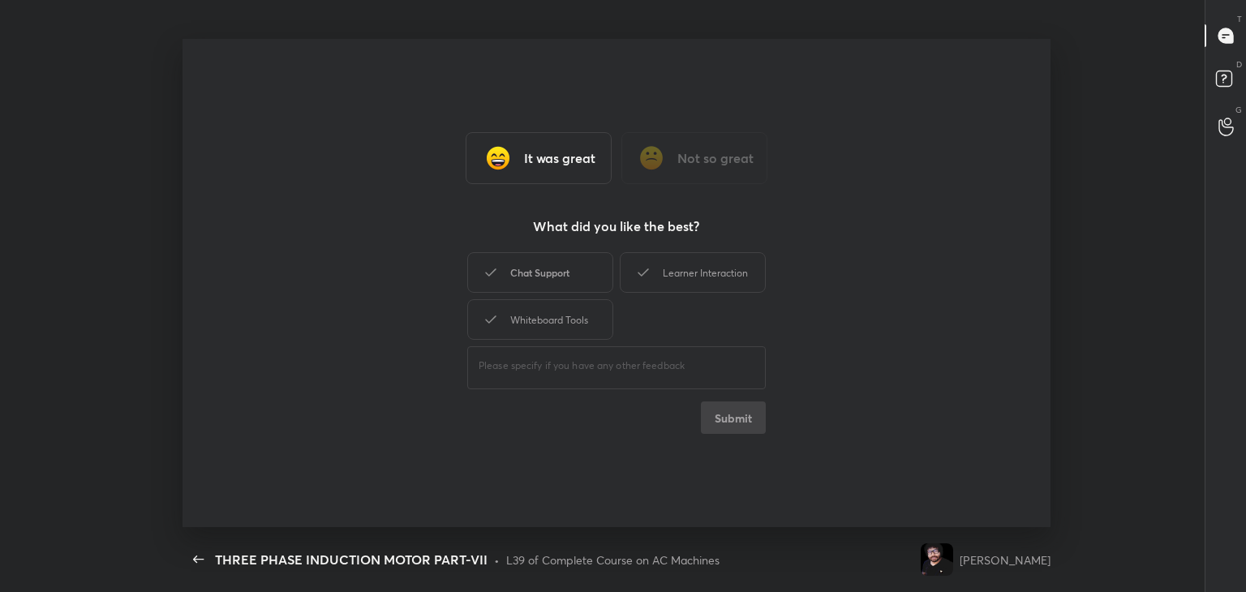
click at [564, 282] on div "Chat Support" at bounding box center [540, 272] width 146 height 41
drag, startPoint x: 564, startPoint y: 326, endPoint x: 579, endPoint y: 310, distance: 21.8
click at [565, 325] on div "Whiteboard Tools" at bounding box center [540, 319] width 146 height 41
drag, startPoint x: 689, startPoint y: 272, endPoint x: 710, endPoint y: 325, distance: 56.5
click at [689, 273] on div "Learner Interaction" at bounding box center [693, 272] width 146 height 41
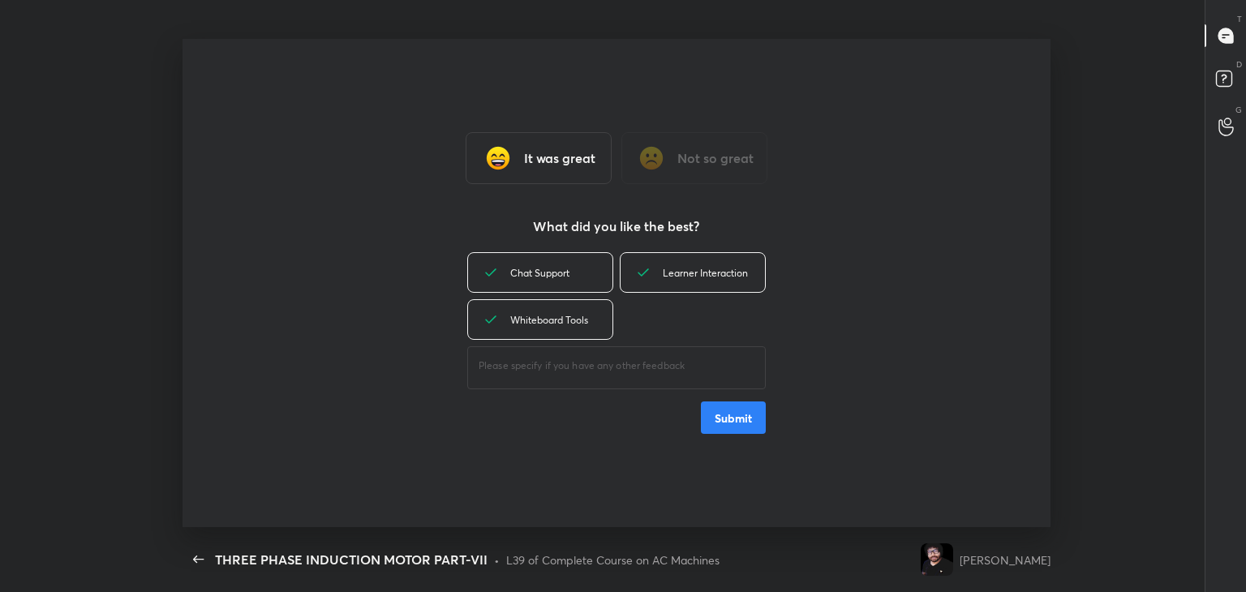
drag, startPoint x: 749, startPoint y: 418, endPoint x: 718, endPoint y: 437, distance: 36.4
click at [748, 418] on button "Submit" at bounding box center [733, 417] width 65 height 32
